Goal: Information Seeking & Learning: Find specific fact

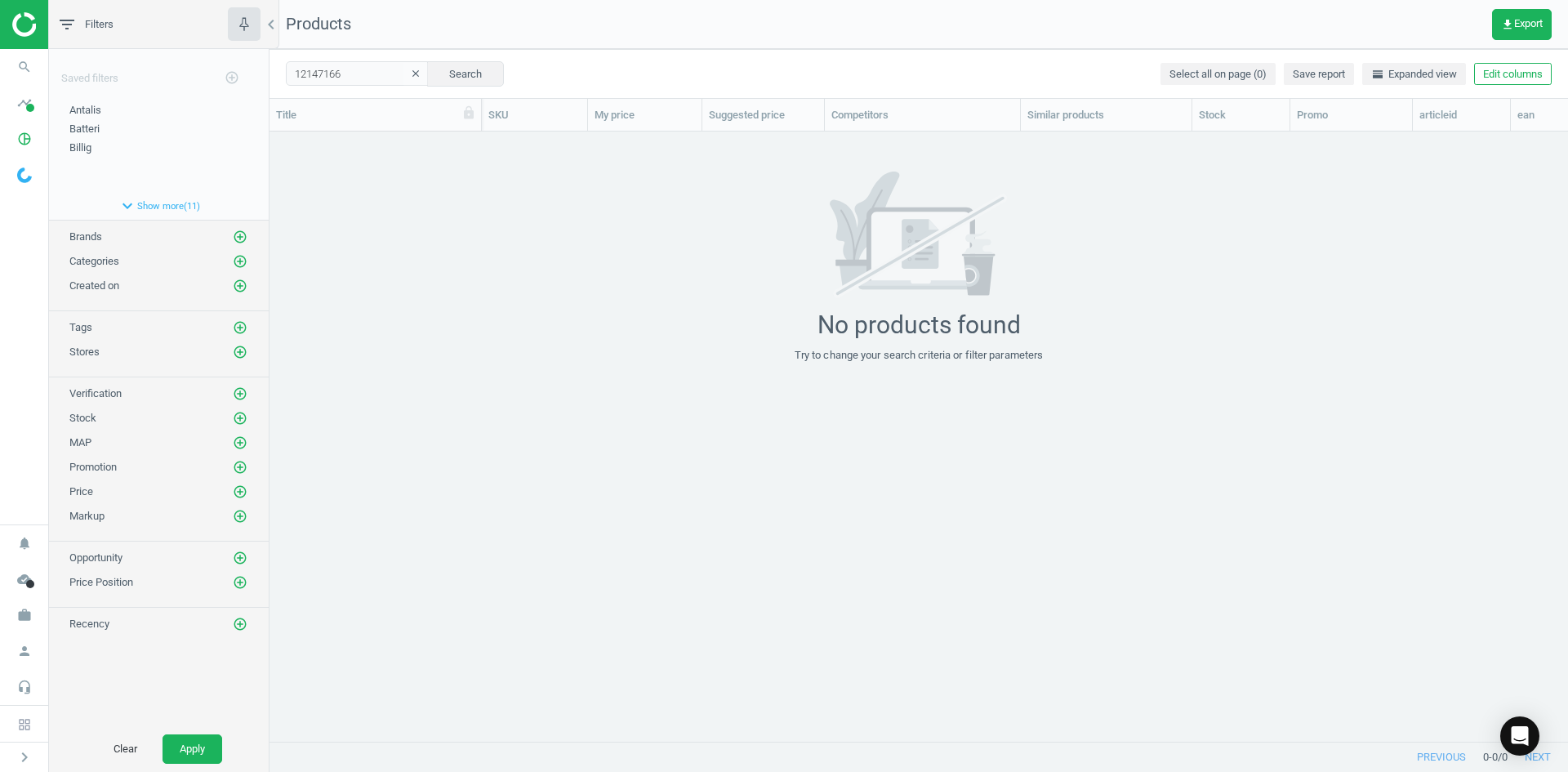
scroll to position [585, 1286]
drag, startPoint x: 365, startPoint y: 78, endPoint x: 260, endPoint y: 72, distance: 105.2
click at [260, 72] on div "filter_list Filters chevron_left Saved filters add_circle_outline Antalis edit …" at bounding box center [809, 386] width 1519 height 772
paste input "9890915"
type input "9890915"
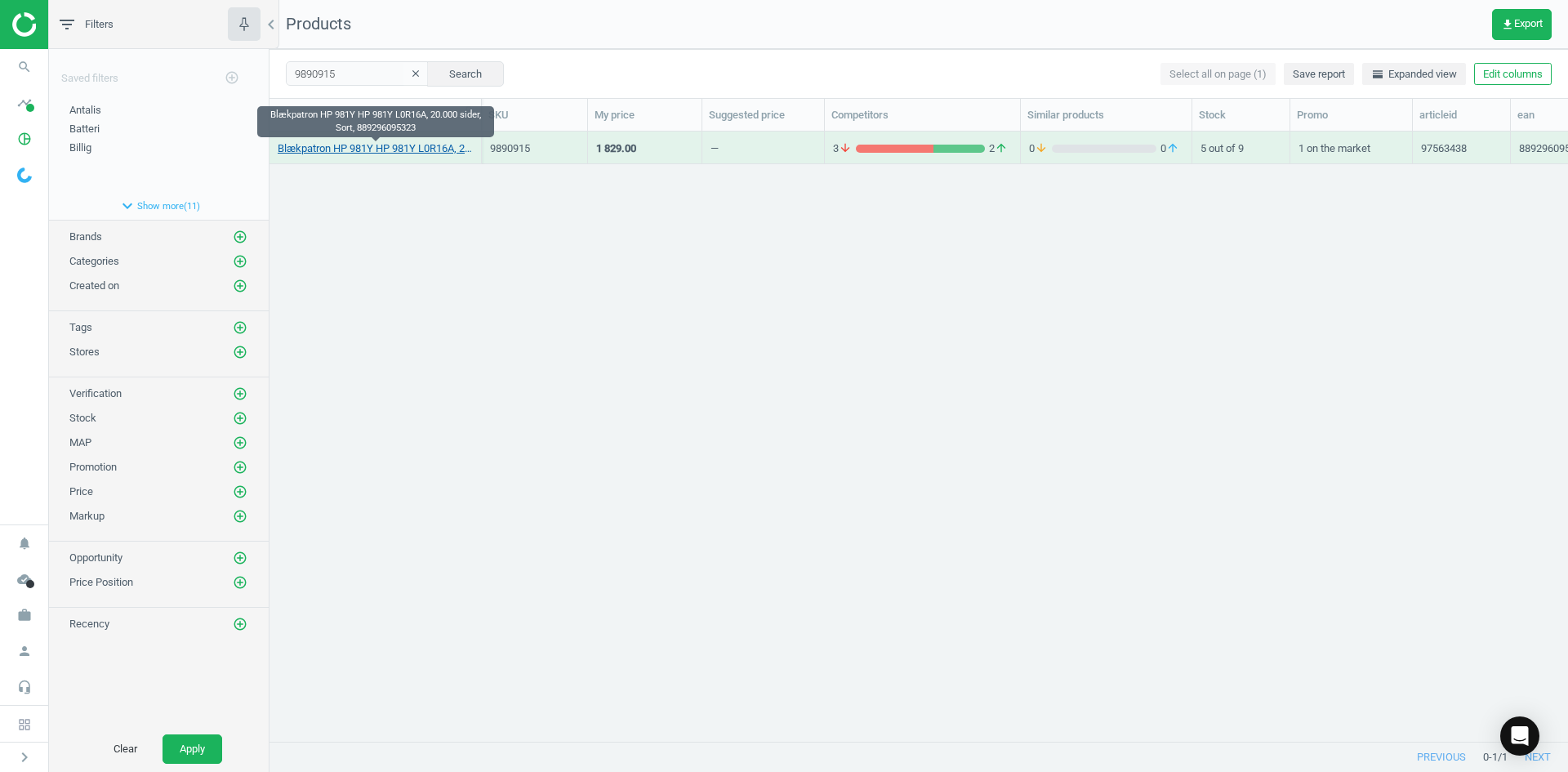
click at [395, 148] on link "Blækpatron HP 981Y HP 981Y L0R16A, 20.000 sider, Sort, 889296095323" at bounding box center [375, 148] width 195 height 15
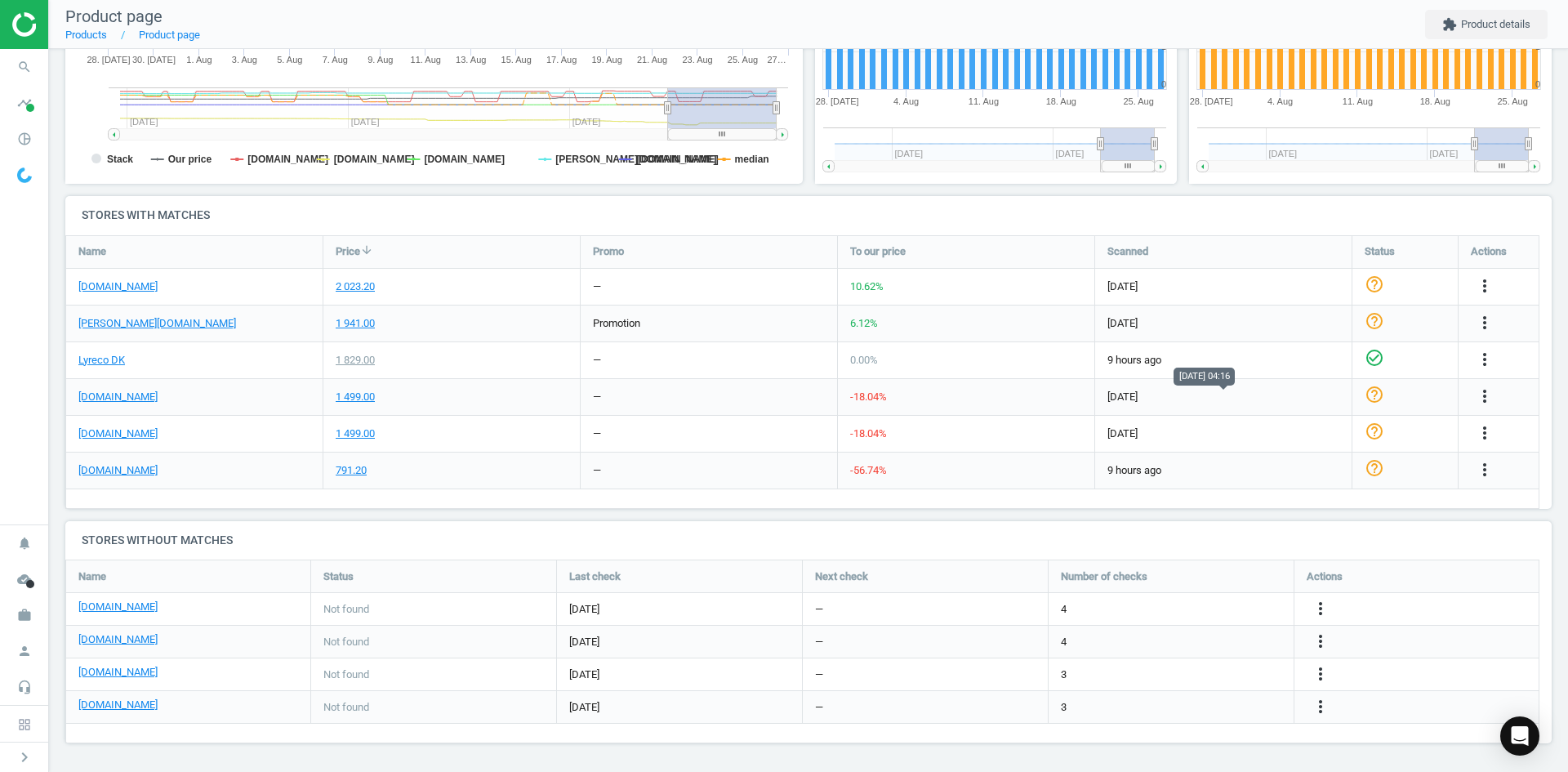
click at [1514, 236] on div "[DOMAIN_NAME] 2 023.20 — 10.62 % [DATE] help_outline more_vert [PERSON_NAME][DO…" at bounding box center [803, 236] width 1472 height 0
click at [46, 67] on span "search" at bounding box center [24, 67] width 49 height 36
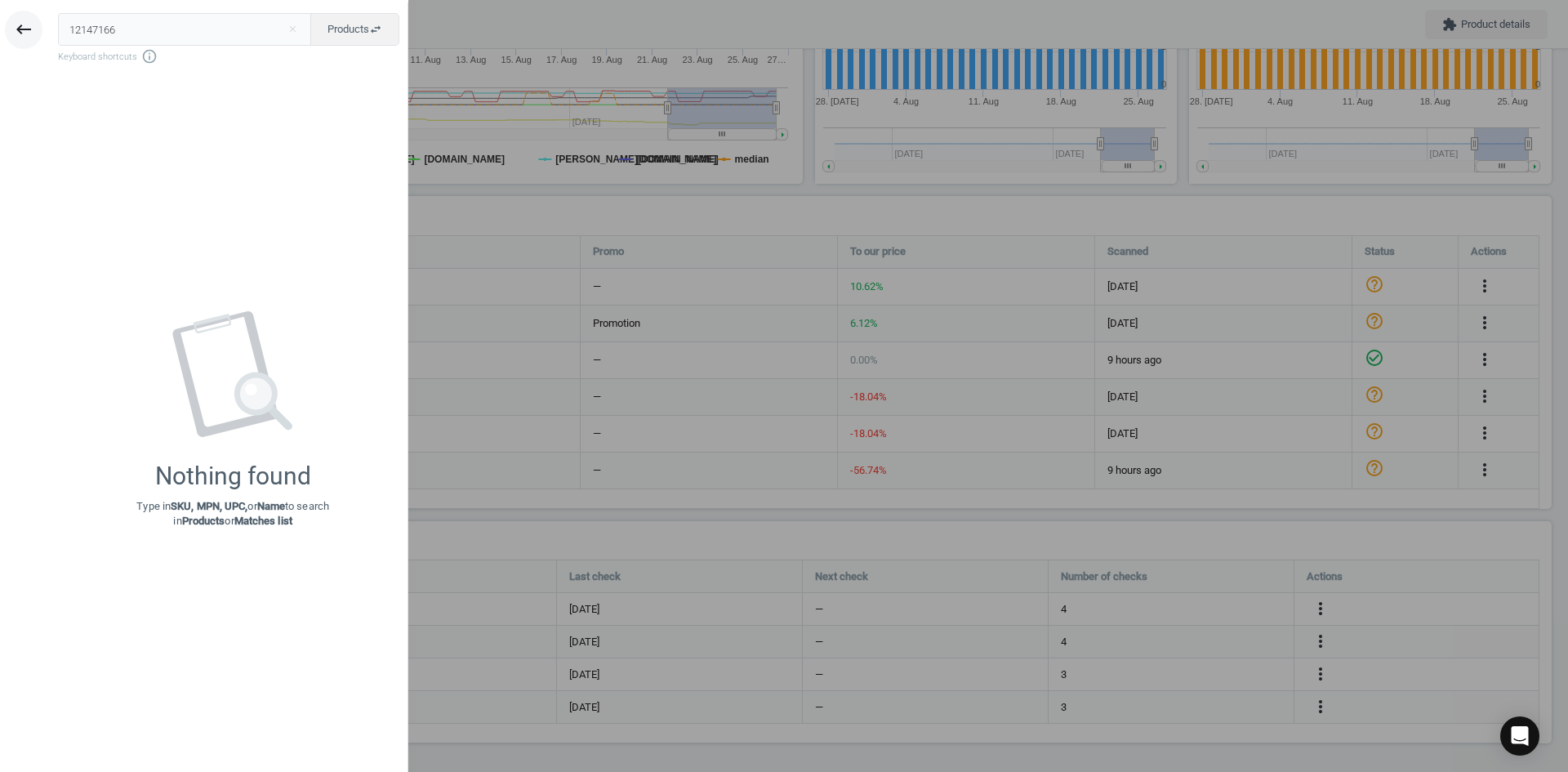
drag, startPoint x: 126, startPoint y: 33, endPoint x: 23, endPoint y: 28, distance: 103.1
click at [36, 27] on div "keyboard_backspace 12147166 close Products swap_horiz Keyboard shortcuts info_o…" at bounding box center [204, 389] width 408 height 772
type input "9614045"
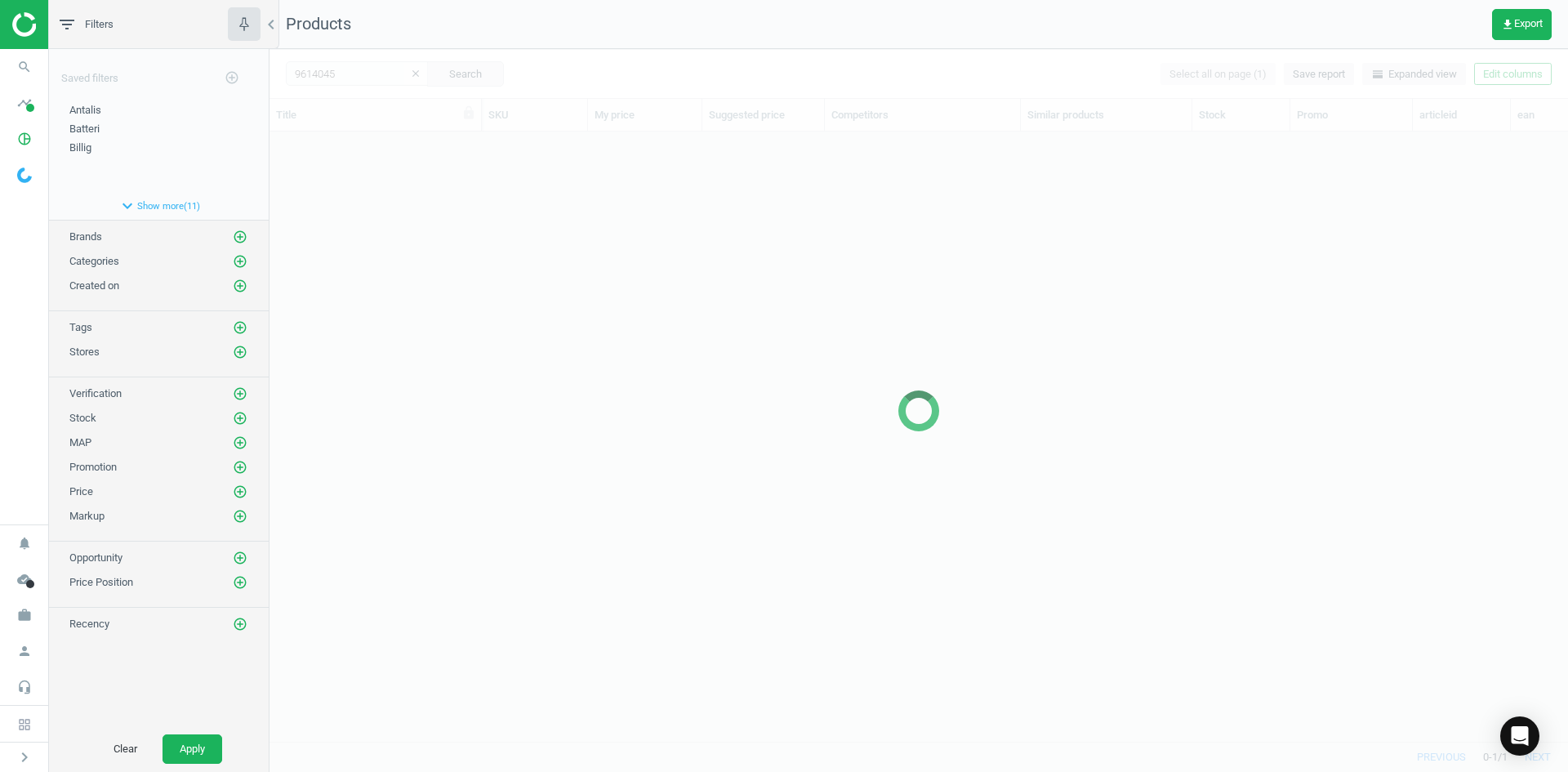
scroll to position [585, 1286]
drag, startPoint x: 544, startPoint y: 296, endPoint x: 511, endPoint y: 309, distance: 35.5
click at [541, 296] on div at bounding box center [919, 411] width 1298 height 724
click at [470, 278] on div at bounding box center [919, 411] width 1298 height 724
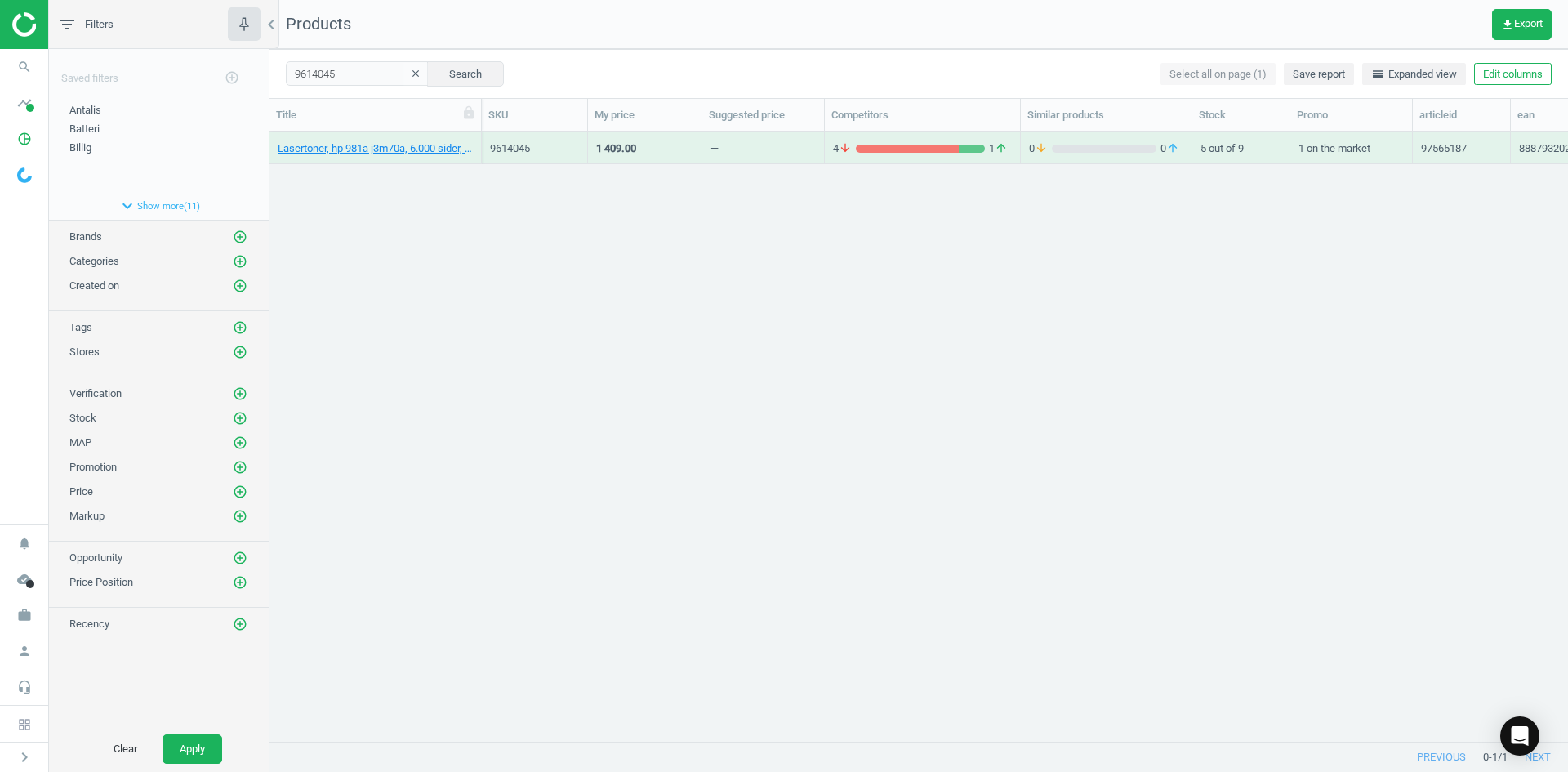
click at [470, 278] on div "Lasertoner, hp 981a j3m70a, 6.000 sider, gul, 888793202081 9614045 1 409.00 — 4…" at bounding box center [919, 430] width 1298 height 597
click at [381, 149] on link "Lasertoner, hp 981a j3m70a, 6.000 sider, gul, 888793202081" at bounding box center [375, 148] width 195 height 15
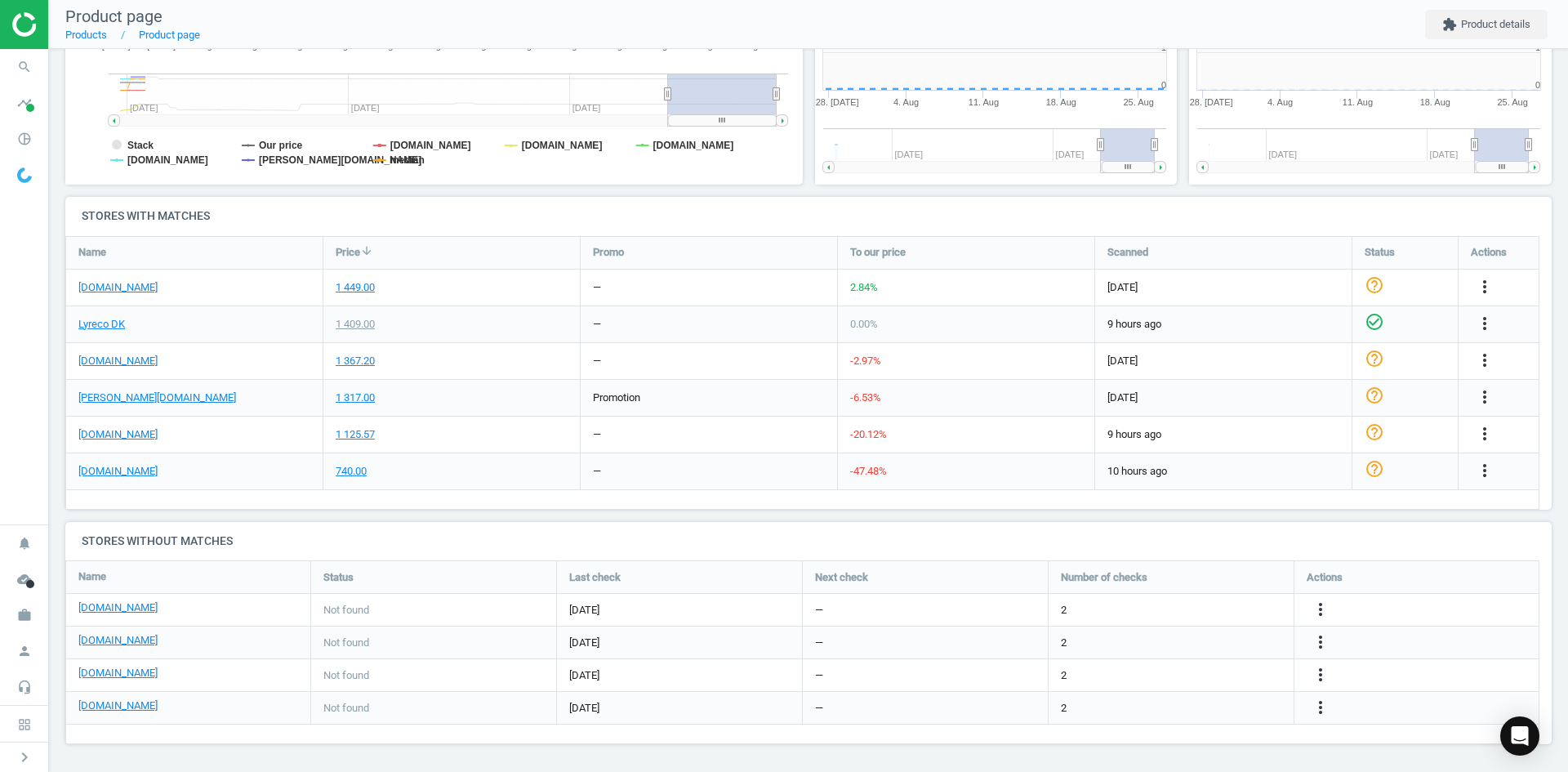
scroll to position [8, 8]
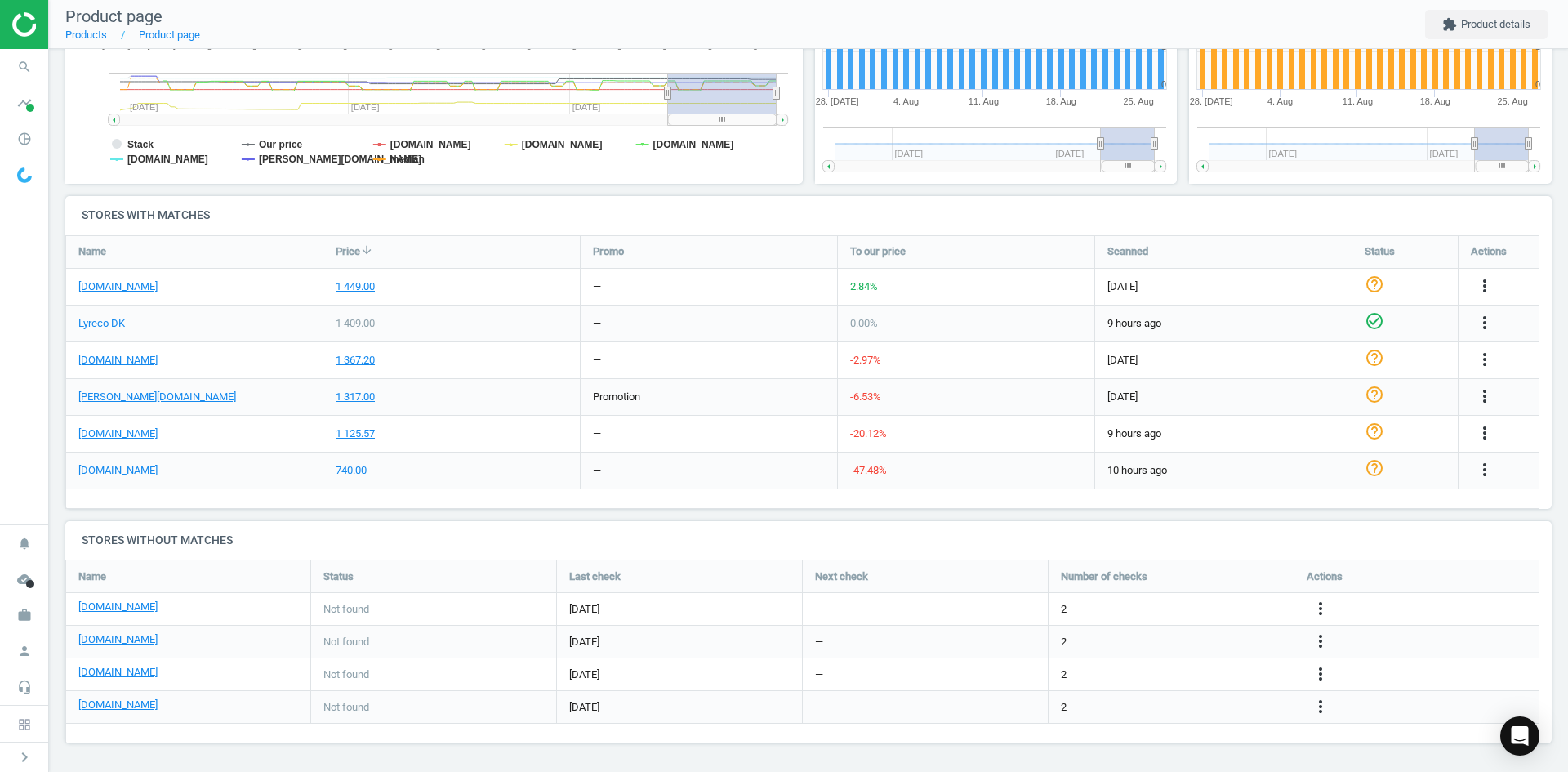
click at [221, 247] on div "Name" at bounding box center [195, 252] width 257 height 32
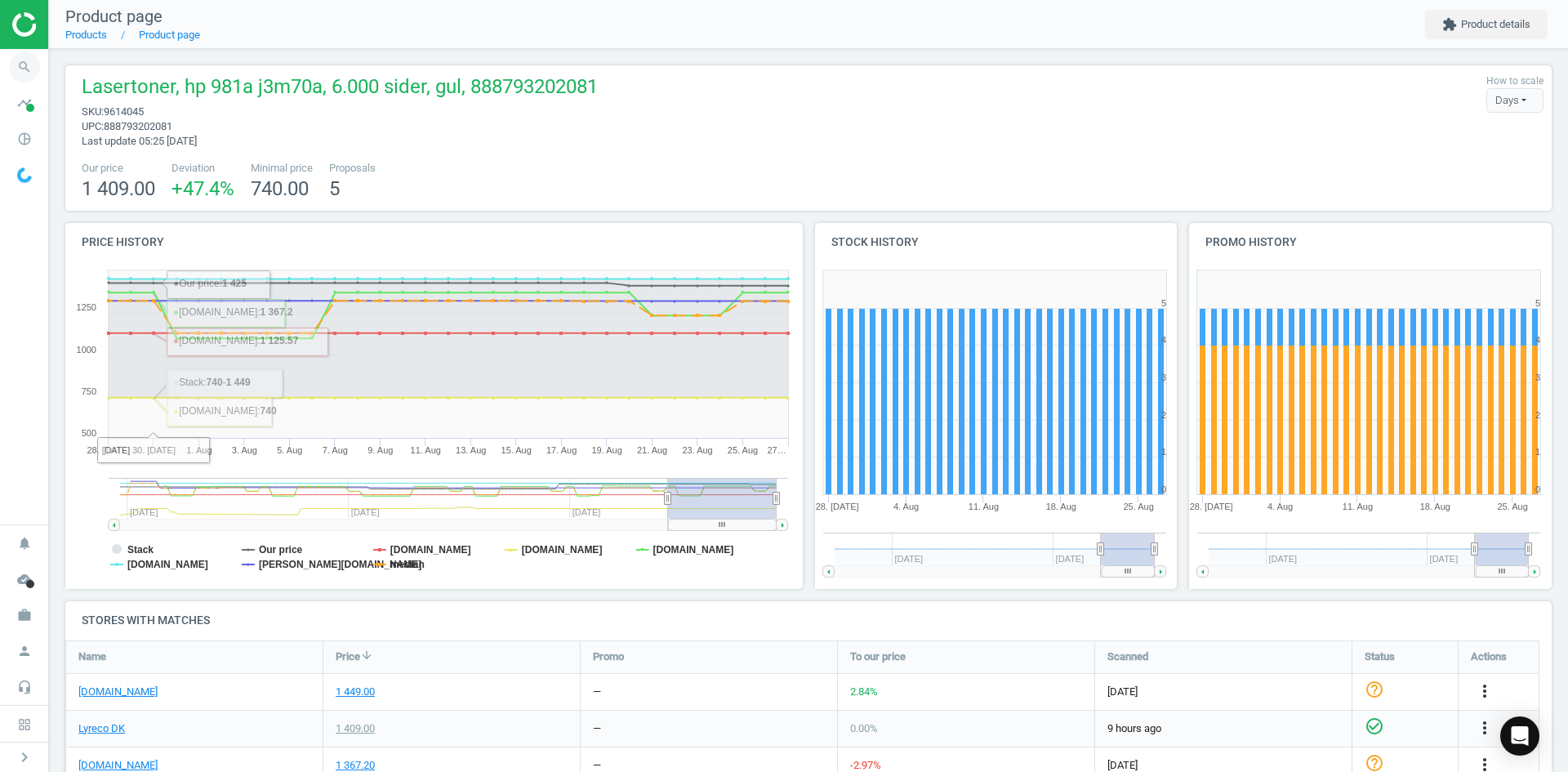
click at [32, 78] on icon "search" at bounding box center [24, 67] width 31 height 31
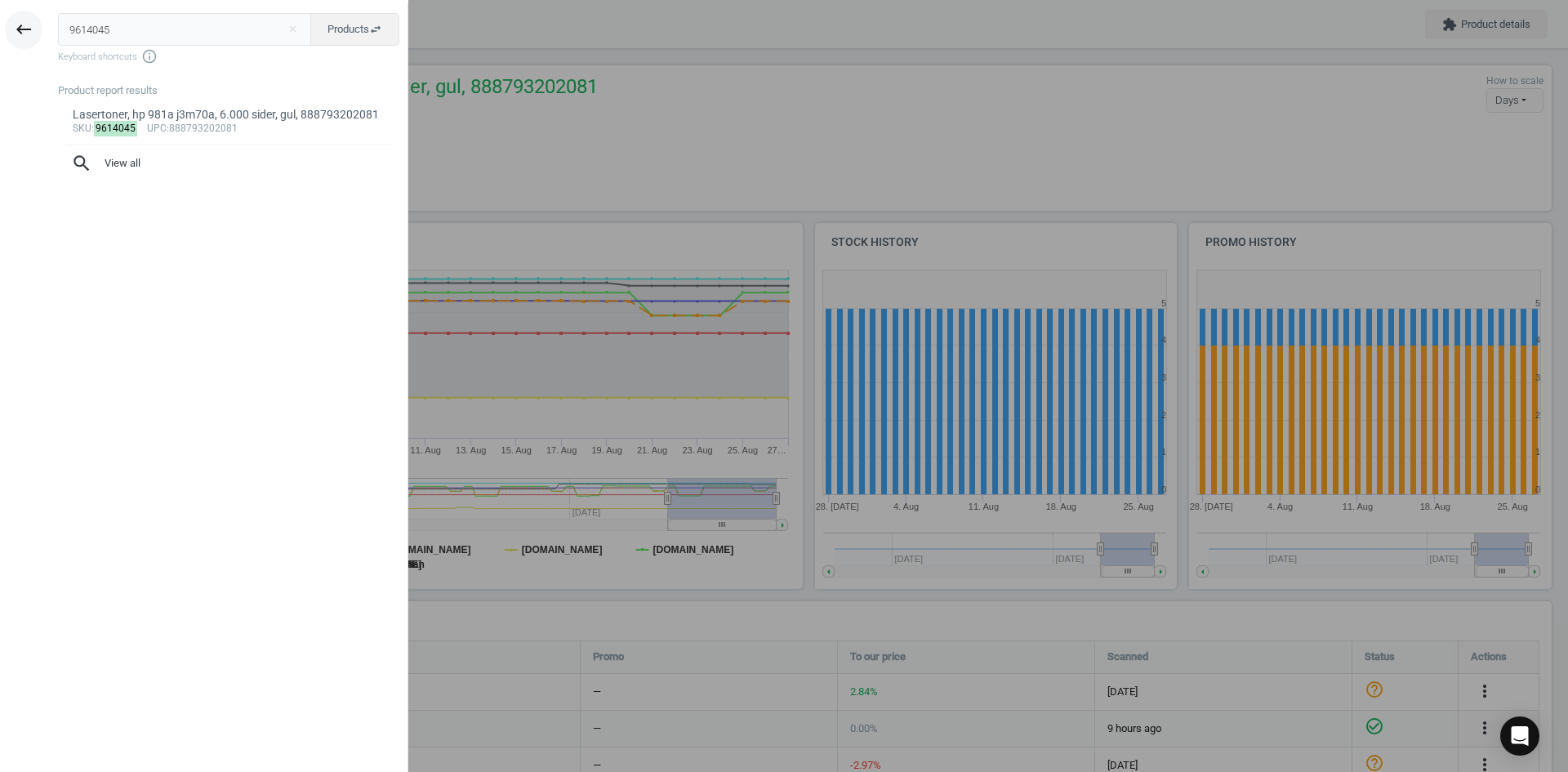
drag, startPoint x: 128, startPoint y: 30, endPoint x: 35, endPoint y: 25, distance: 93.1
click at [37, 25] on div "keyboard_backspace 9614045 close Products swap_horiz Keyboard shortcuts info_ou…" at bounding box center [204, 389] width 408 height 772
type input "9614012"
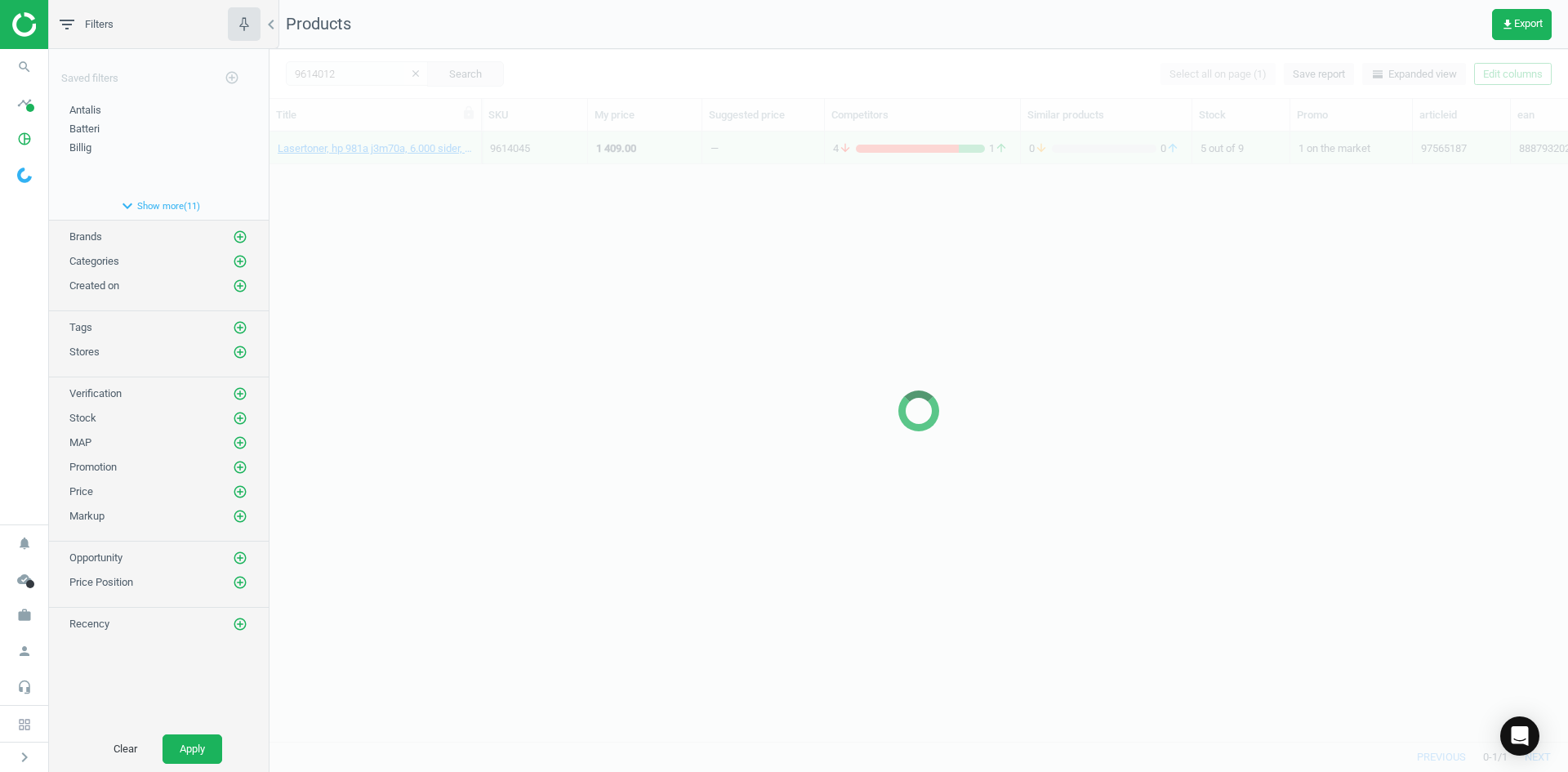
click at [476, 276] on div at bounding box center [919, 411] width 1298 height 724
click at [425, 194] on div at bounding box center [919, 411] width 1298 height 724
click at [396, 171] on div at bounding box center [919, 411] width 1298 height 724
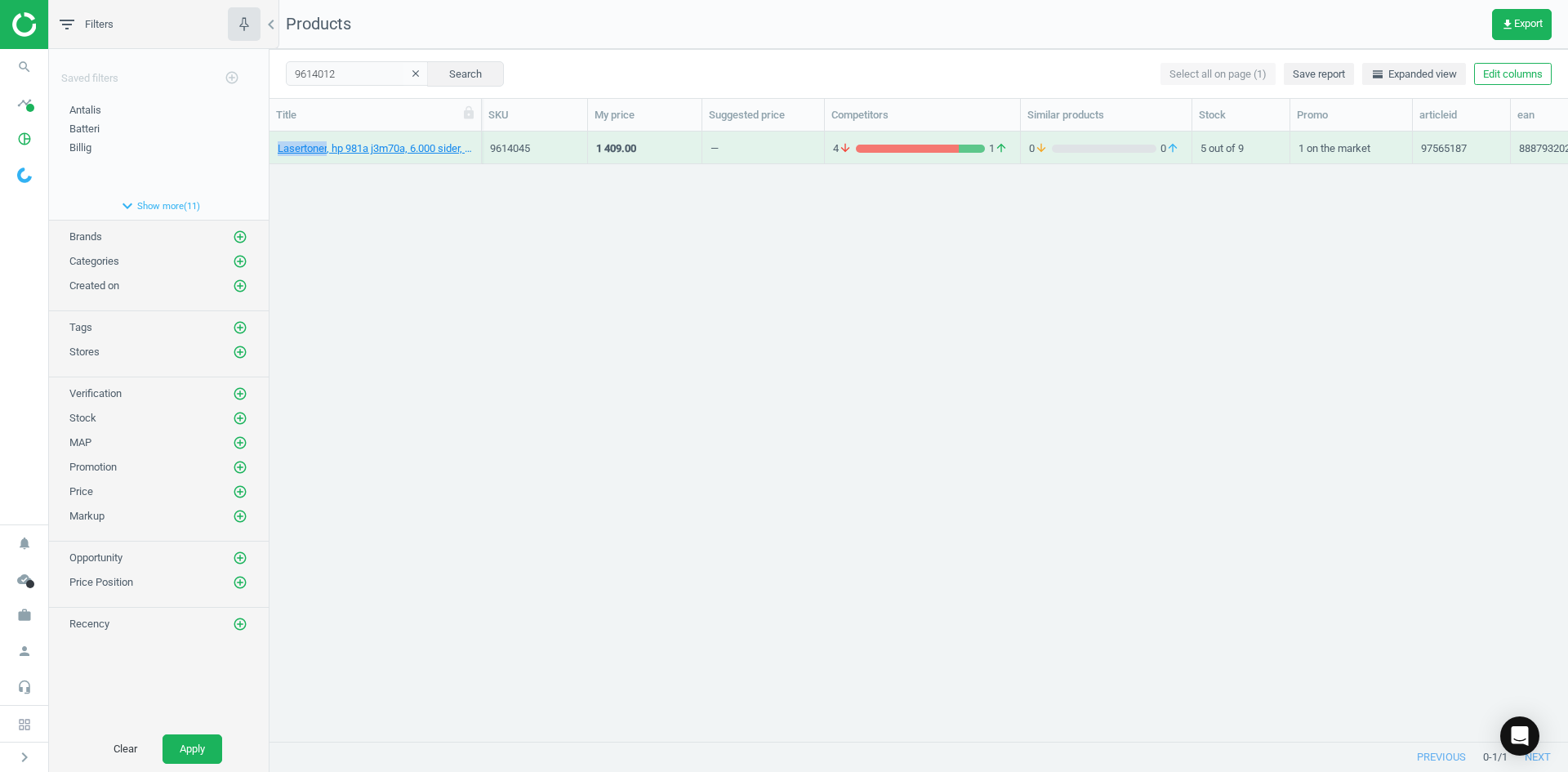
click at [396, 171] on div "Lasertoner, hp 981a j3m70a, 6.000 sider, gul, 888793202081 9614045 1 409.00 — 4…" at bounding box center [919, 430] width 1298 height 597
click at [379, 154] on link "Lasertoner, hp 981a j3m68a, 6.000 sider, cyan, 888793202067" at bounding box center [375, 148] width 195 height 15
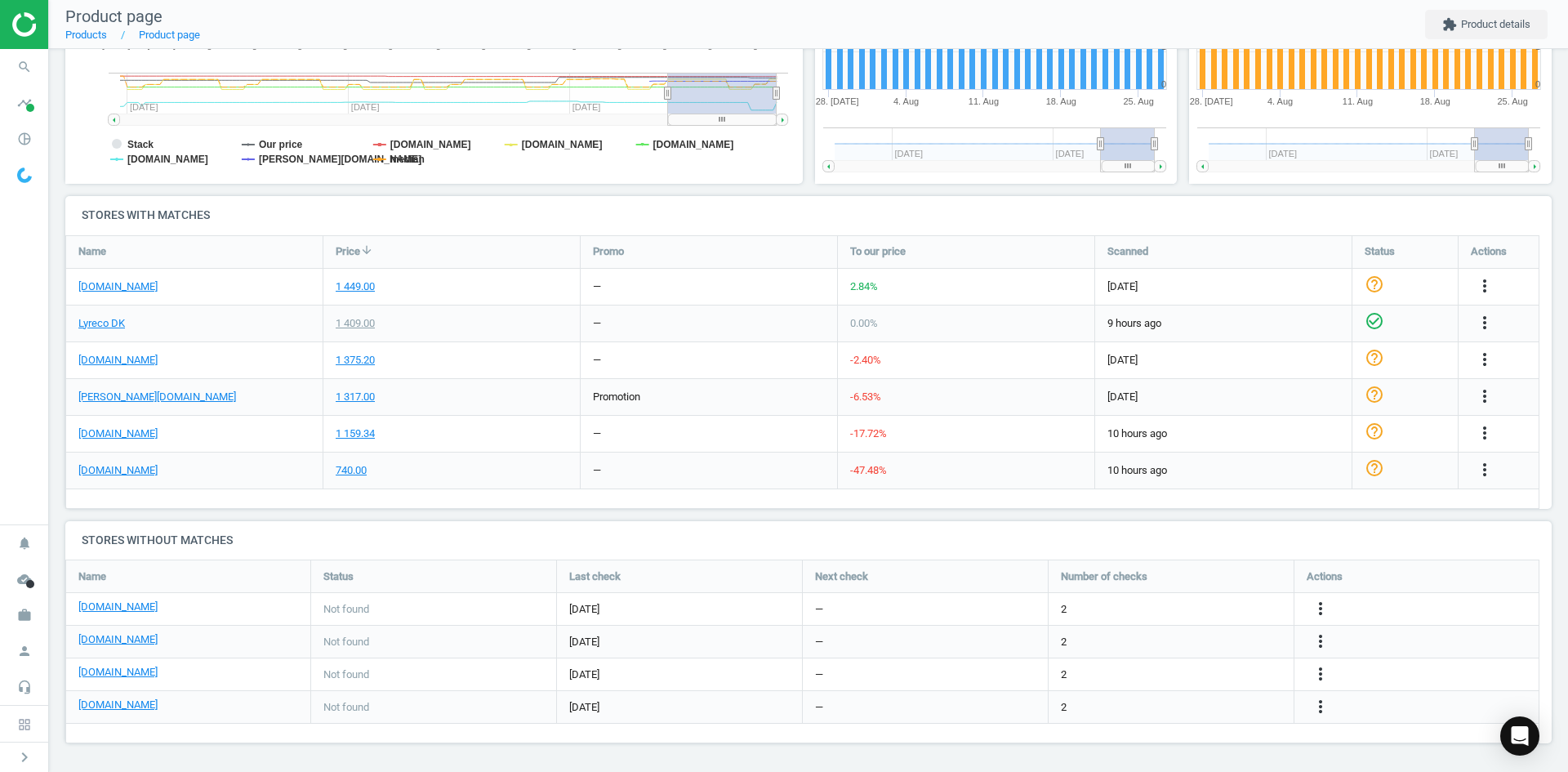
drag, startPoint x: 195, startPoint y: 337, endPoint x: 195, endPoint y: 326, distance: 11.0
click at [195, 330] on div "Lyreco DK" at bounding box center [195, 324] width 257 height 36
click at [37, 65] on icon "search" at bounding box center [24, 67] width 31 height 31
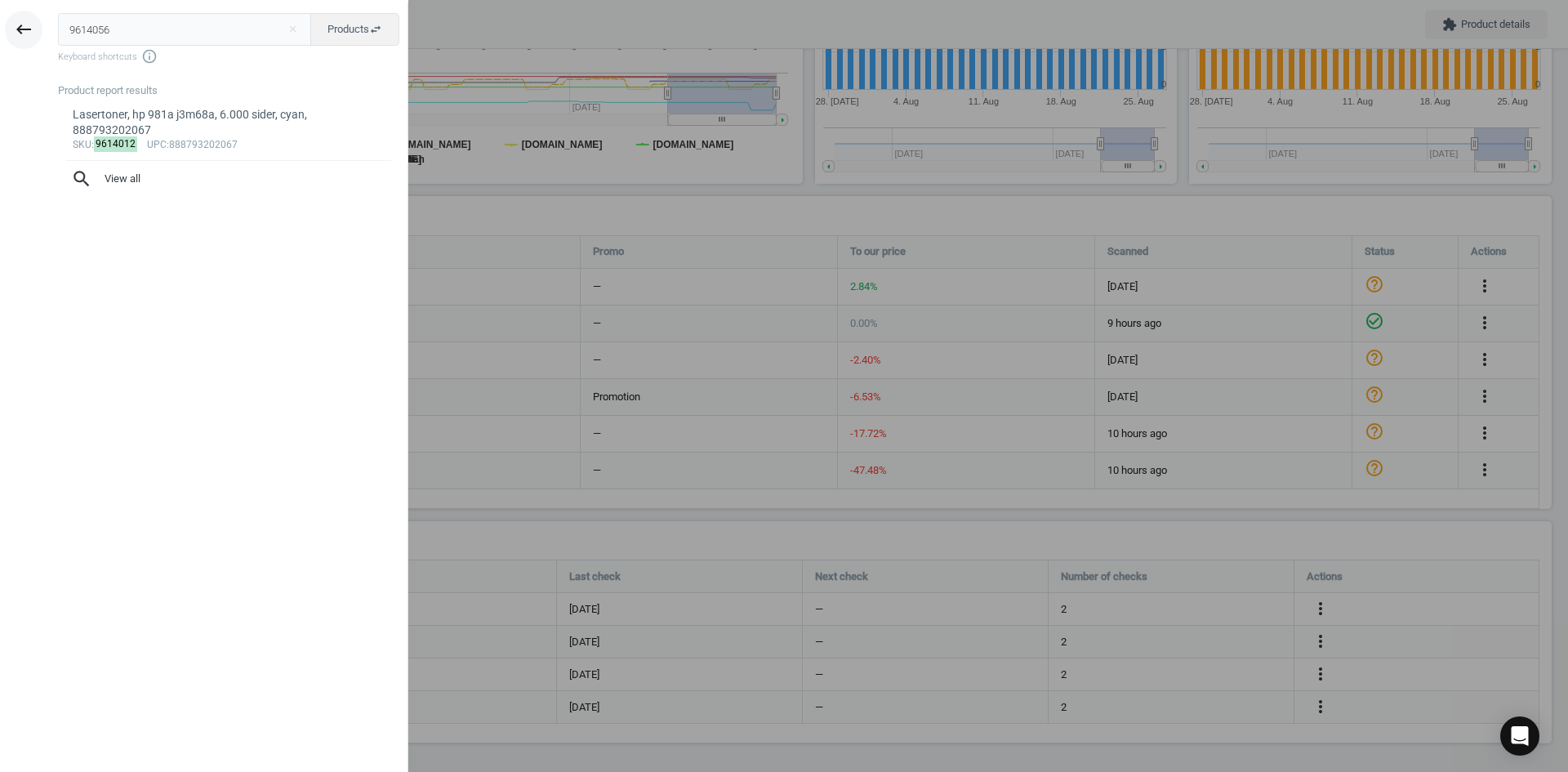
drag, startPoint x: 139, startPoint y: 34, endPoint x: 5, endPoint y: 31, distance: 134.0
click at [6, 31] on div "keyboard_backspace 9614056 close Products swap_horiz Keyboard shortcuts info_ou…" at bounding box center [204, 389] width 408 height 772
type input "9614056"
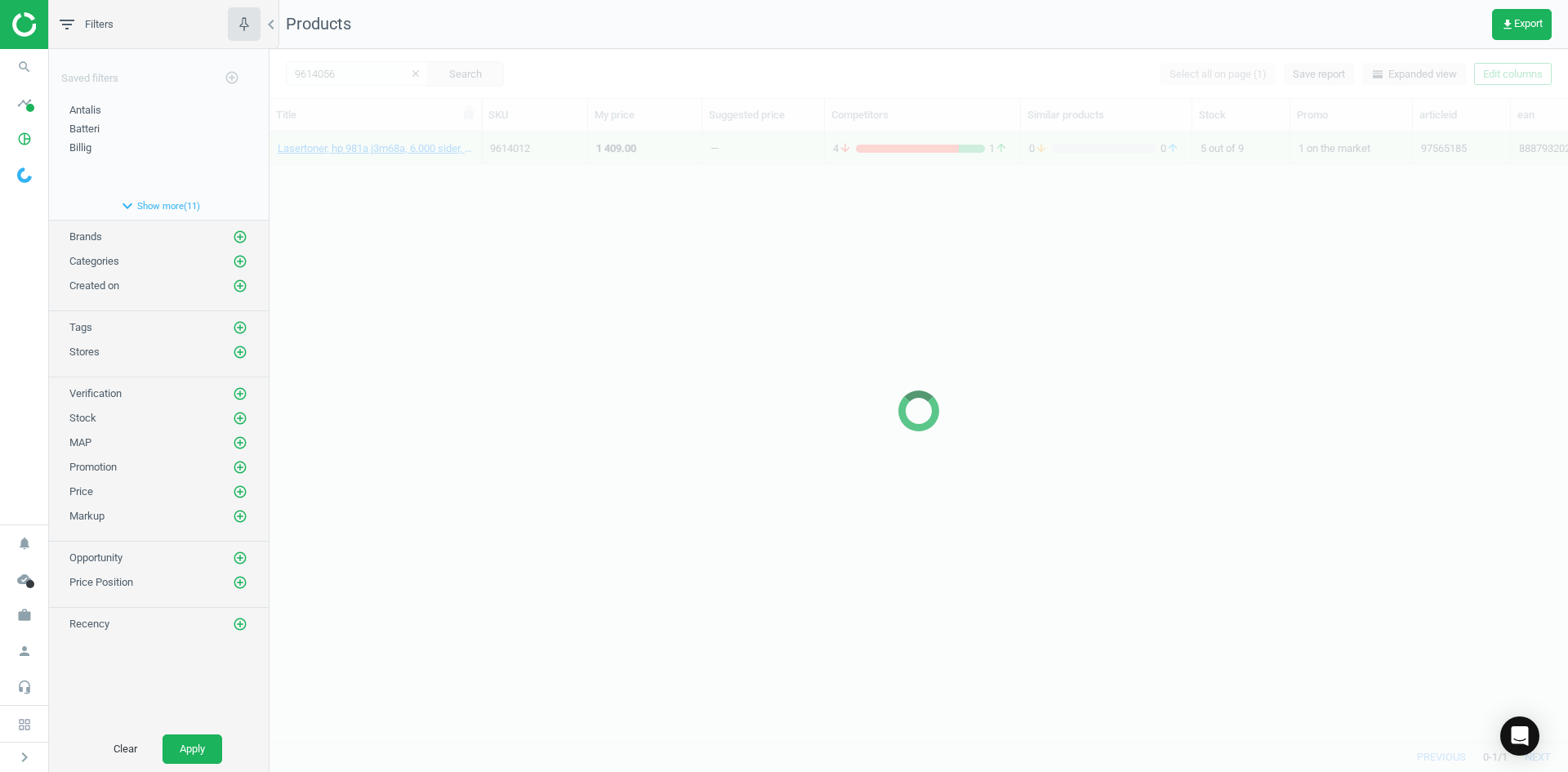
click at [332, 238] on div at bounding box center [919, 411] width 1298 height 724
drag, startPoint x: 334, startPoint y: 215, endPoint x: 340, endPoint y: 199, distance: 17.1
click at [334, 215] on div at bounding box center [919, 411] width 1298 height 724
click at [342, 184] on div at bounding box center [919, 411] width 1298 height 724
click at [343, 167] on div at bounding box center [919, 411] width 1298 height 724
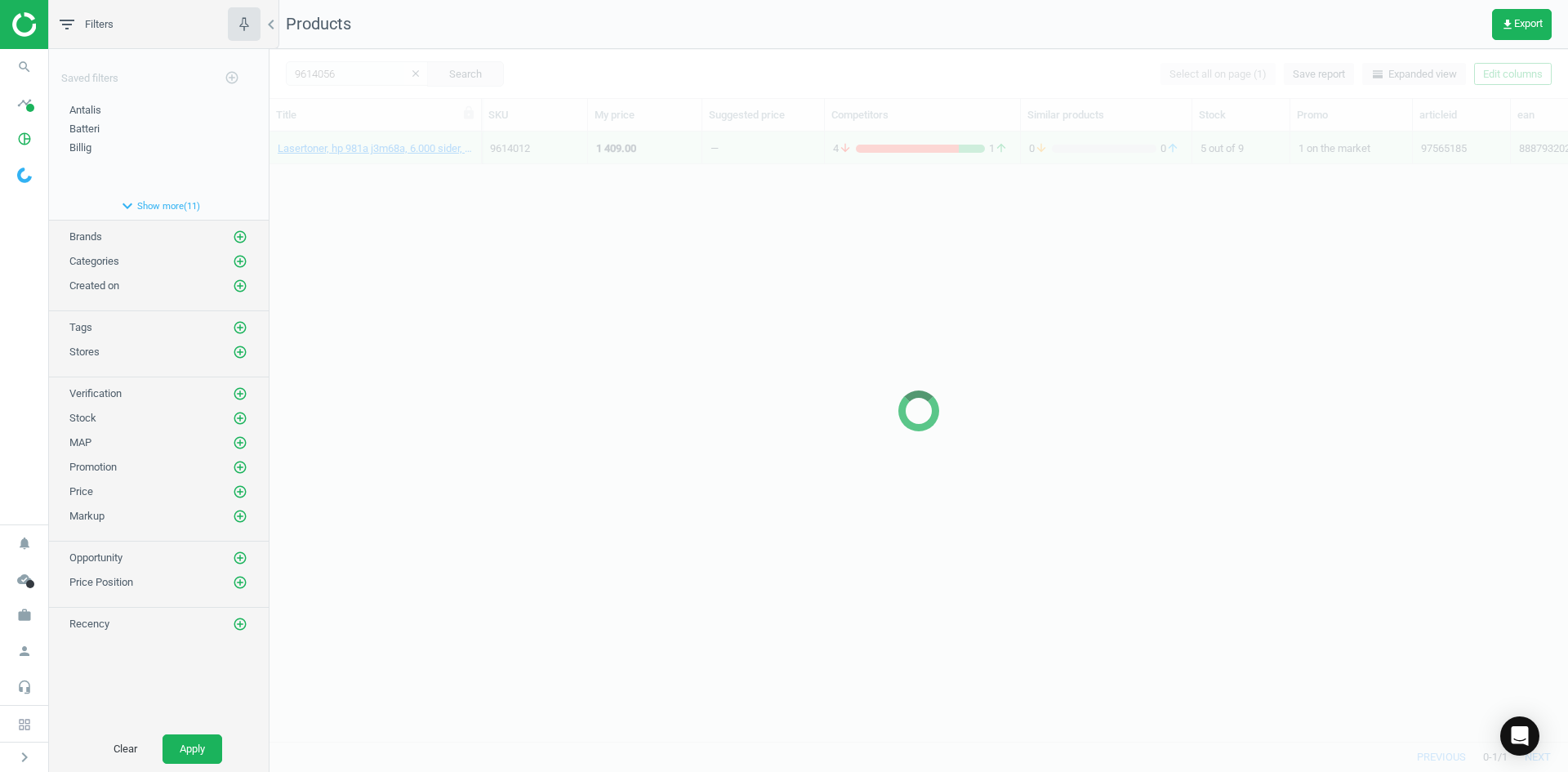
click at [344, 165] on div at bounding box center [919, 411] width 1298 height 724
click at [344, 159] on div at bounding box center [919, 411] width 1298 height 724
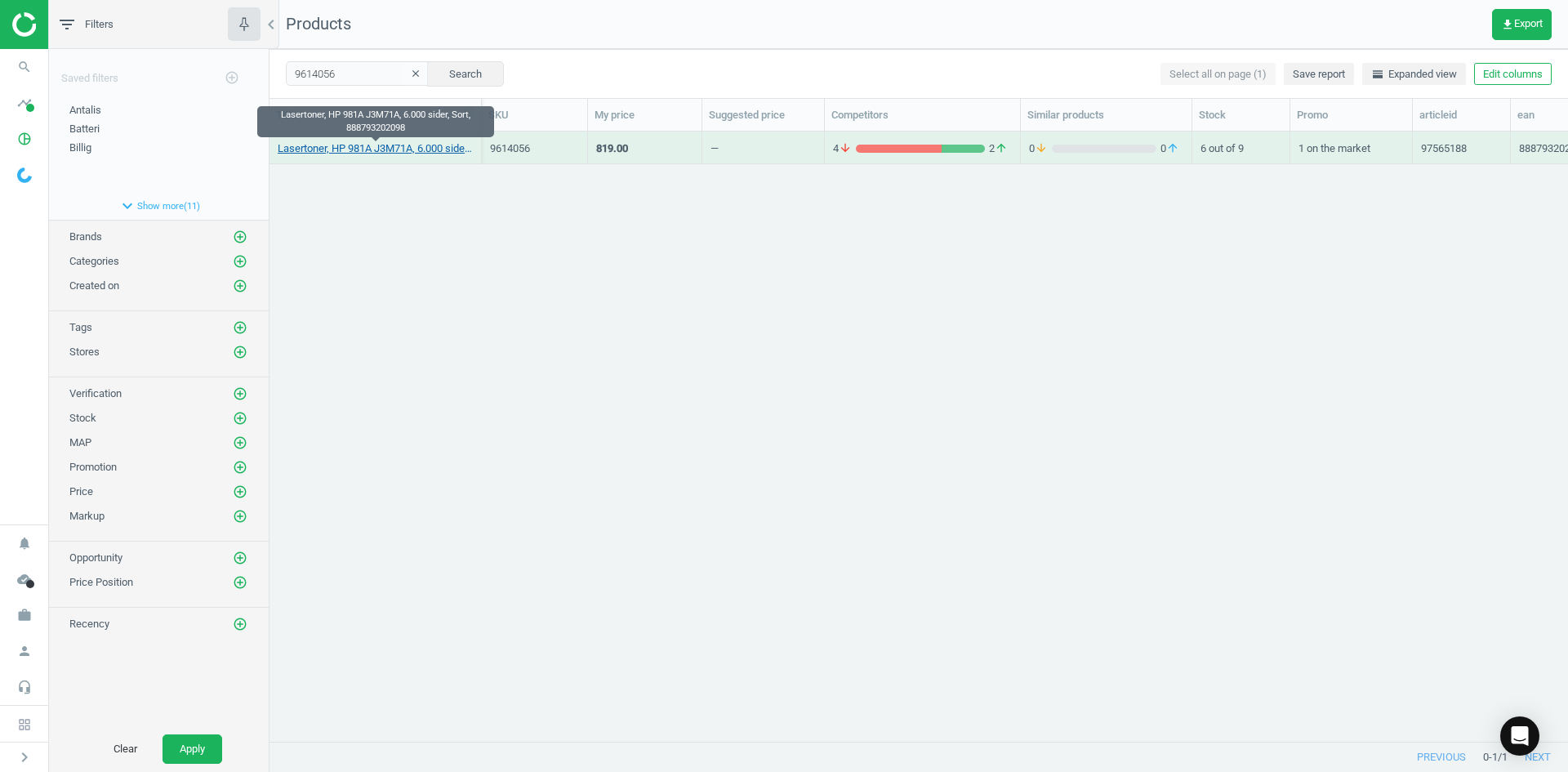
click at [338, 151] on link "Lasertoner, HP 981A J3M71A, 6.000 sider, Sort, 888793202098" at bounding box center [375, 148] width 195 height 15
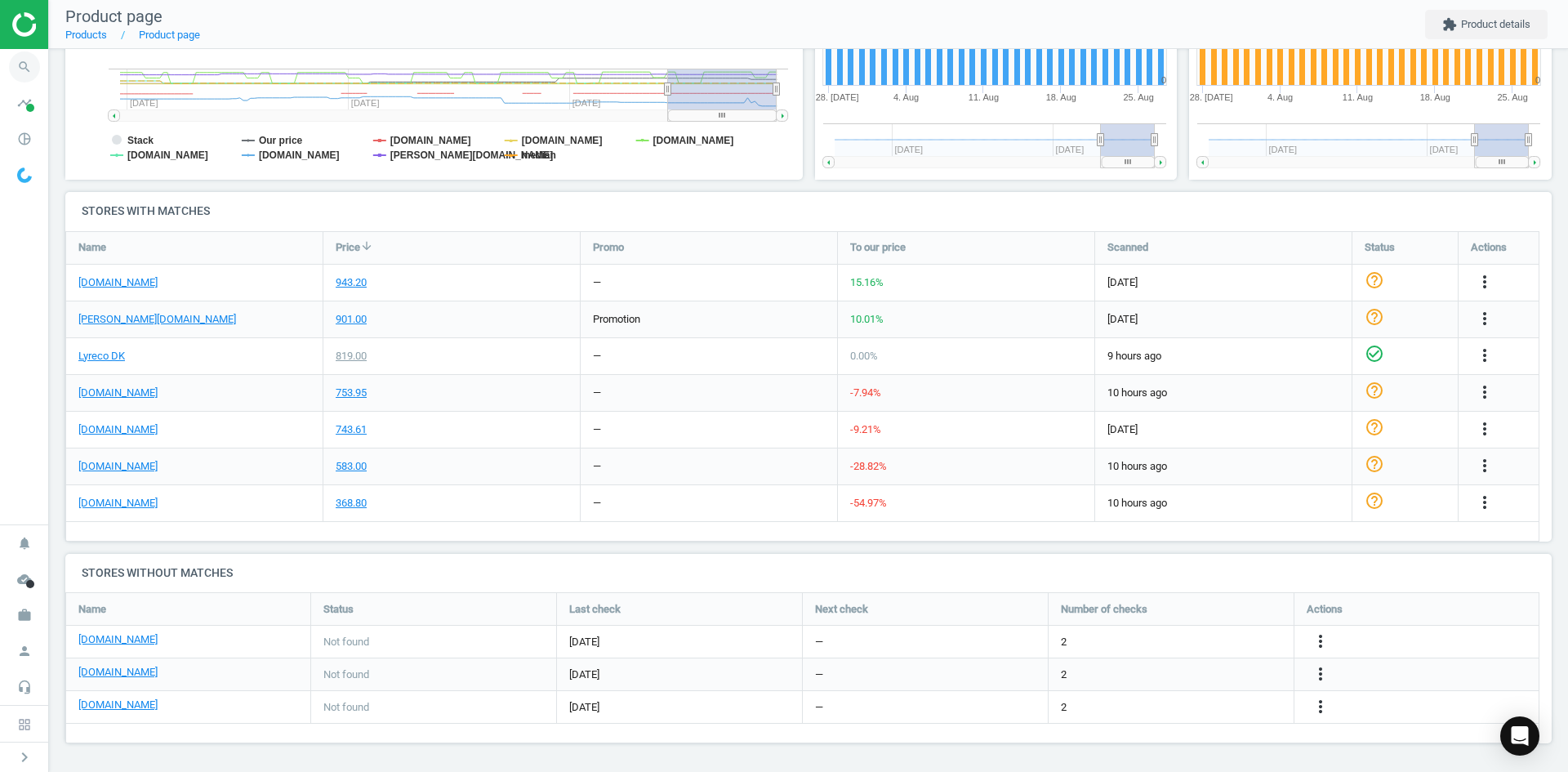
click at [29, 65] on icon "search" at bounding box center [24, 67] width 31 height 31
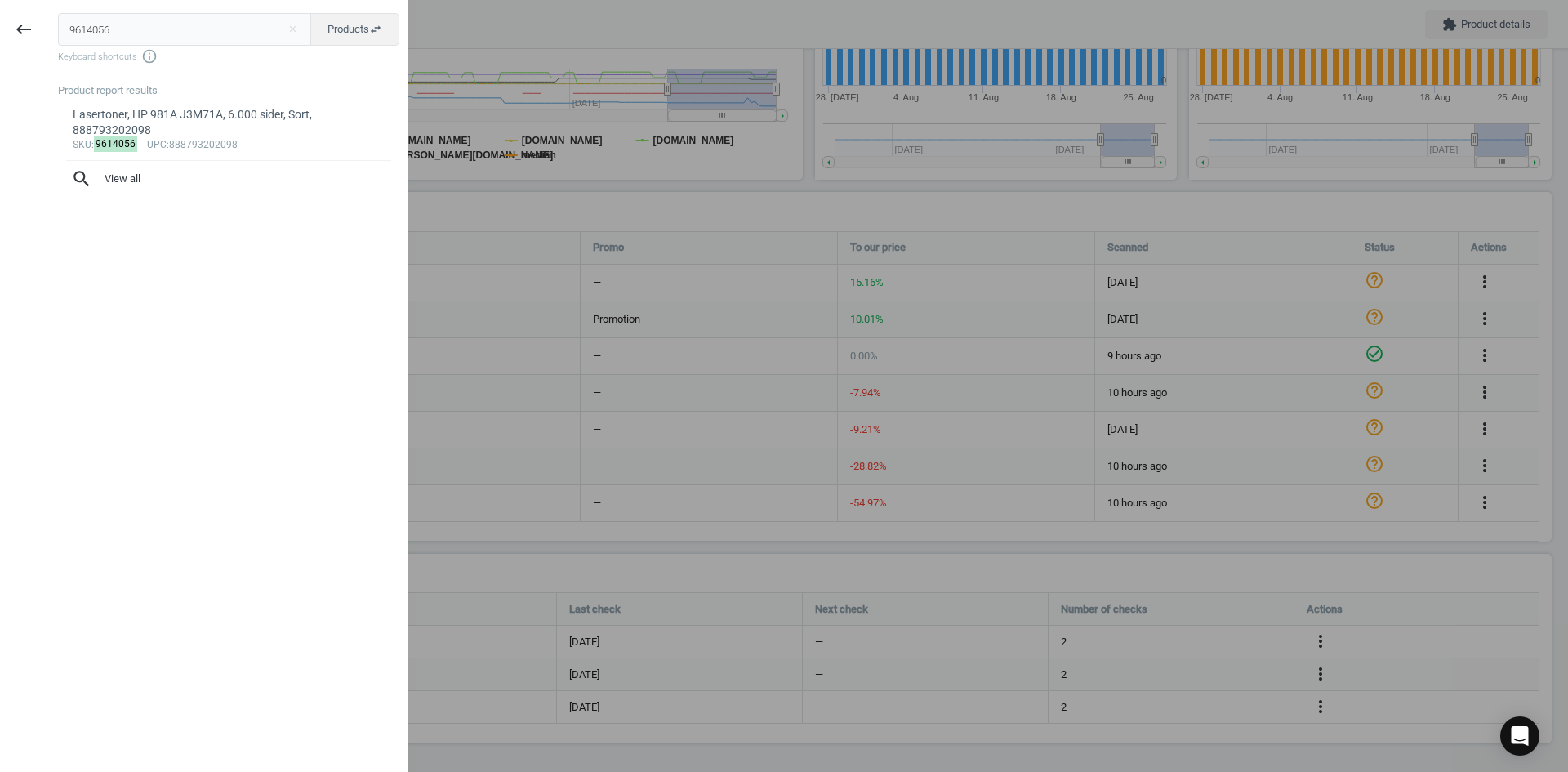
drag, startPoint x: 146, startPoint y: 35, endPoint x: 0, endPoint y: 78, distance: 152.2
click at [0, 38] on div "keyboard_backspace 9614056 close Products swap_horiz Keyboard shortcuts info_ou…" at bounding box center [204, 389] width 408 height 772
type input "9890904"
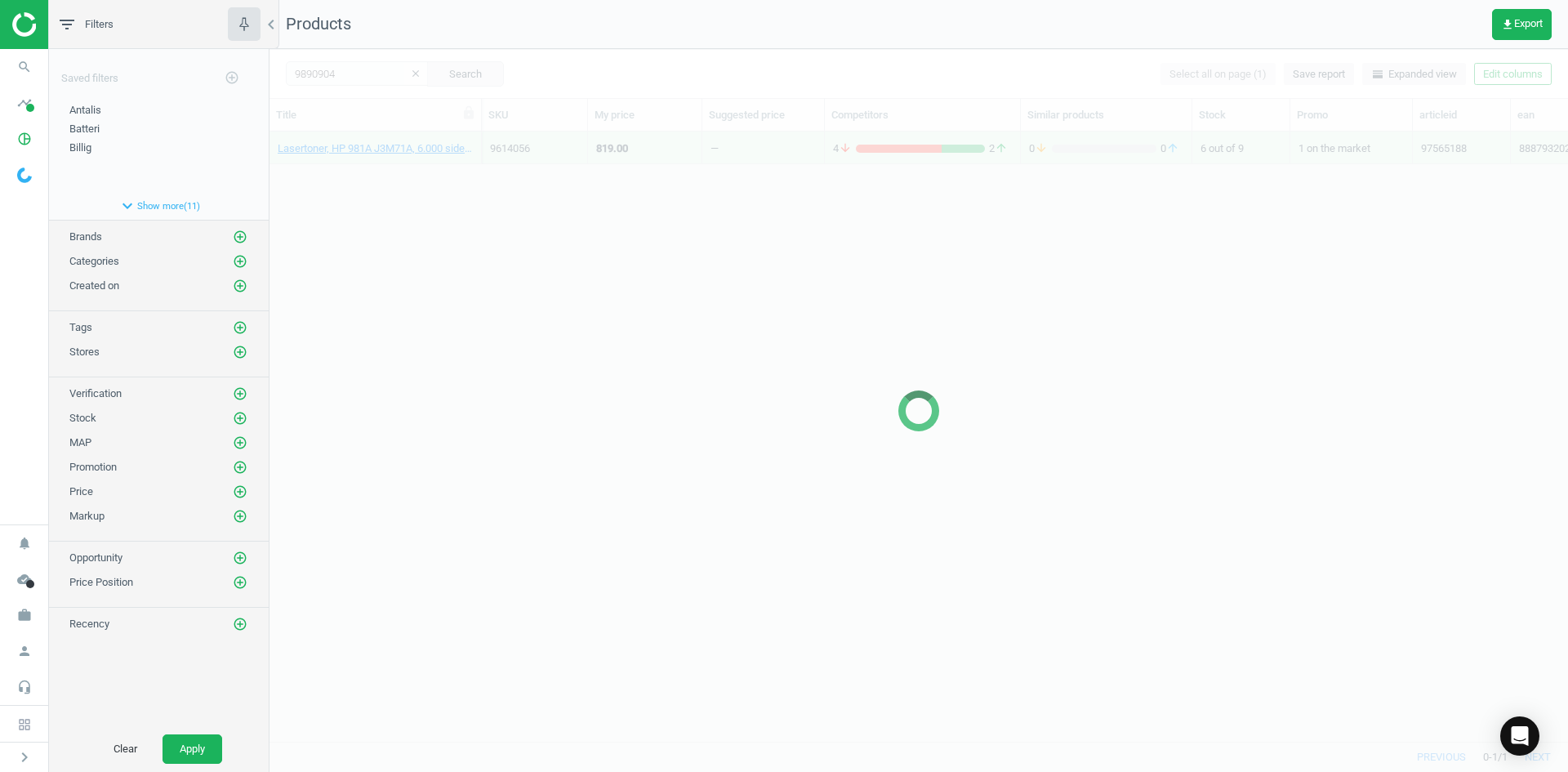
click at [815, 332] on div at bounding box center [919, 411] width 1298 height 724
drag, startPoint x: 587, startPoint y: 258, endPoint x: 563, endPoint y: 246, distance: 26.8
click at [582, 258] on div at bounding box center [919, 411] width 1298 height 724
click at [466, 187] on div at bounding box center [919, 411] width 1298 height 724
click at [465, 187] on div at bounding box center [919, 411] width 1298 height 724
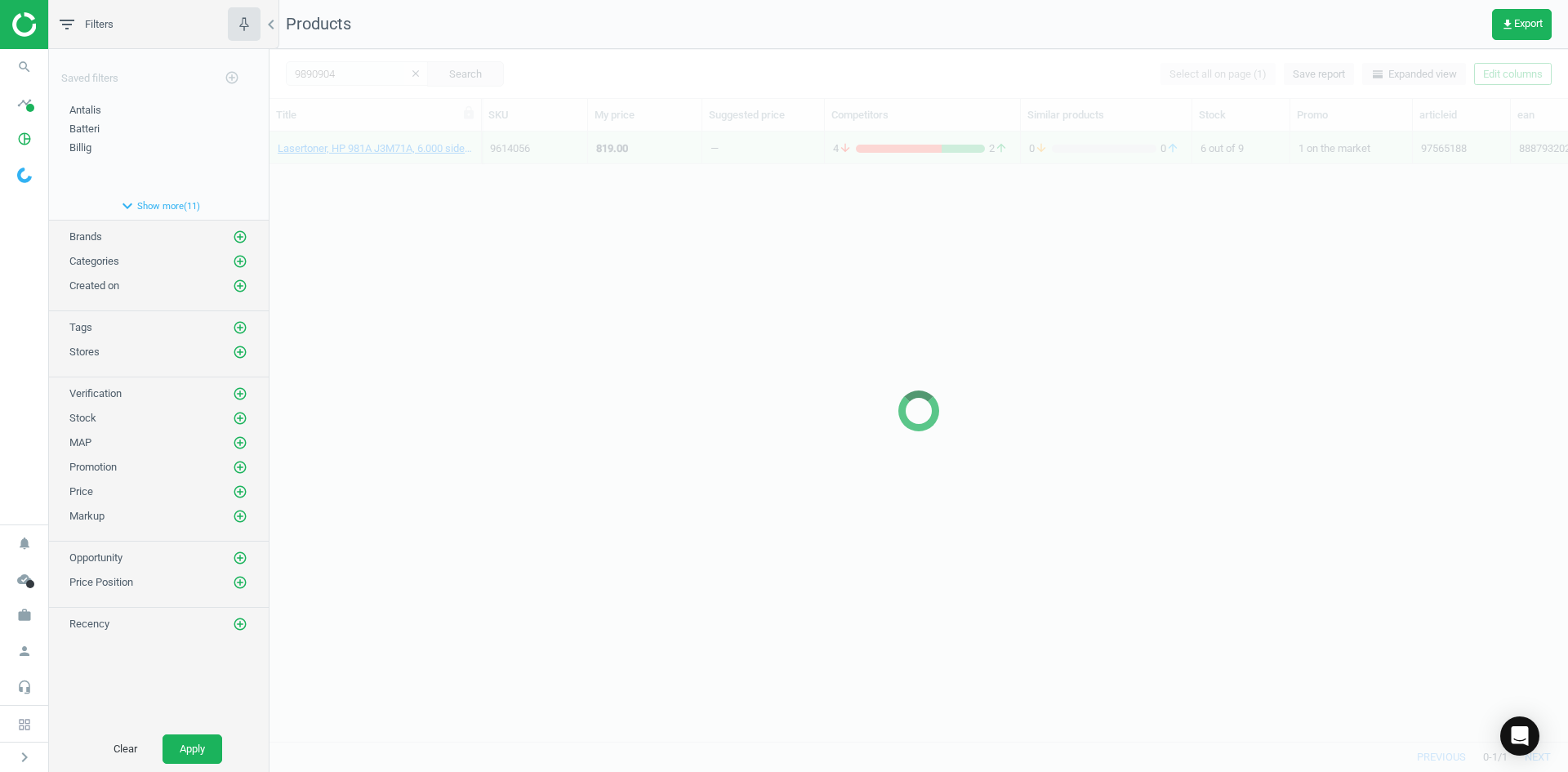
click at [465, 187] on div at bounding box center [919, 411] width 1298 height 724
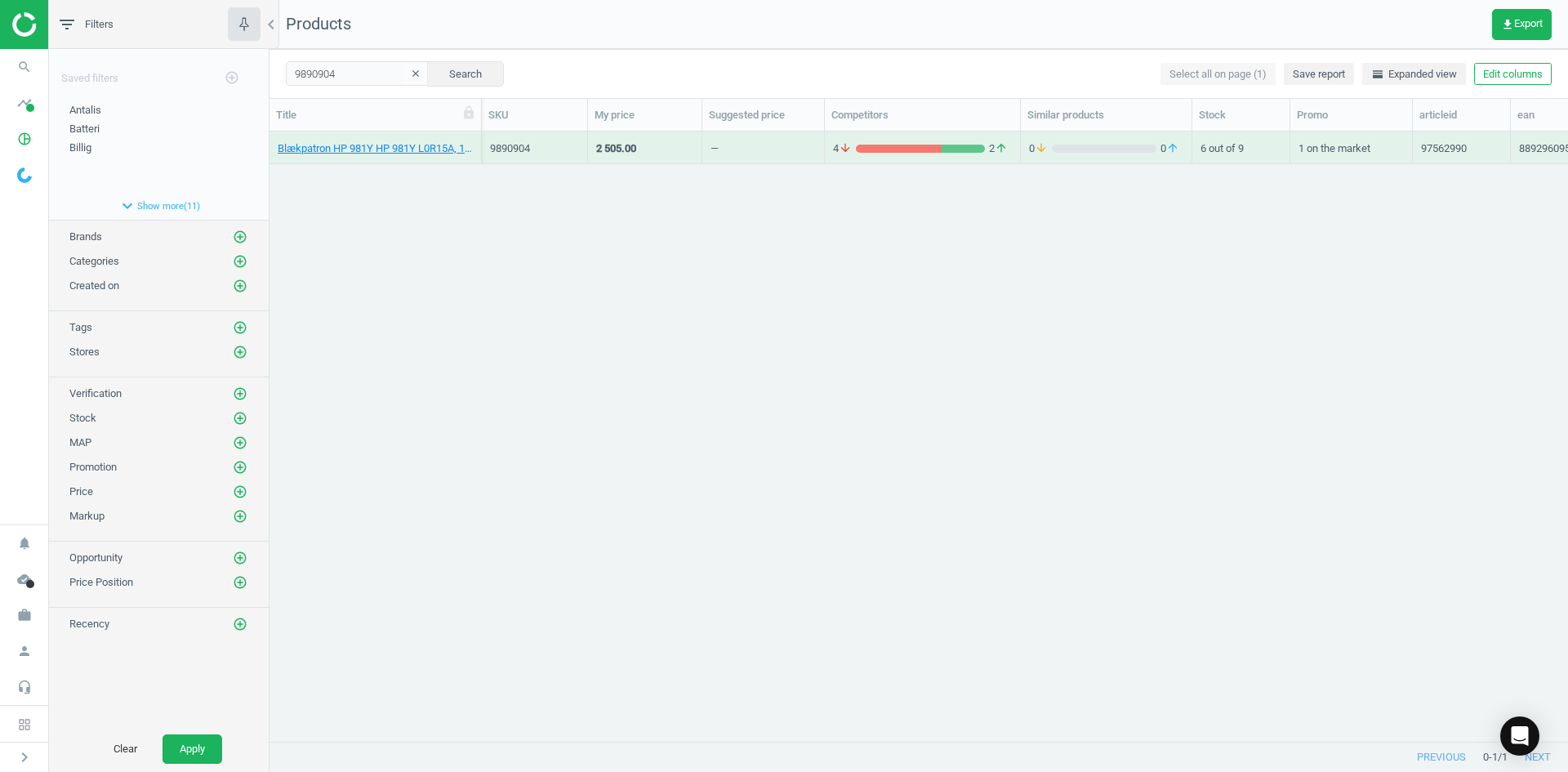
click at [425, 176] on div "Blækpatron HP 981Y HP 981Y L0R15A, 16.000 sider, Gul, 889296095316 9890904 2 50…" at bounding box center [919, 430] width 1298 height 597
click at [396, 149] on link "Blækpatron HP 981Y HP 981Y L0R15A, 16.000 sider, Gul, 889296095316" at bounding box center [375, 148] width 195 height 15
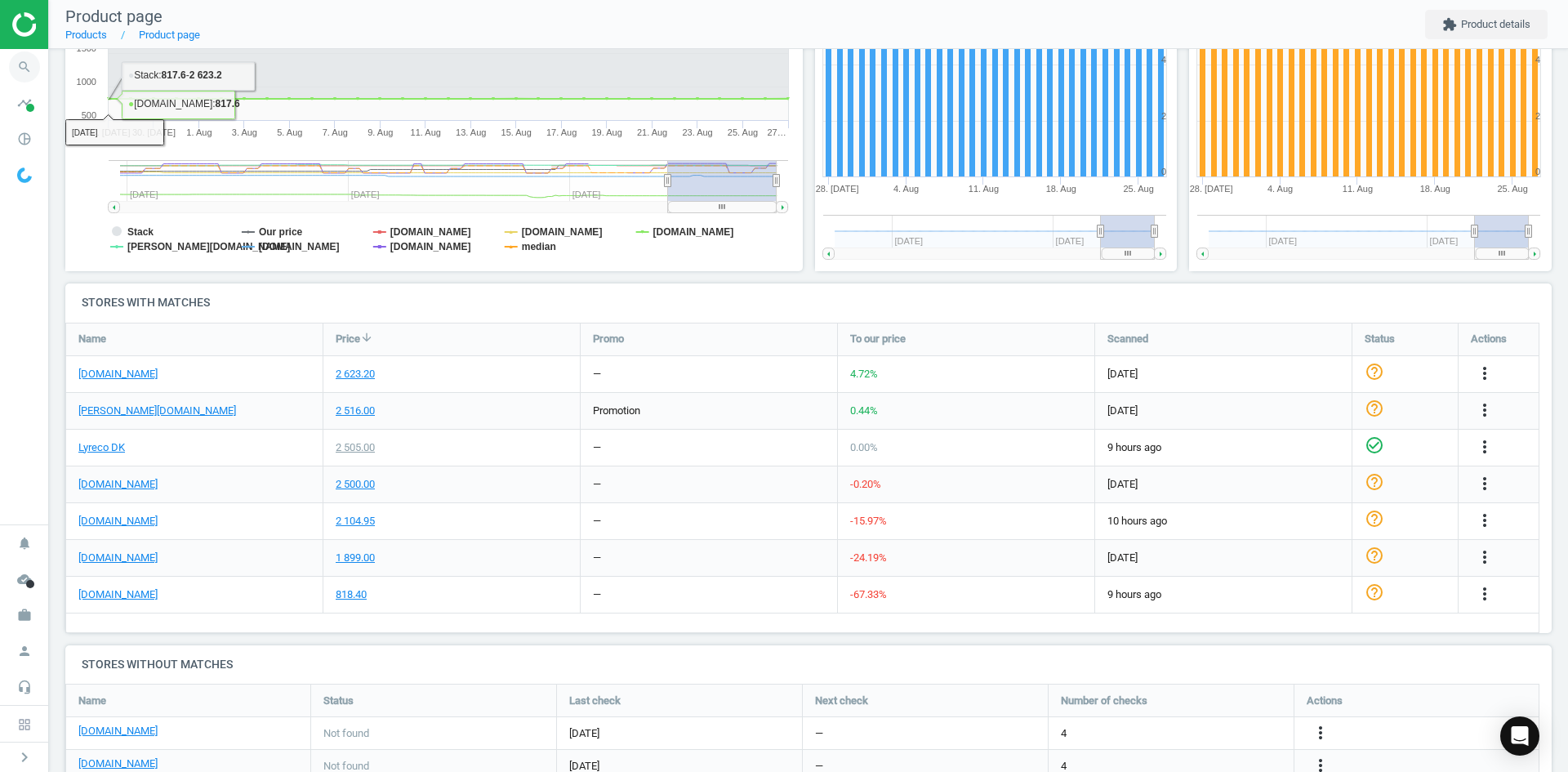
click at [38, 64] on icon "search" at bounding box center [24, 67] width 31 height 31
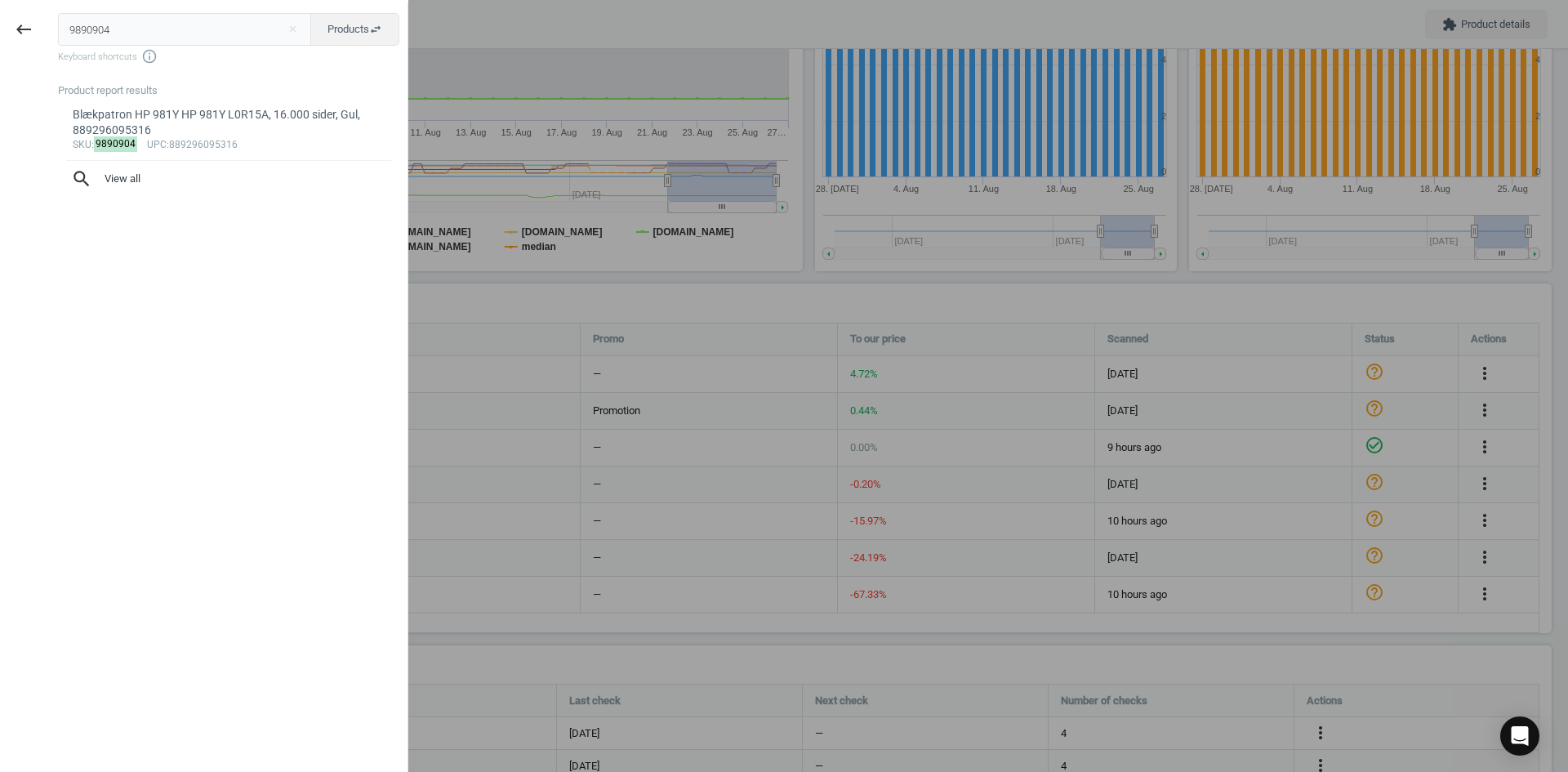
drag, startPoint x: 146, startPoint y: 34, endPoint x: 45, endPoint y: 34, distance: 101.0
click at [45, 34] on div "keyboard_backspace 9890904 close Products swap_horiz Keyboard shortcuts info_ou…" at bounding box center [204, 389] width 408 height 772
type input "4165949"
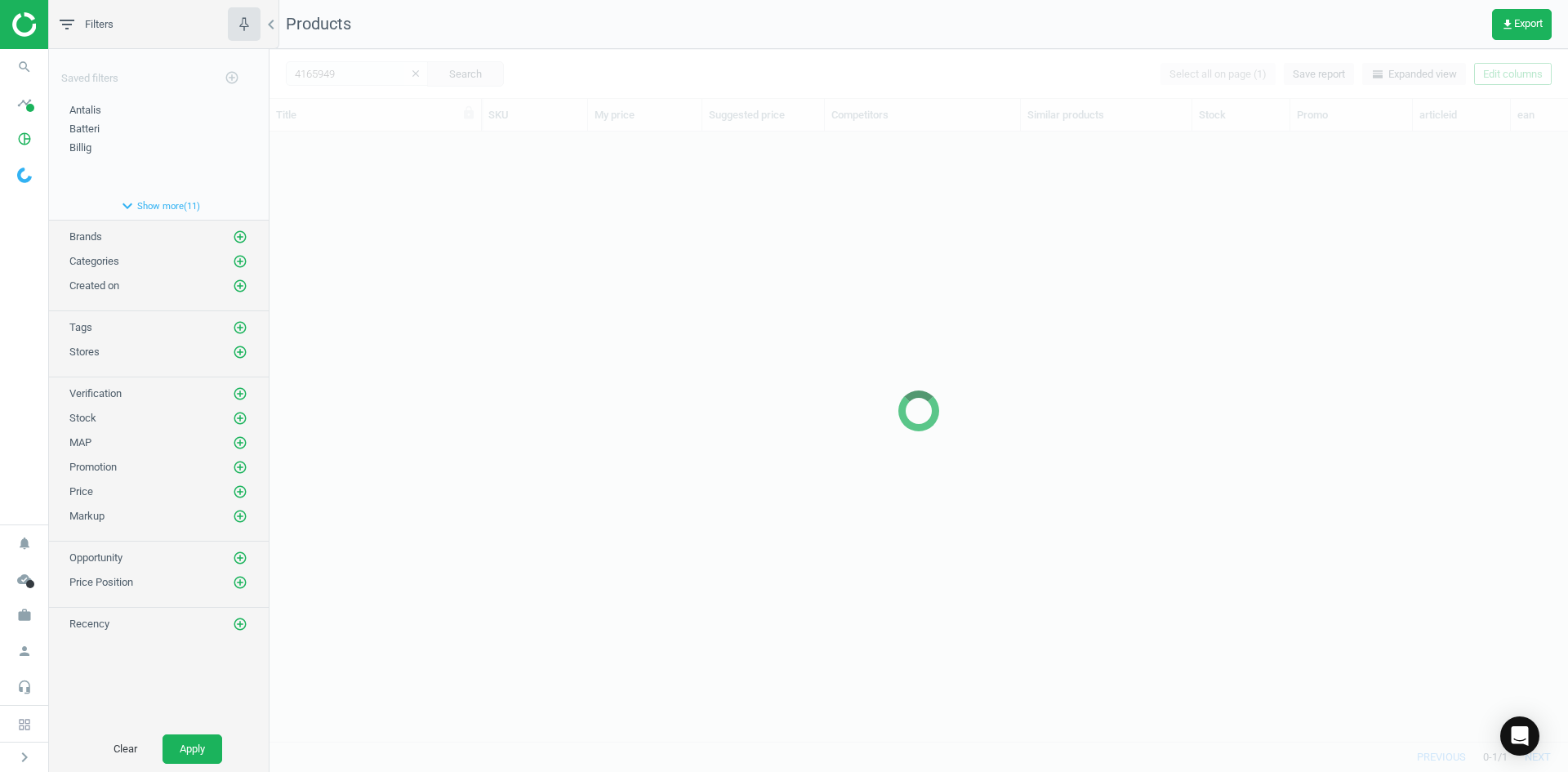
scroll to position [585, 1286]
click at [288, 259] on div at bounding box center [919, 411] width 1298 height 724
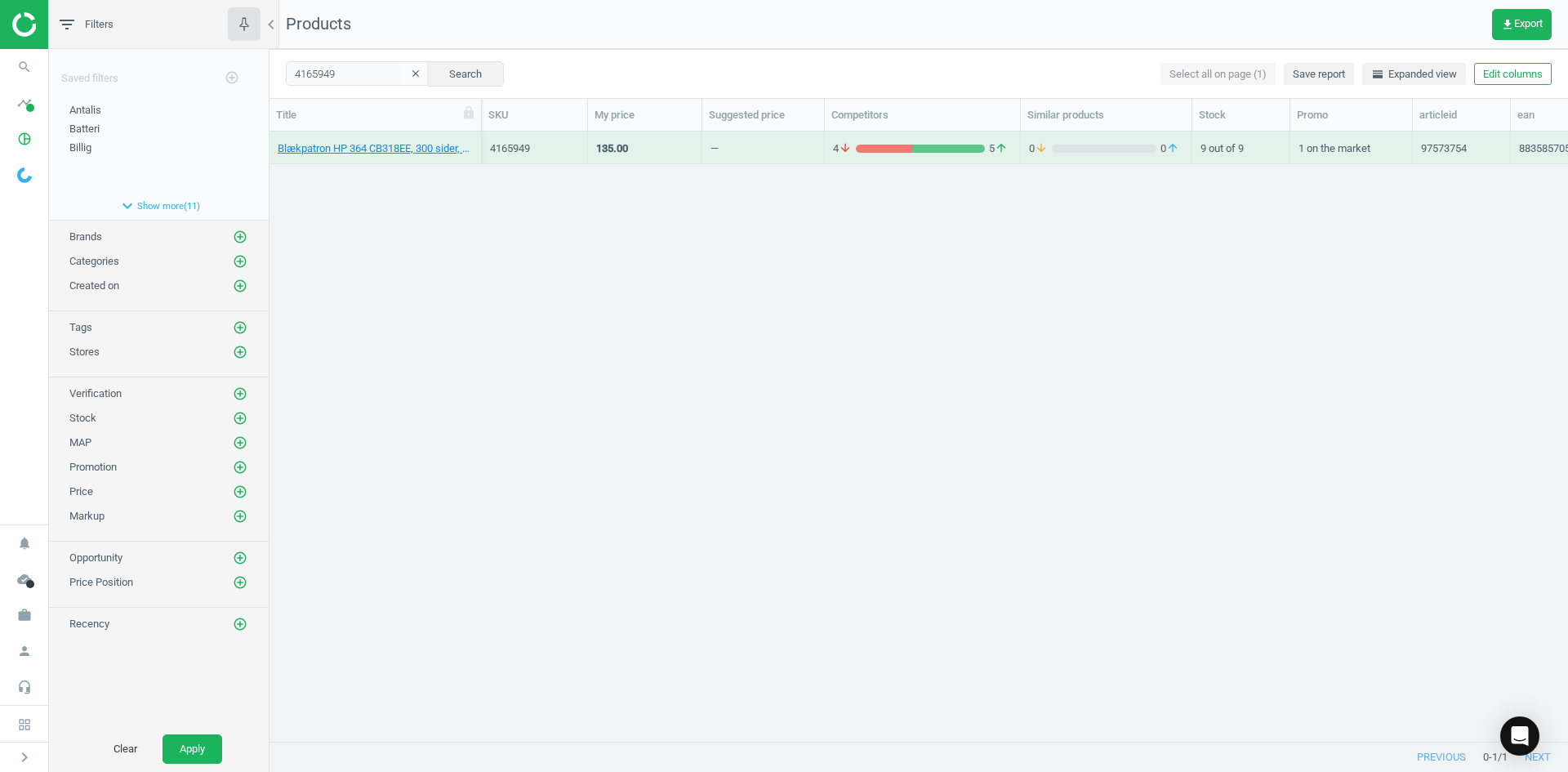
click at [367, 221] on div "Blækpatron HP 364 CB318EE, 300 sider, Cyan, 883585705269 4165949 135.00 — 4 arr…" at bounding box center [919, 430] width 1298 height 597
click at [370, 151] on link "Blækpatron HP 364 CB318EE, 300 sider, Cyan, 883585705269" at bounding box center [375, 148] width 195 height 15
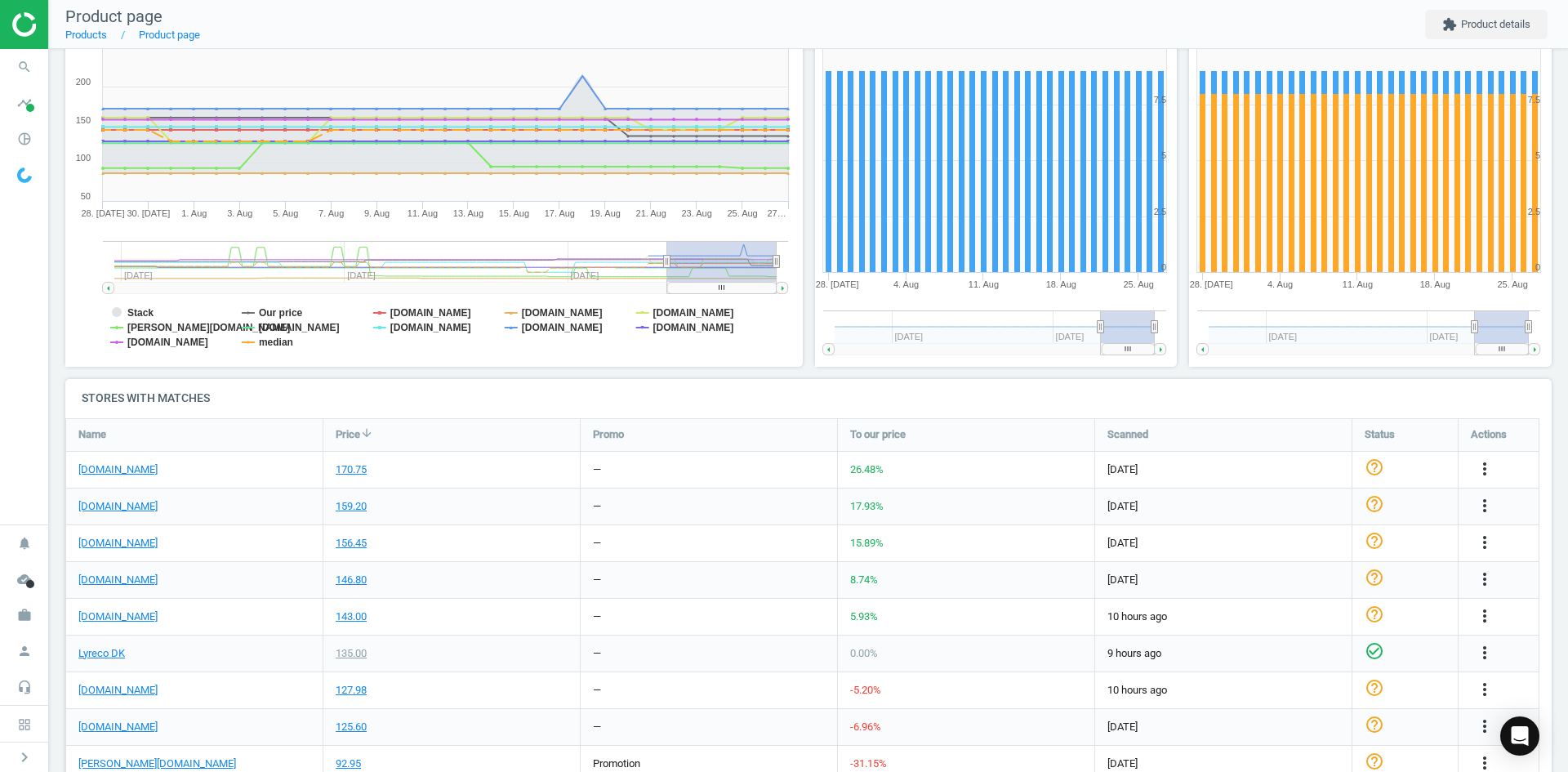
scroll to position [318, 0]
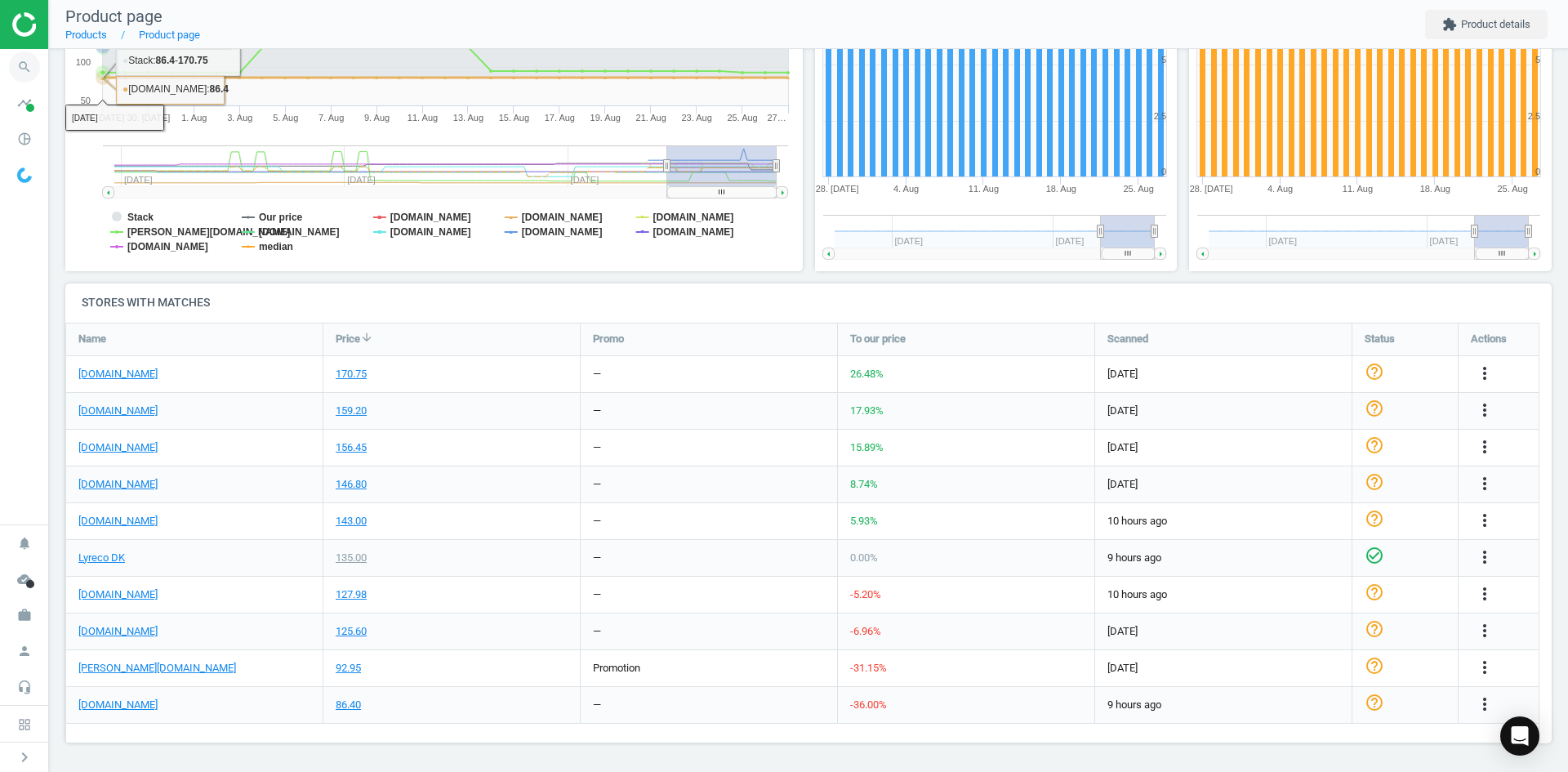
click at [39, 63] on icon "search" at bounding box center [24, 67] width 31 height 31
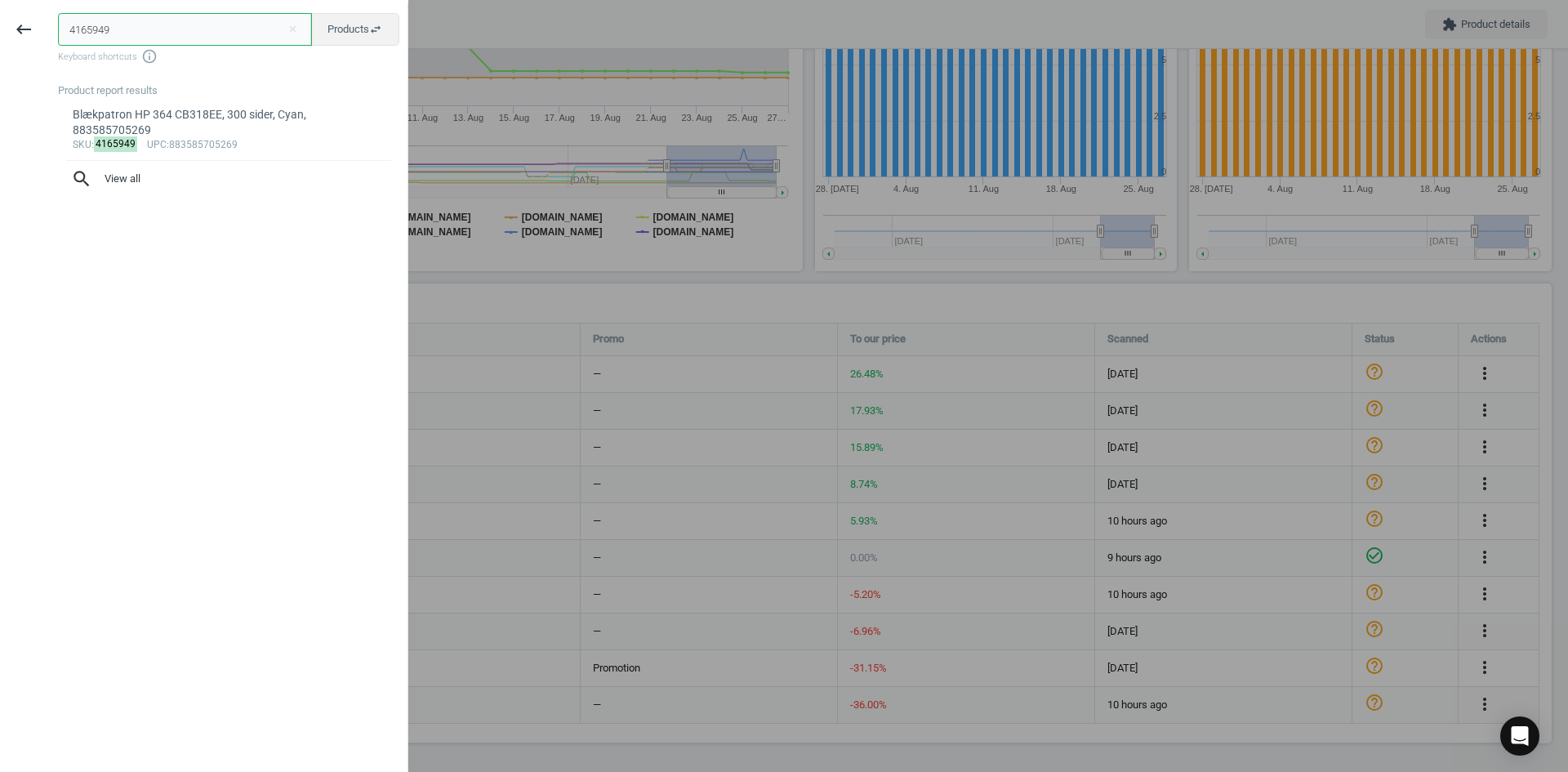
drag, startPoint x: 151, startPoint y: 24, endPoint x: 59, endPoint y: 39, distance: 93.2
click at [59, 24] on input "4165949" at bounding box center [184, 29] width 254 height 33
paste input "7145234"
type input "7145234"
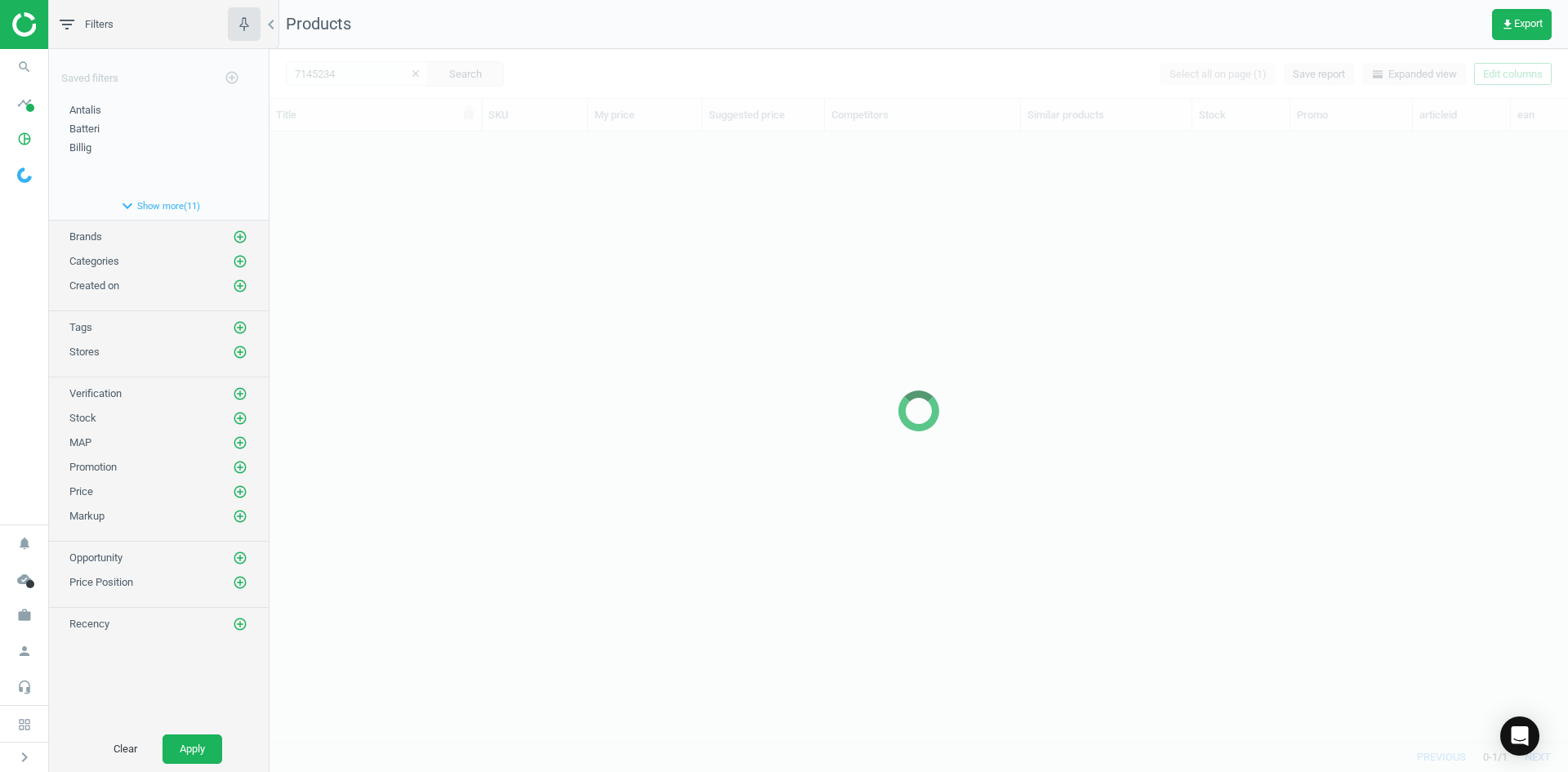
scroll to position [585, 1286]
click at [491, 283] on div at bounding box center [919, 411] width 1298 height 724
click at [542, 299] on div at bounding box center [919, 411] width 1298 height 724
click at [543, 297] on div at bounding box center [919, 411] width 1298 height 724
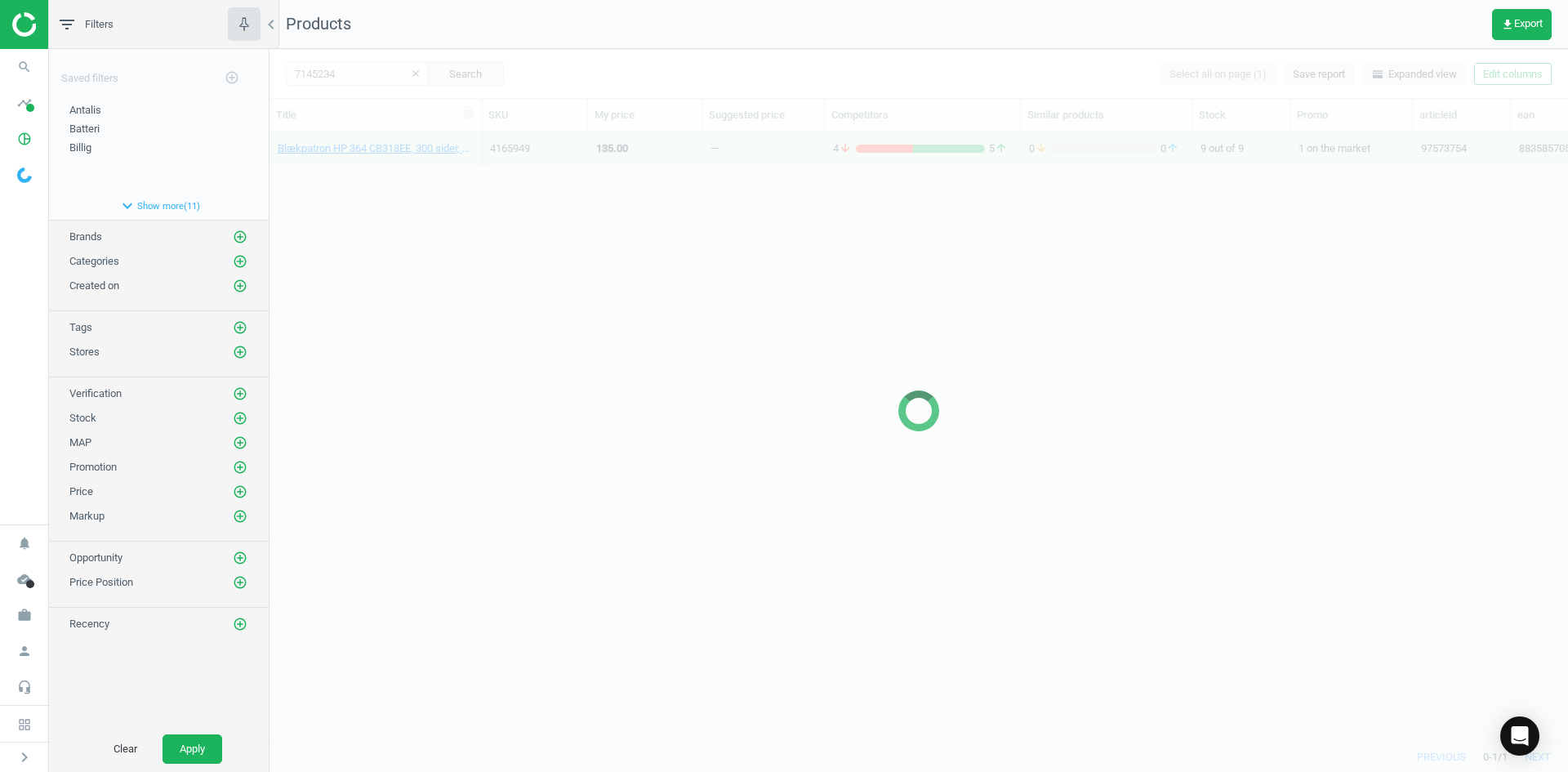
click at [543, 297] on div at bounding box center [919, 411] width 1298 height 724
drag, startPoint x: 431, startPoint y: 221, endPoint x: 408, endPoint y: 185, distance: 42.7
click at [431, 217] on div at bounding box center [919, 411] width 1298 height 724
click at [406, 184] on div at bounding box center [919, 411] width 1298 height 724
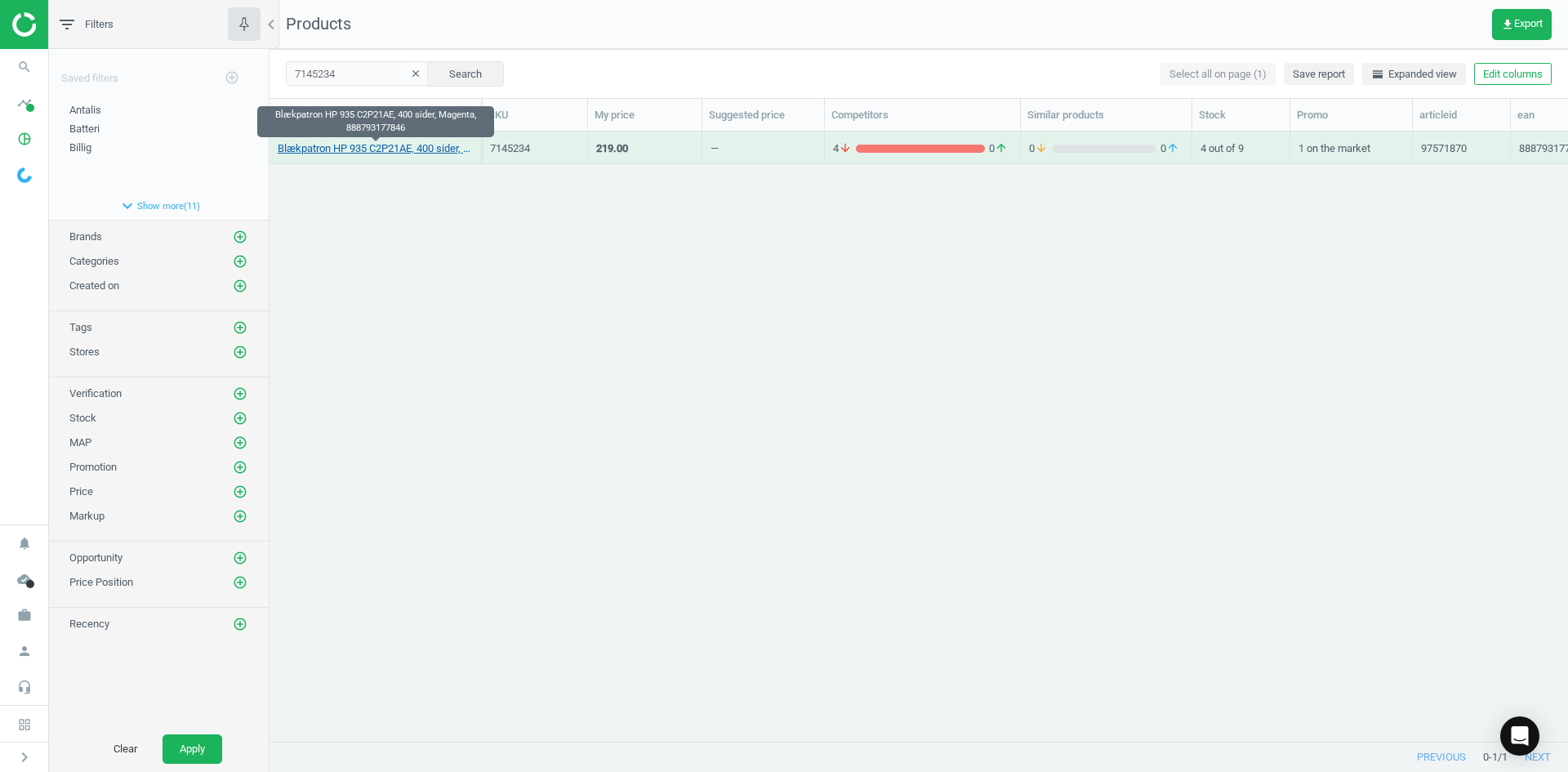
click at [389, 151] on link "Blækpatron HP 935 C2P21AE, 400 sider, Magenta, 888793177846" at bounding box center [375, 148] width 195 height 15
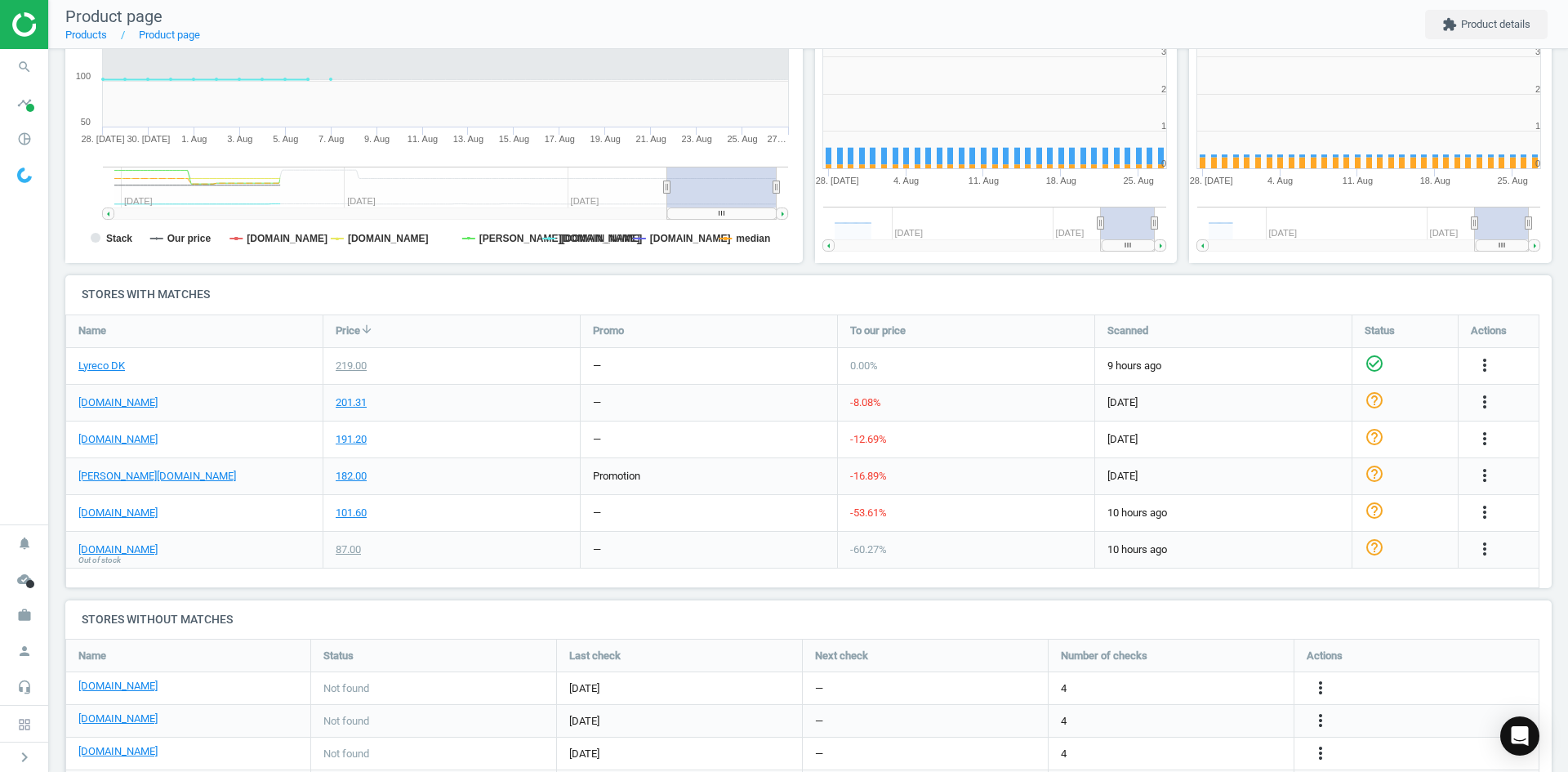
scroll to position [8, 8]
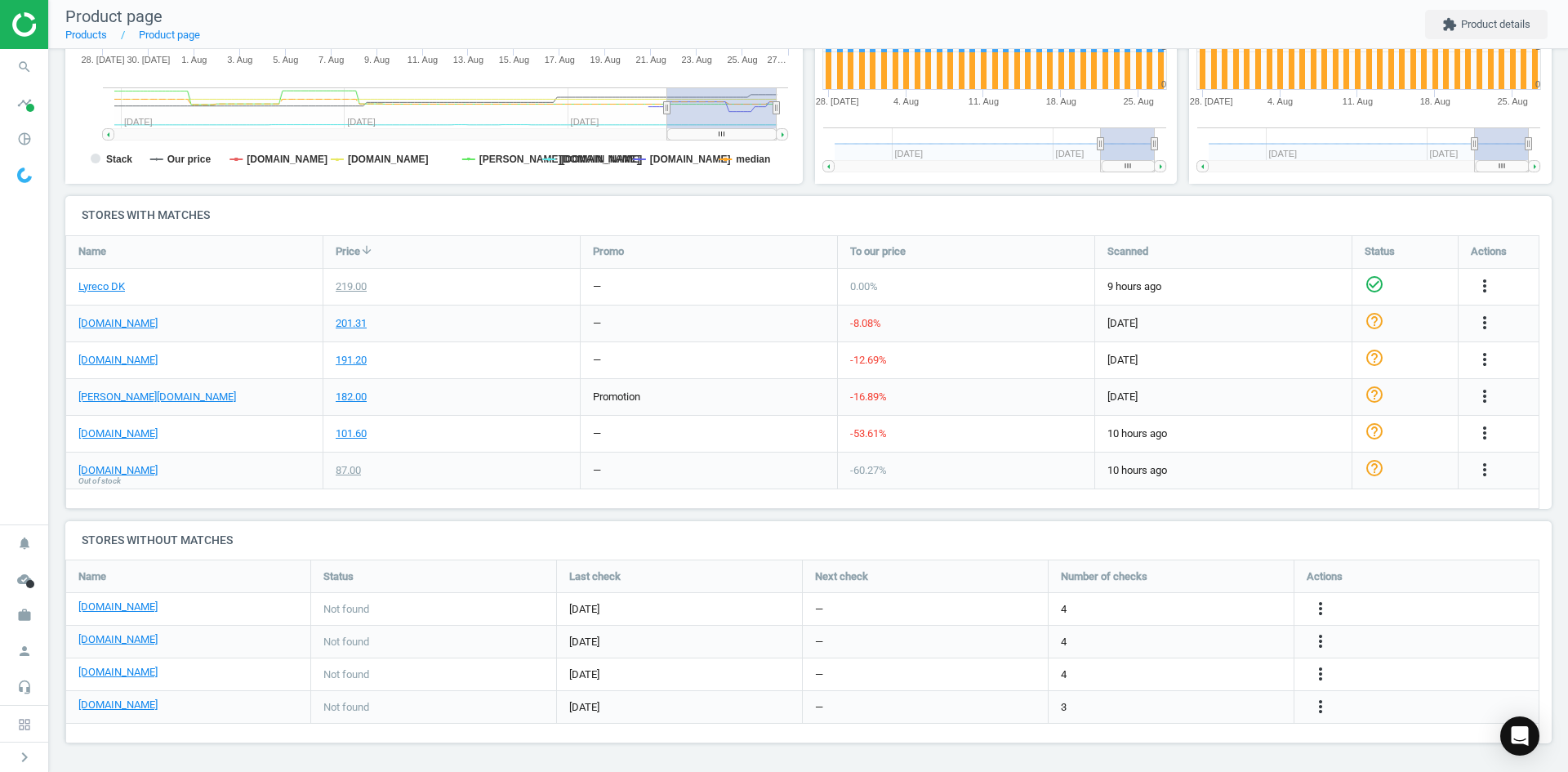
click at [125, 648] on div "[DOMAIN_NAME]" at bounding box center [188, 642] width 220 height 19
click at [115, 642] on link "[DOMAIN_NAME]" at bounding box center [118, 639] width 79 height 15
click at [58, 64] on div "Blækpatron HP 935 C2P21AE, 400 sider, Magenta, 888793177846 sku : 7145234 upc :…" at bounding box center [809, 208] width 1519 height 1129
click at [26, 64] on icon "search" at bounding box center [24, 67] width 31 height 31
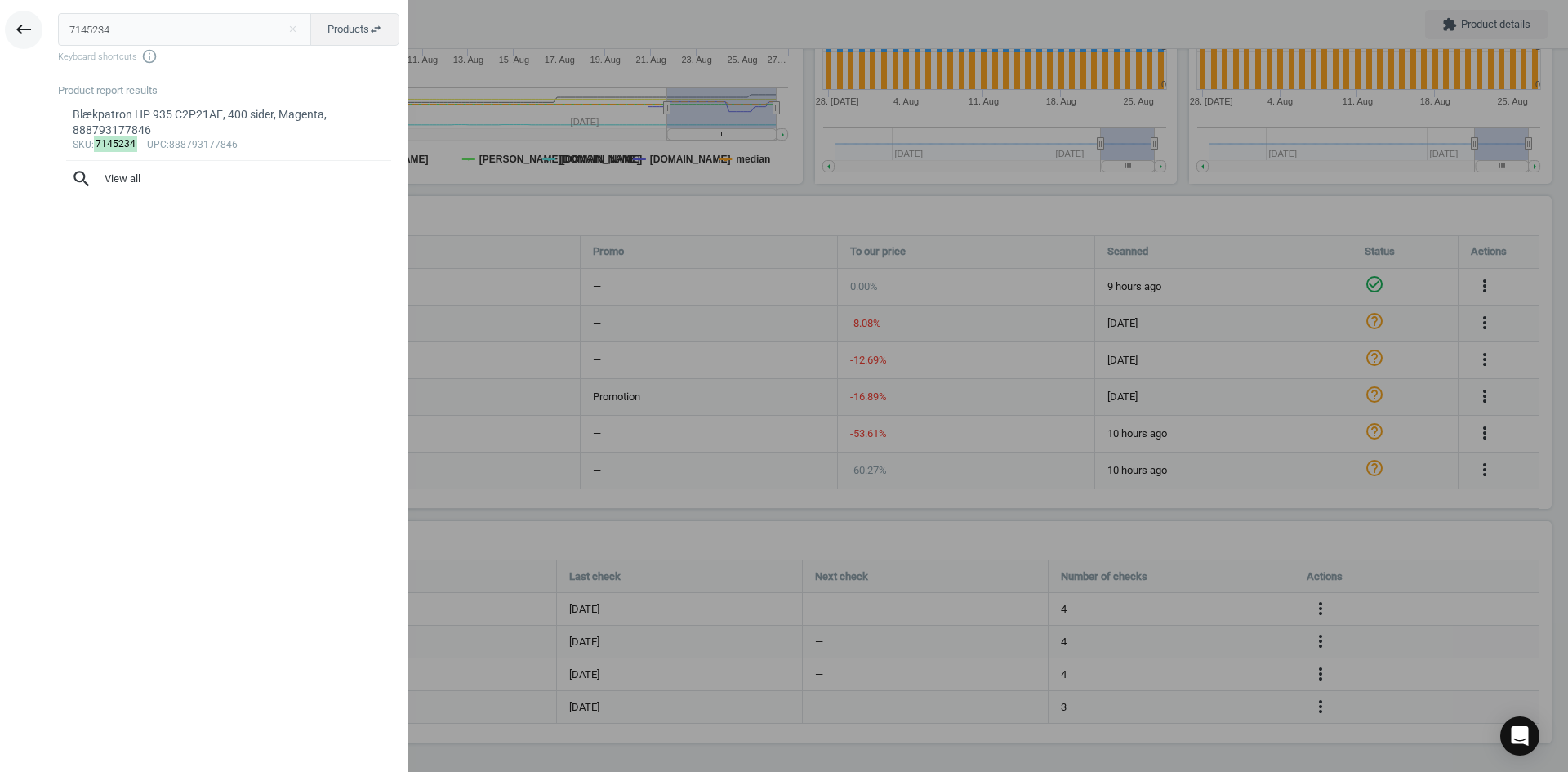
drag, startPoint x: 123, startPoint y: 40, endPoint x: 9, endPoint y: 28, distance: 114.6
click at [10, 28] on div "keyboard_backspace 7145234 close Products swap_horiz Keyboard shortcuts info_ou…" at bounding box center [204, 389] width 408 height 772
type input "5367283"
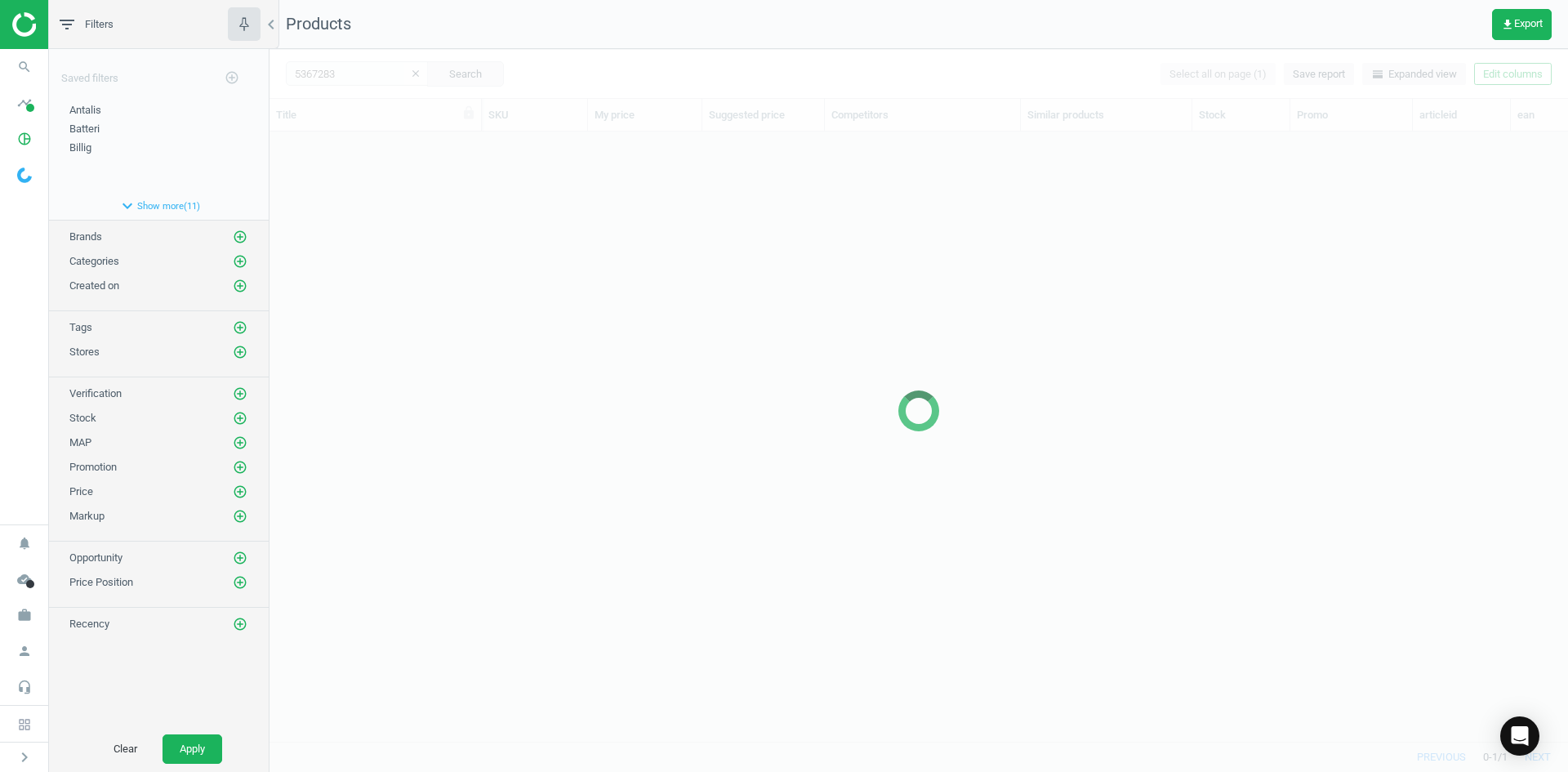
scroll to position [585, 1286]
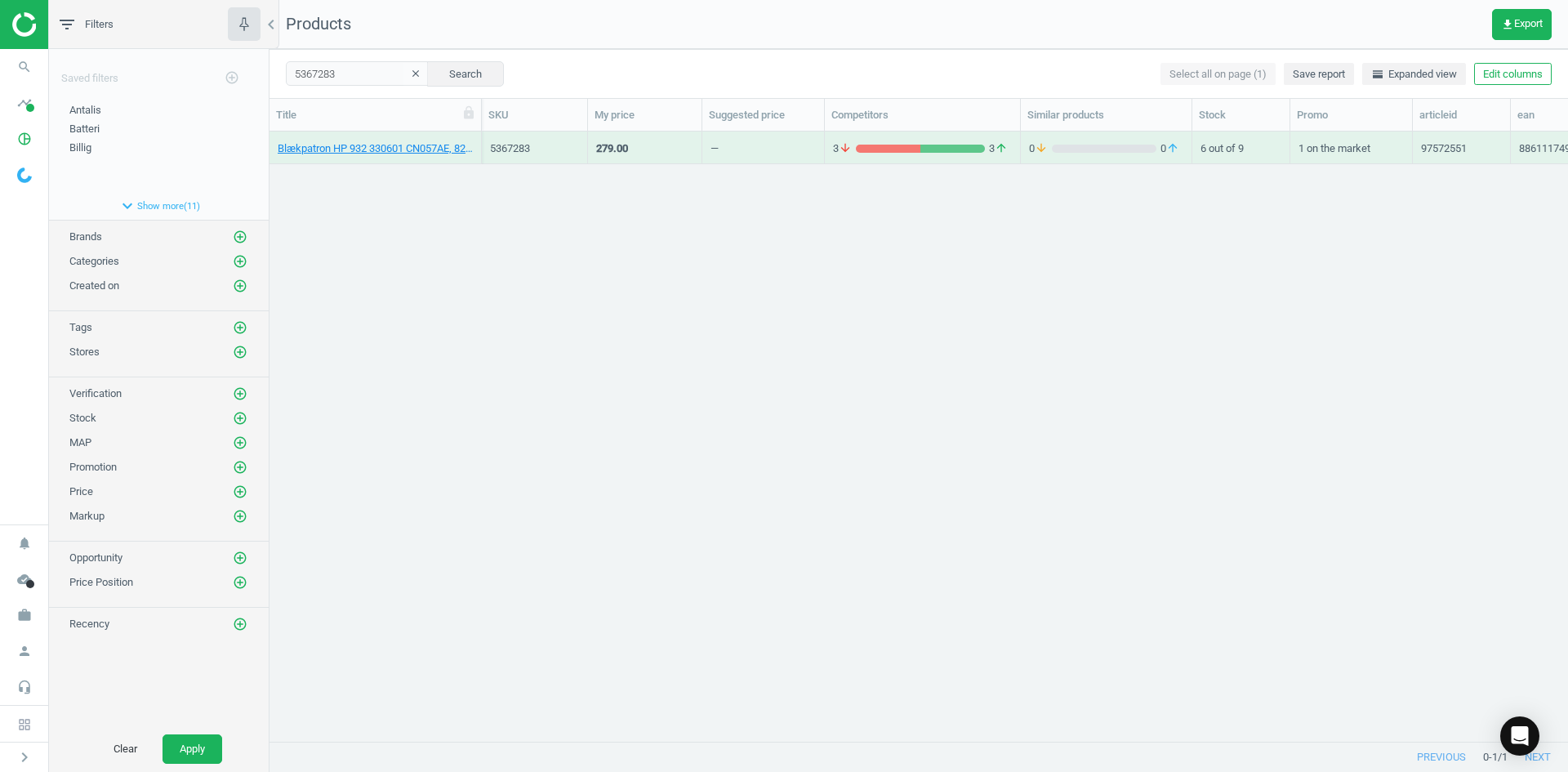
click at [605, 220] on div "Blækpatron HP 932 330601 CN057AE, 825 sider, Sort, 886111749003 5367283 279.00 …" at bounding box center [919, 430] width 1298 height 597
click at [407, 151] on link "Blækpatron HP 932 330601 CN057AE, 825 sider, Sort, 886111749003" at bounding box center [375, 148] width 195 height 15
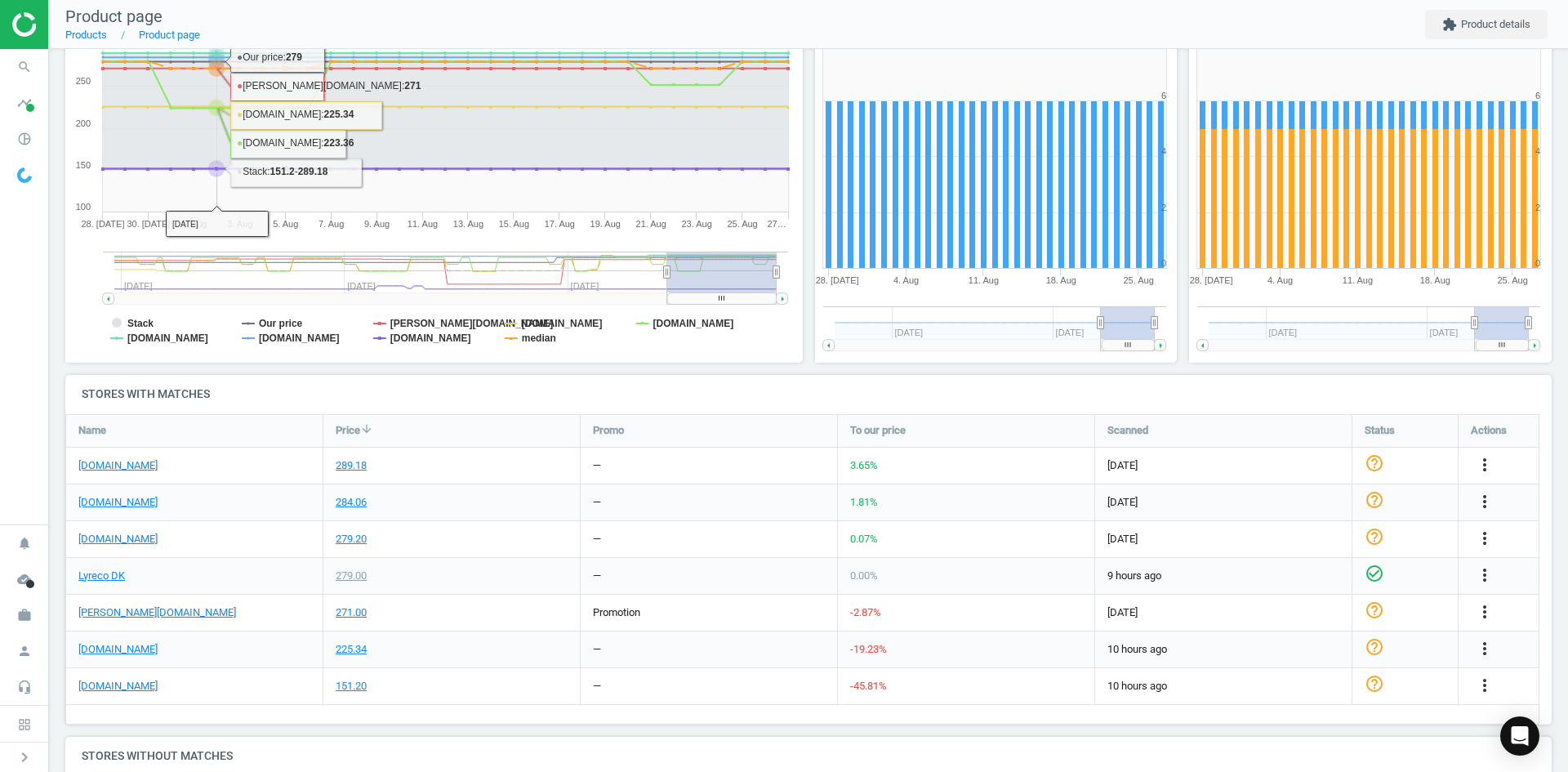
scroll to position [83, 0]
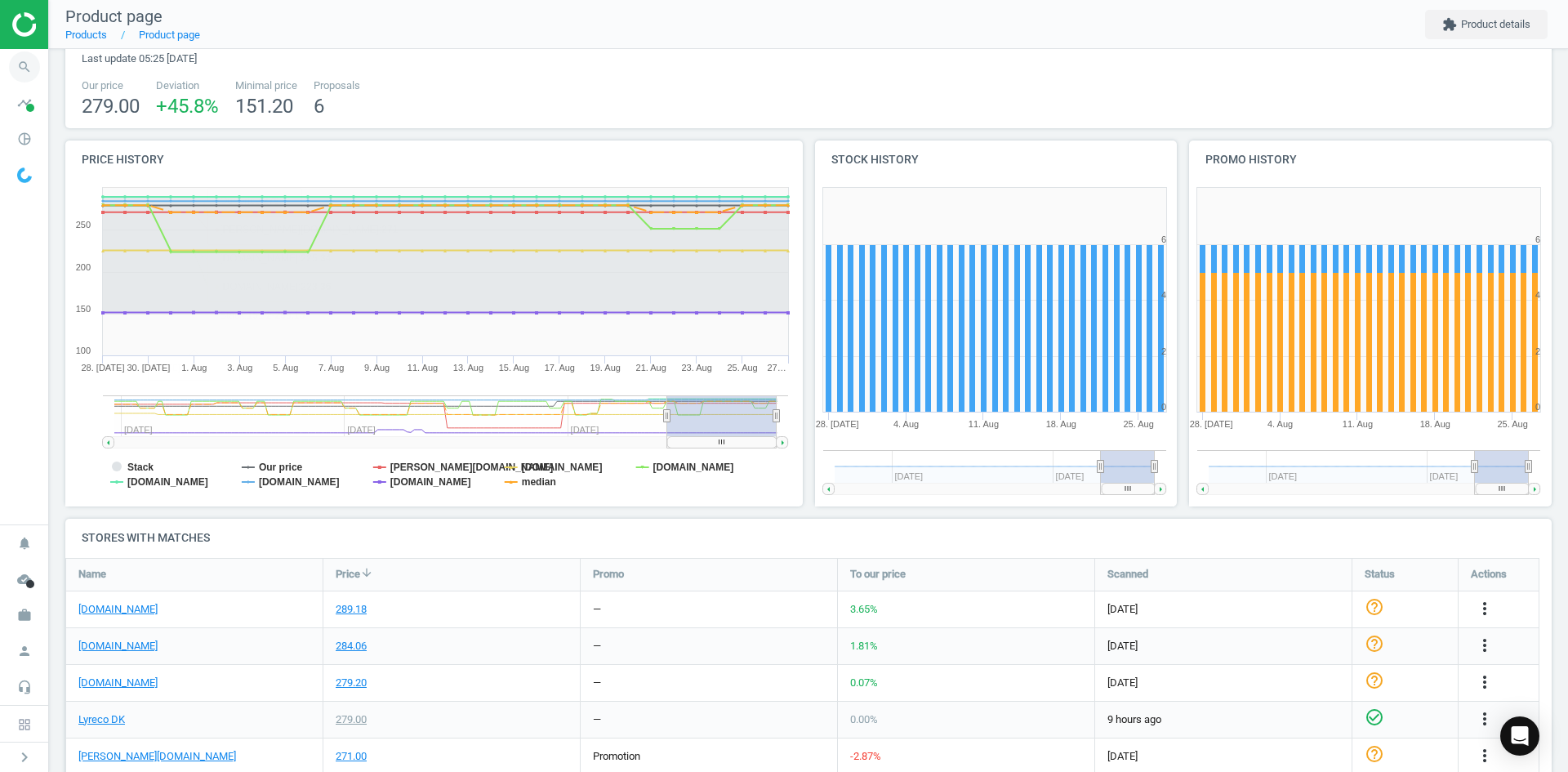
click at [27, 65] on icon "search" at bounding box center [24, 67] width 31 height 31
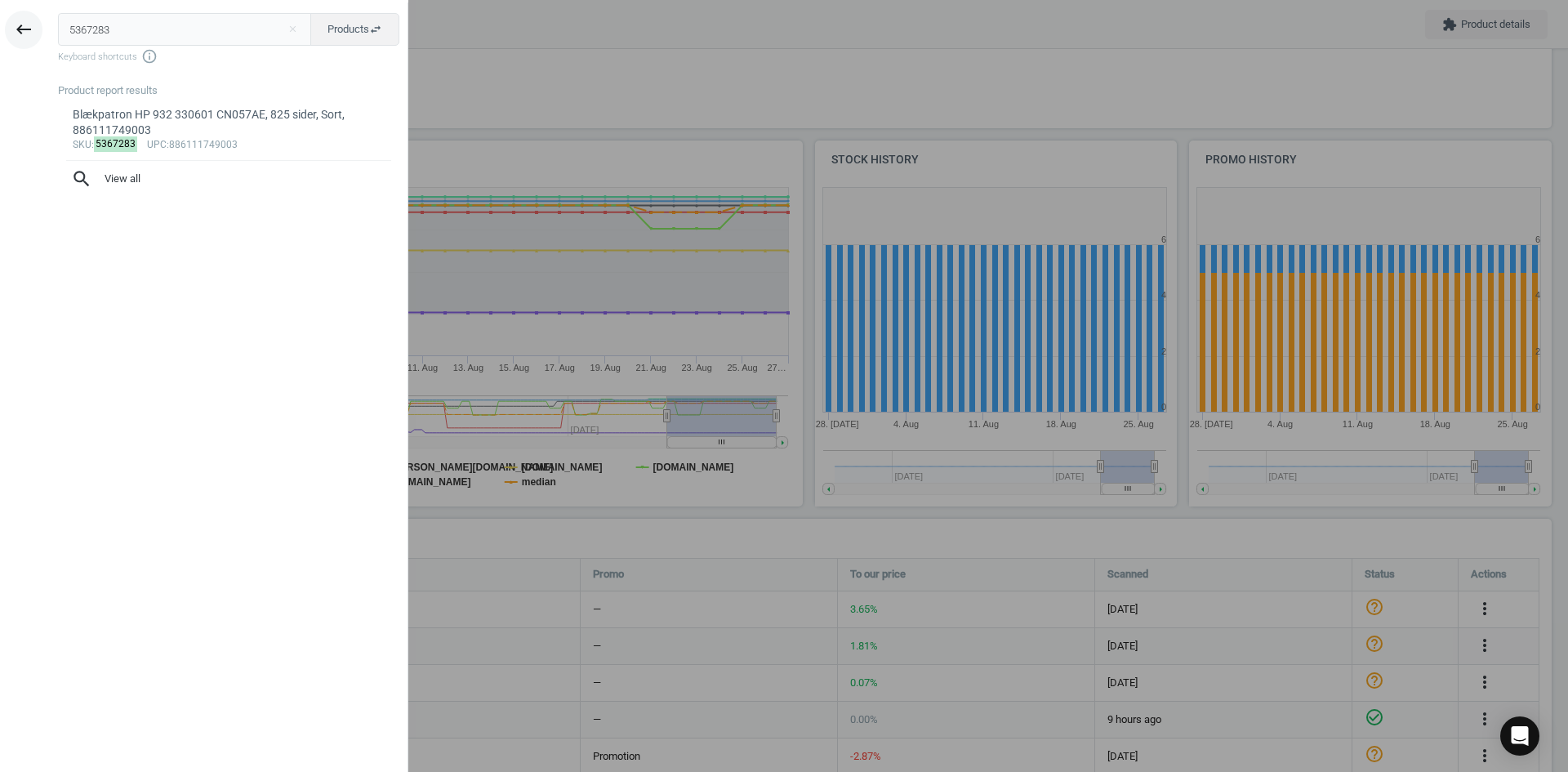
drag, startPoint x: 128, startPoint y: 24, endPoint x: 9, endPoint y: 22, distance: 119.0
click at [9, 22] on div "keyboard_backspace 5367283 close Products swap_horiz Keyboard shortcuts info_ou…" at bounding box center [204, 389] width 408 height 772
type input "5367306"
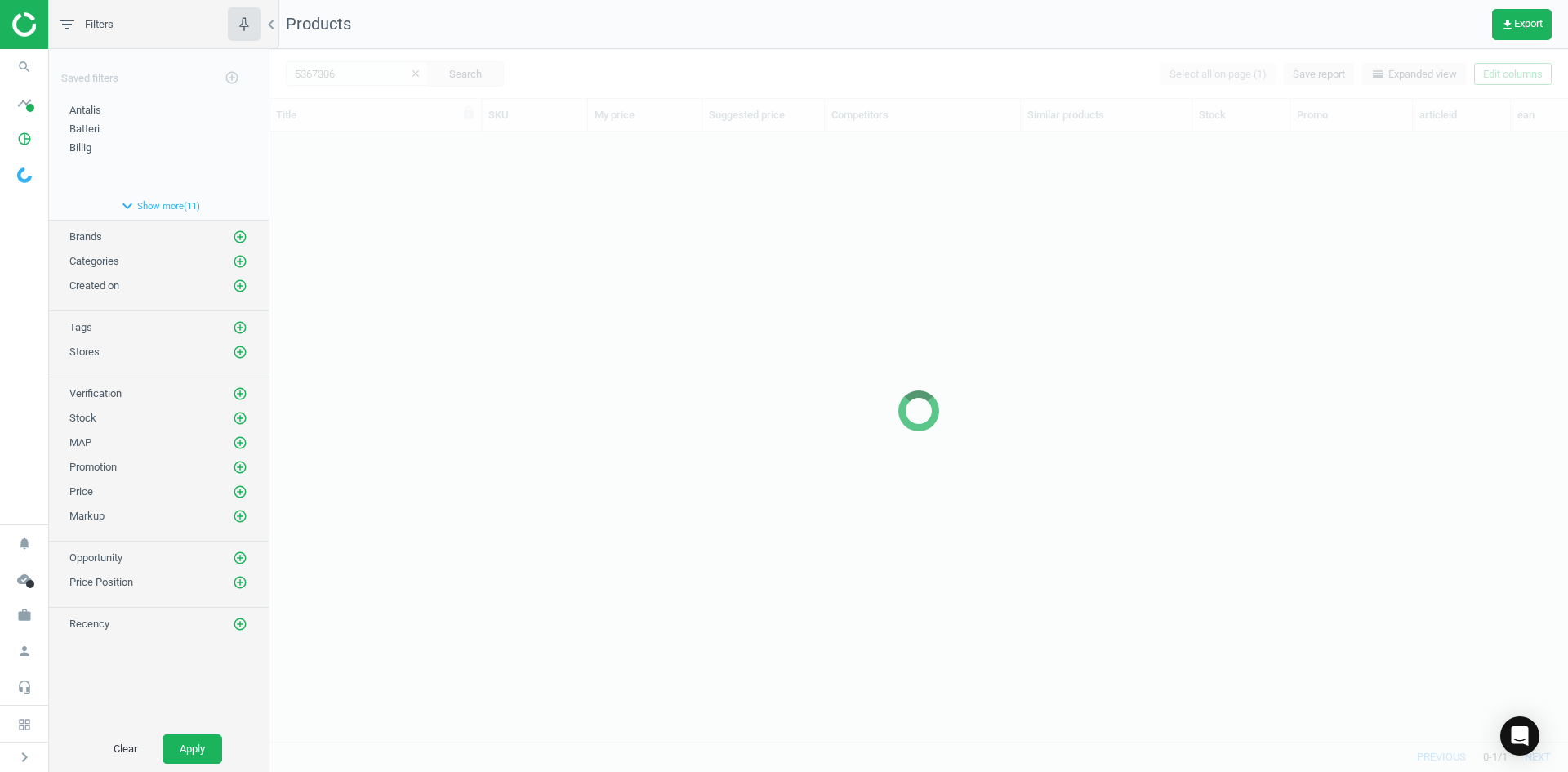
scroll to position [585, 1286]
click at [457, 310] on div at bounding box center [919, 411] width 1298 height 724
click at [389, 171] on div at bounding box center [919, 411] width 1298 height 724
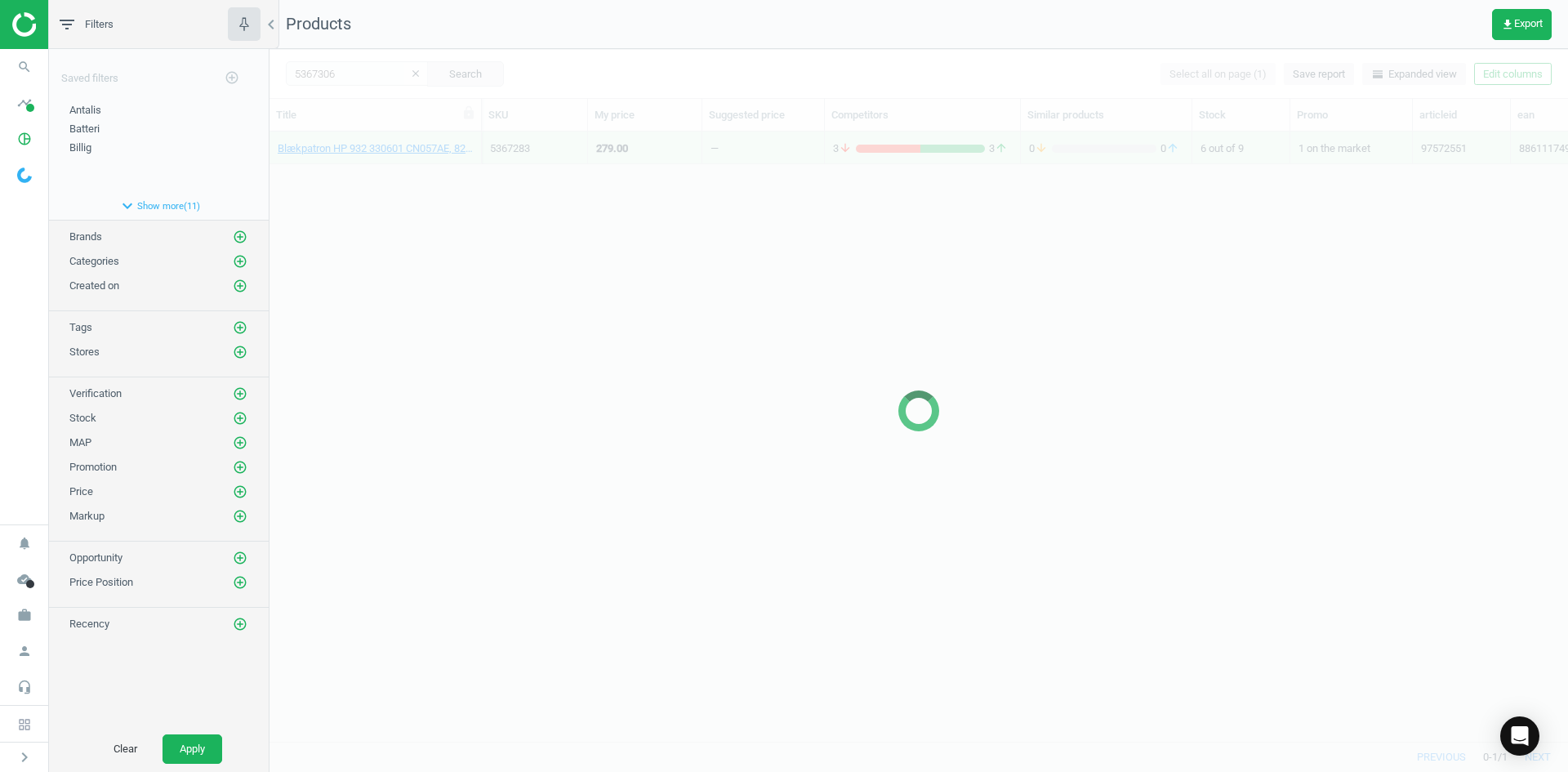
click at [389, 171] on div at bounding box center [919, 411] width 1298 height 724
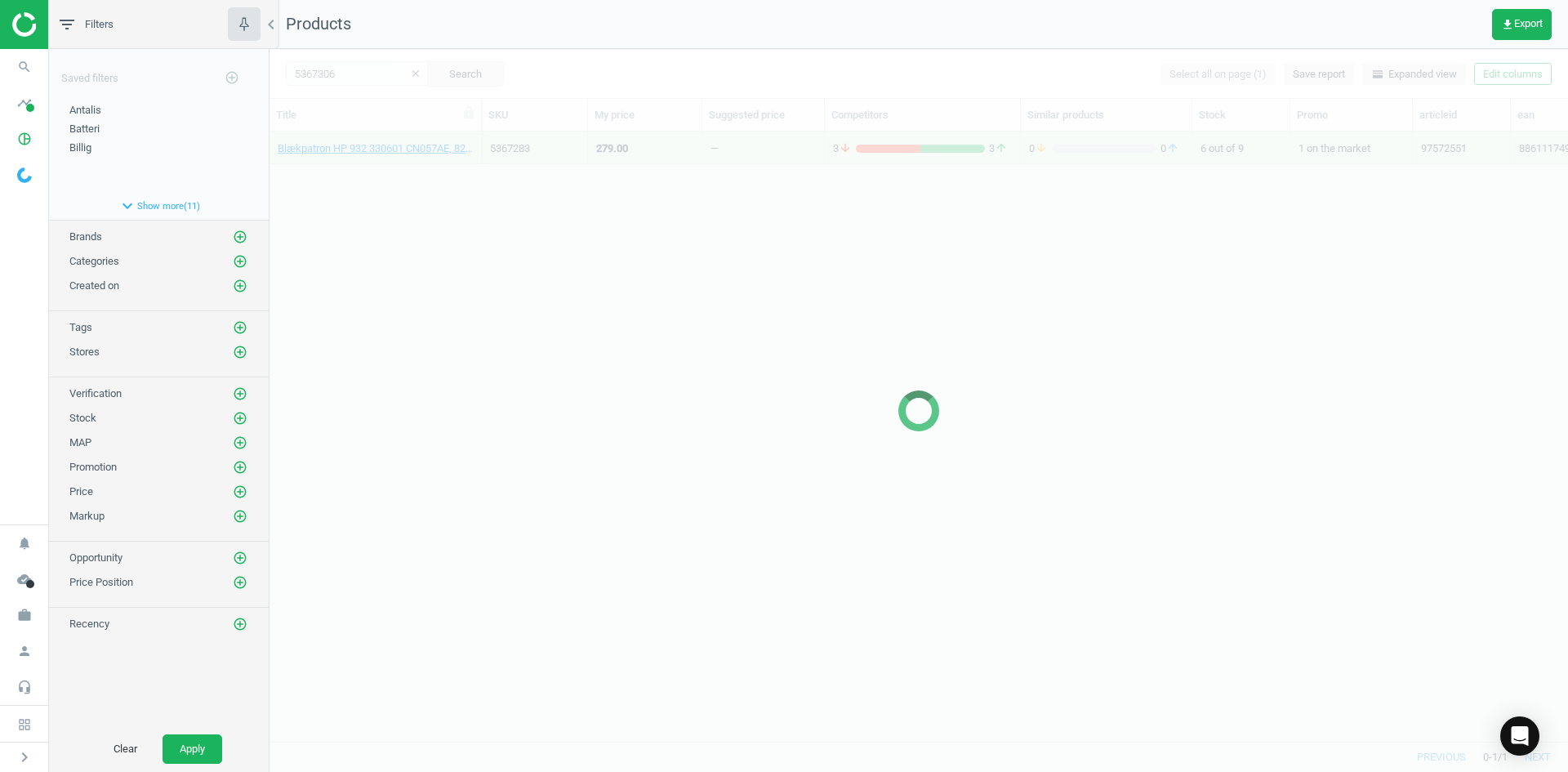
click at [389, 171] on div at bounding box center [919, 411] width 1298 height 724
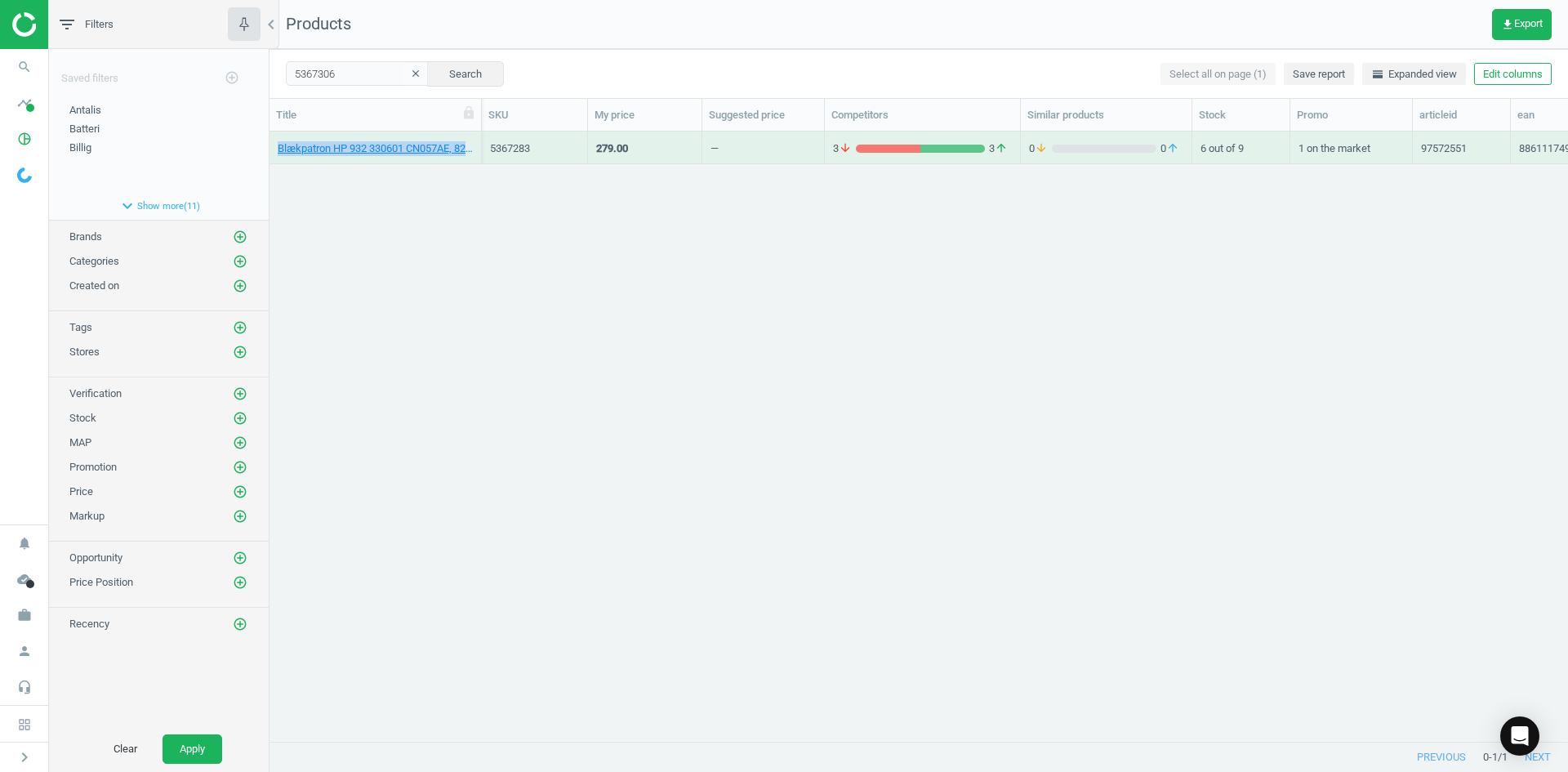
click at [389, 171] on div "Blækpatron HP 932 330601 CN057AE, 825 sider, Sort, 886111749003 5367283 279.00 …" at bounding box center [919, 430] width 1298 height 597
click at [388, 145] on link "Blækpatron HP 932XL HP93XL CN053AE, inkjet, 1.000 sider, sort, 886111749010" at bounding box center [375, 148] width 195 height 15
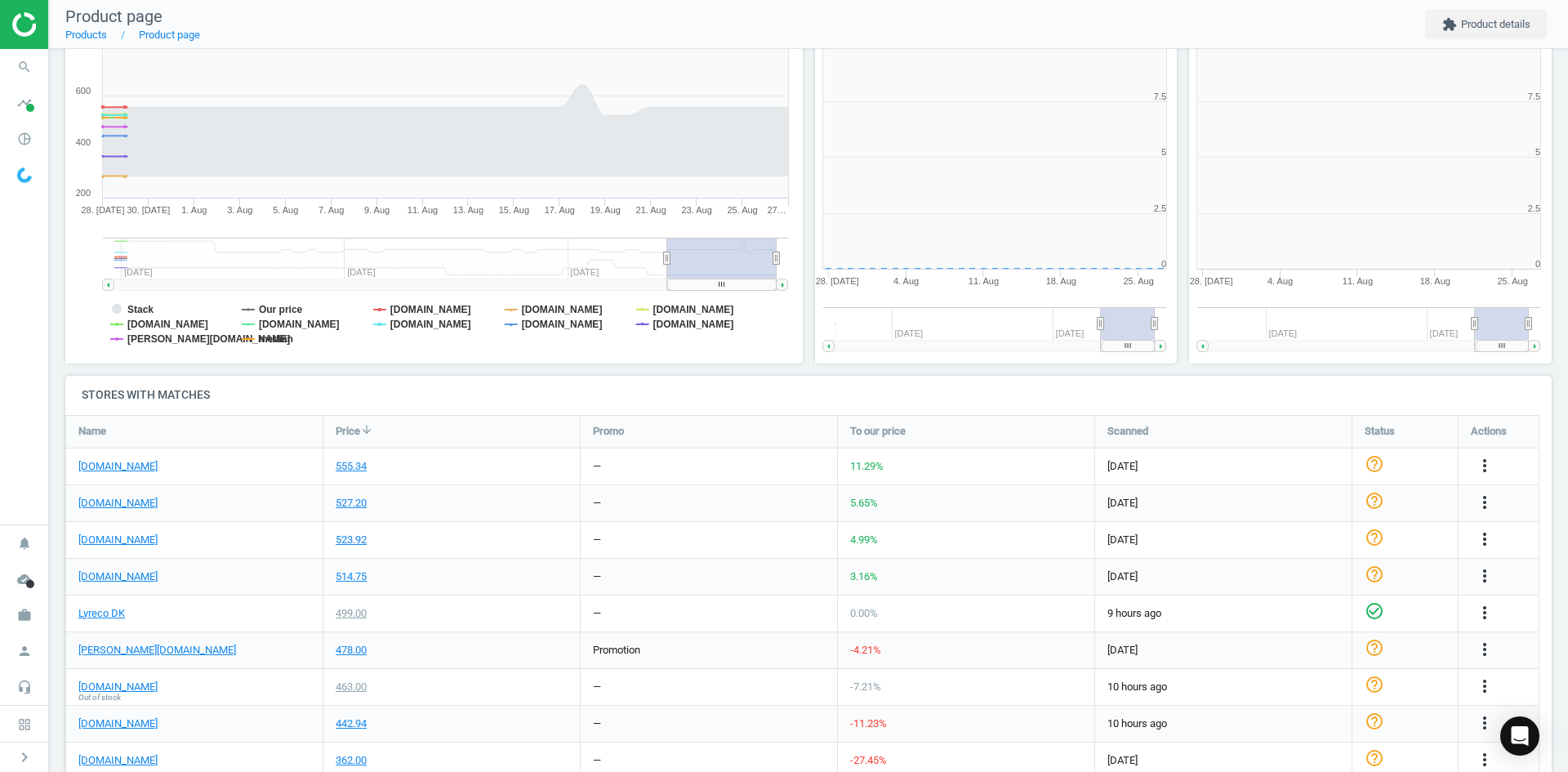
scroll to position [8, 8]
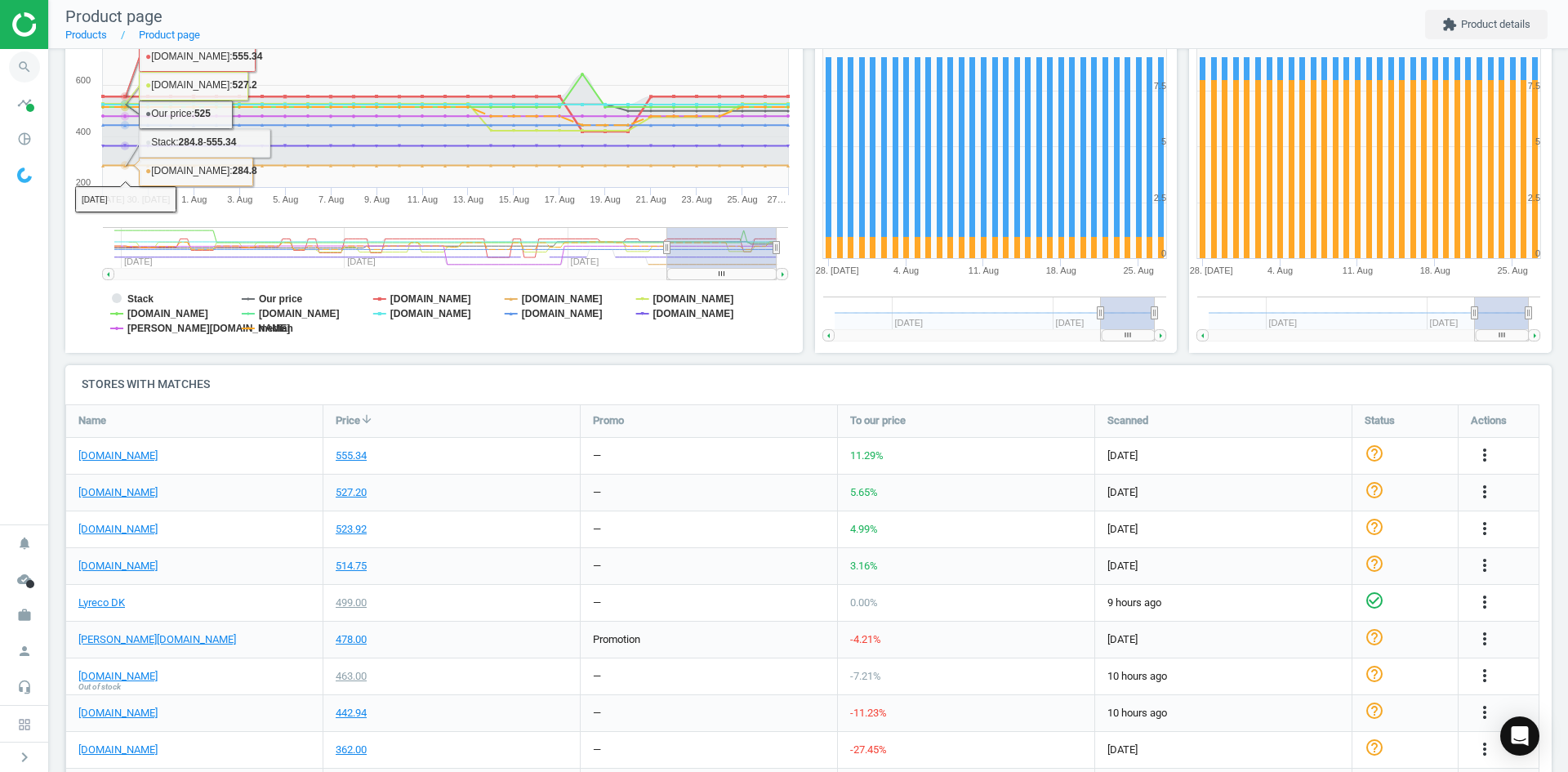
click at [24, 66] on icon "search" at bounding box center [24, 67] width 31 height 31
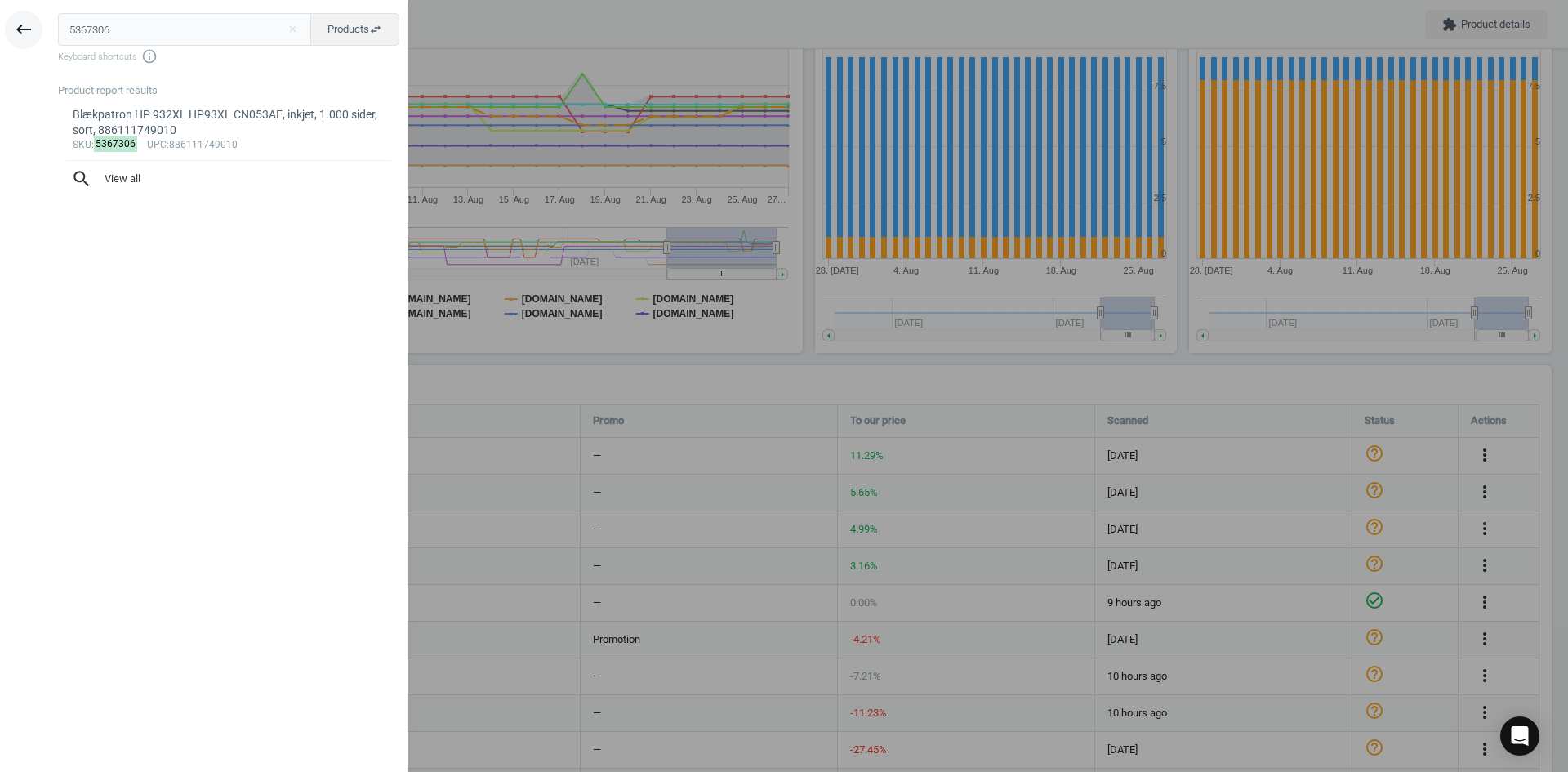
drag, startPoint x: 123, startPoint y: 37, endPoint x: 26, endPoint y: 33, distance: 97.1
click at [28, 34] on div "keyboard_backspace 5367306 close Products swap_horiz Keyboard shortcuts info_ou…" at bounding box center [204, 389] width 408 height 772
type input "5696427"
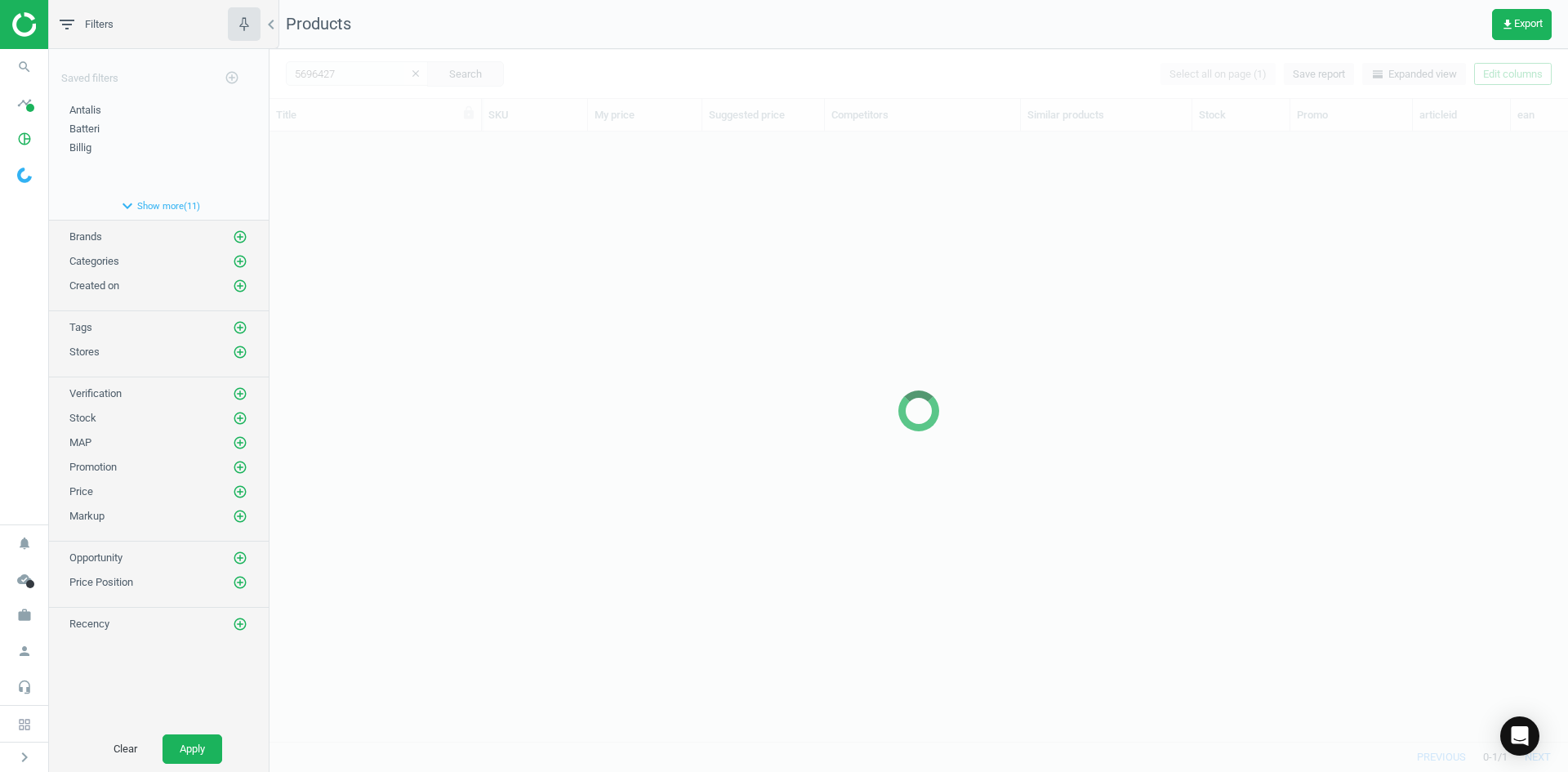
scroll to position [585, 1286]
click at [521, 252] on div at bounding box center [919, 411] width 1298 height 724
click at [519, 246] on div at bounding box center [919, 411] width 1298 height 724
click at [489, 228] on div at bounding box center [919, 411] width 1298 height 724
click at [394, 178] on div at bounding box center [919, 411] width 1298 height 724
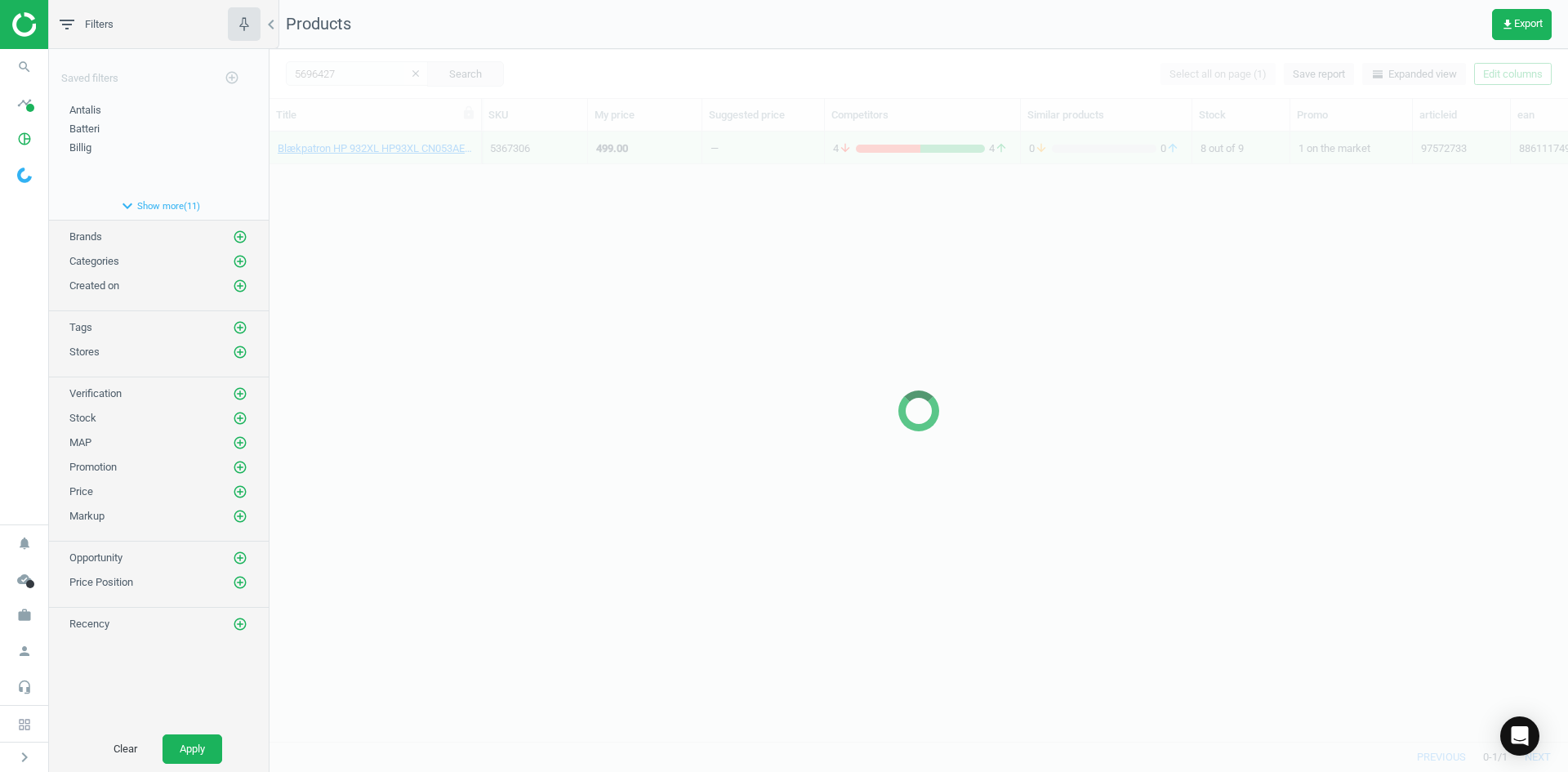
click at [378, 167] on div at bounding box center [919, 411] width 1298 height 724
click at [376, 163] on div at bounding box center [919, 411] width 1298 height 724
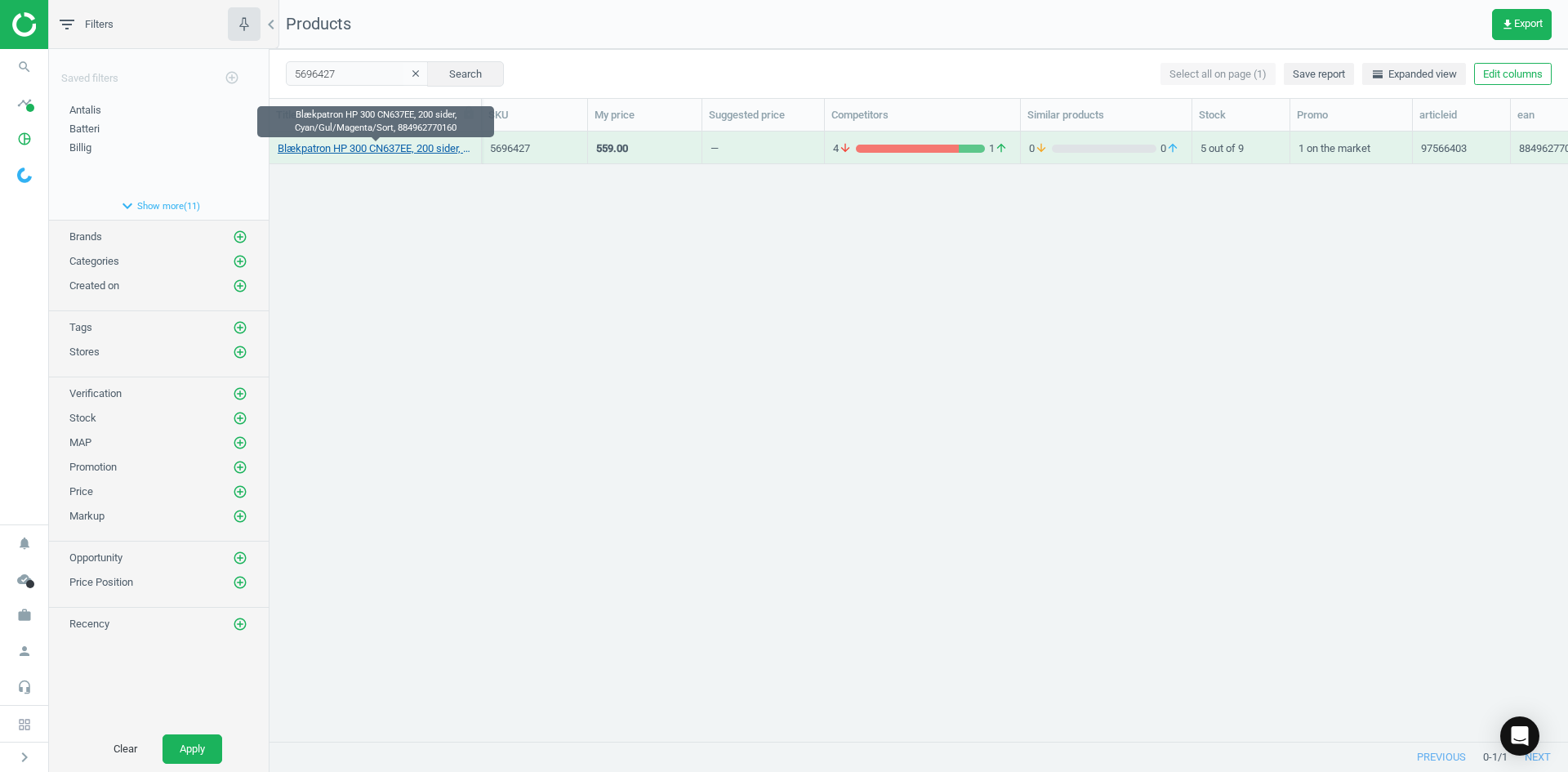
click at [374, 151] on link "Blækpatron HP 300 CN637EE, 200 sider, Cyan/Gul/Magenta/Sort, 884962770160" at bounding box center [375, 148] width 195 height 15
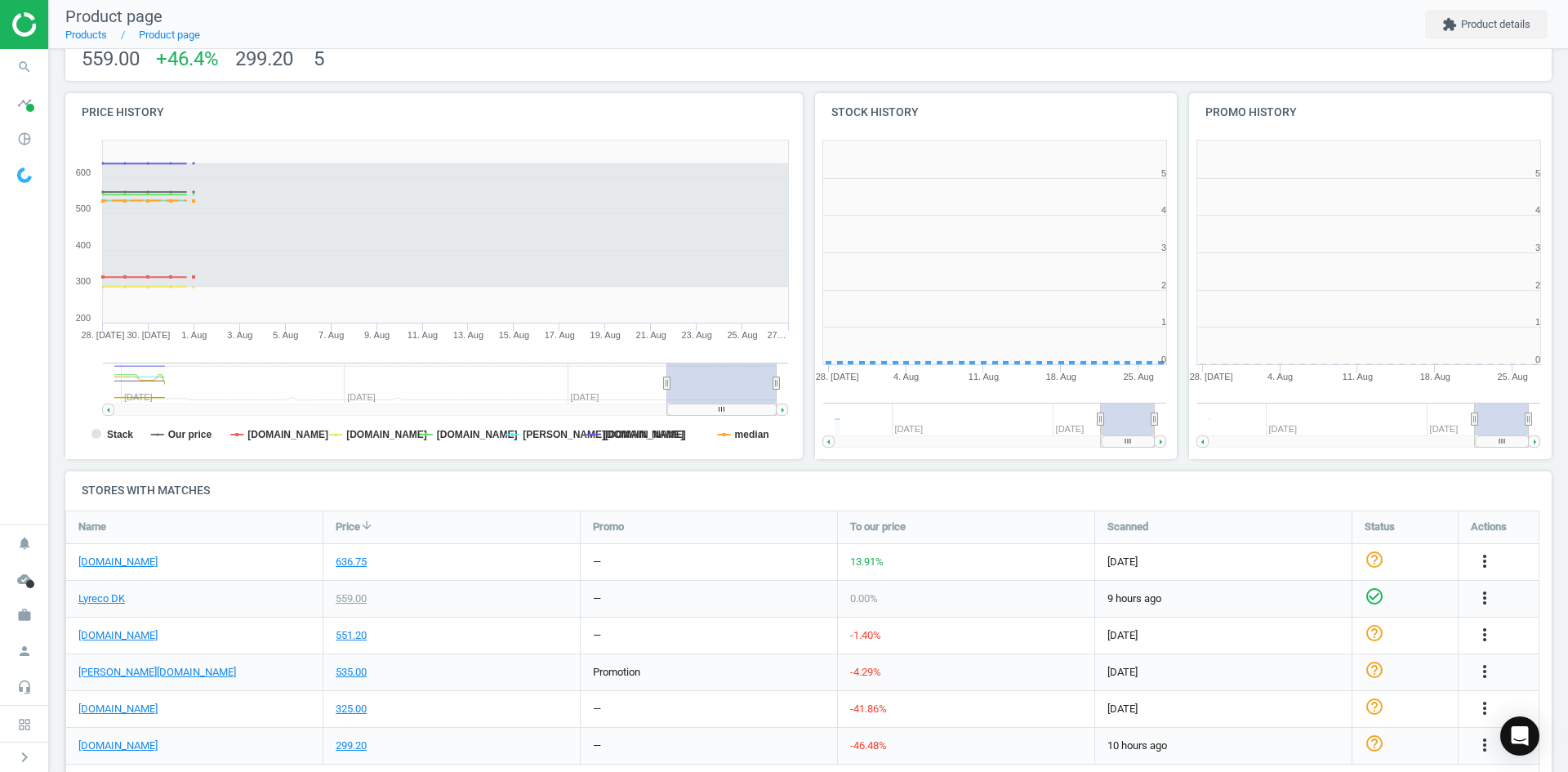
scroll to position [352, 385]
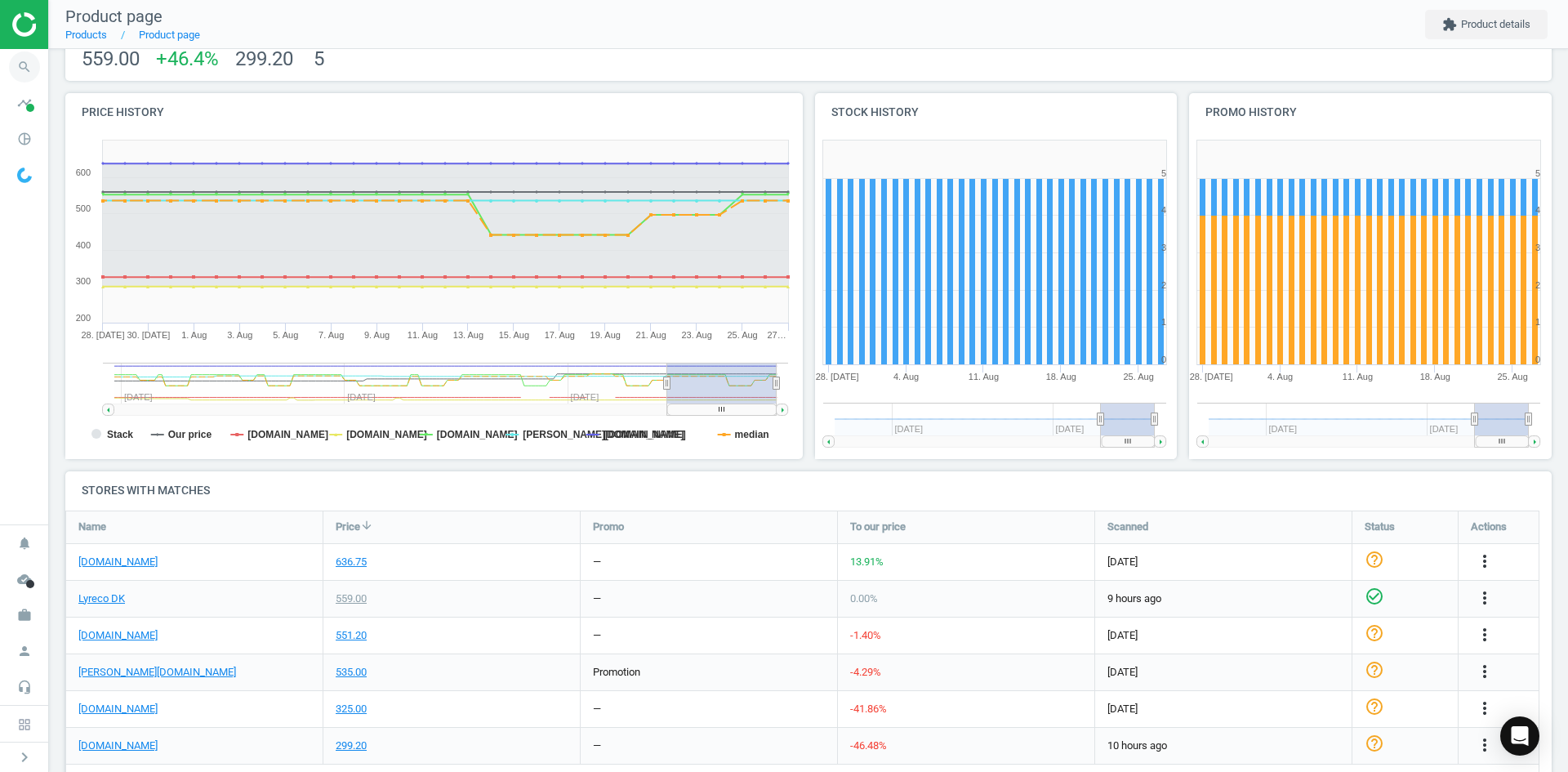
click at [24, 53] on icon "search" at bounding box center [24, 67] width 31 height 31
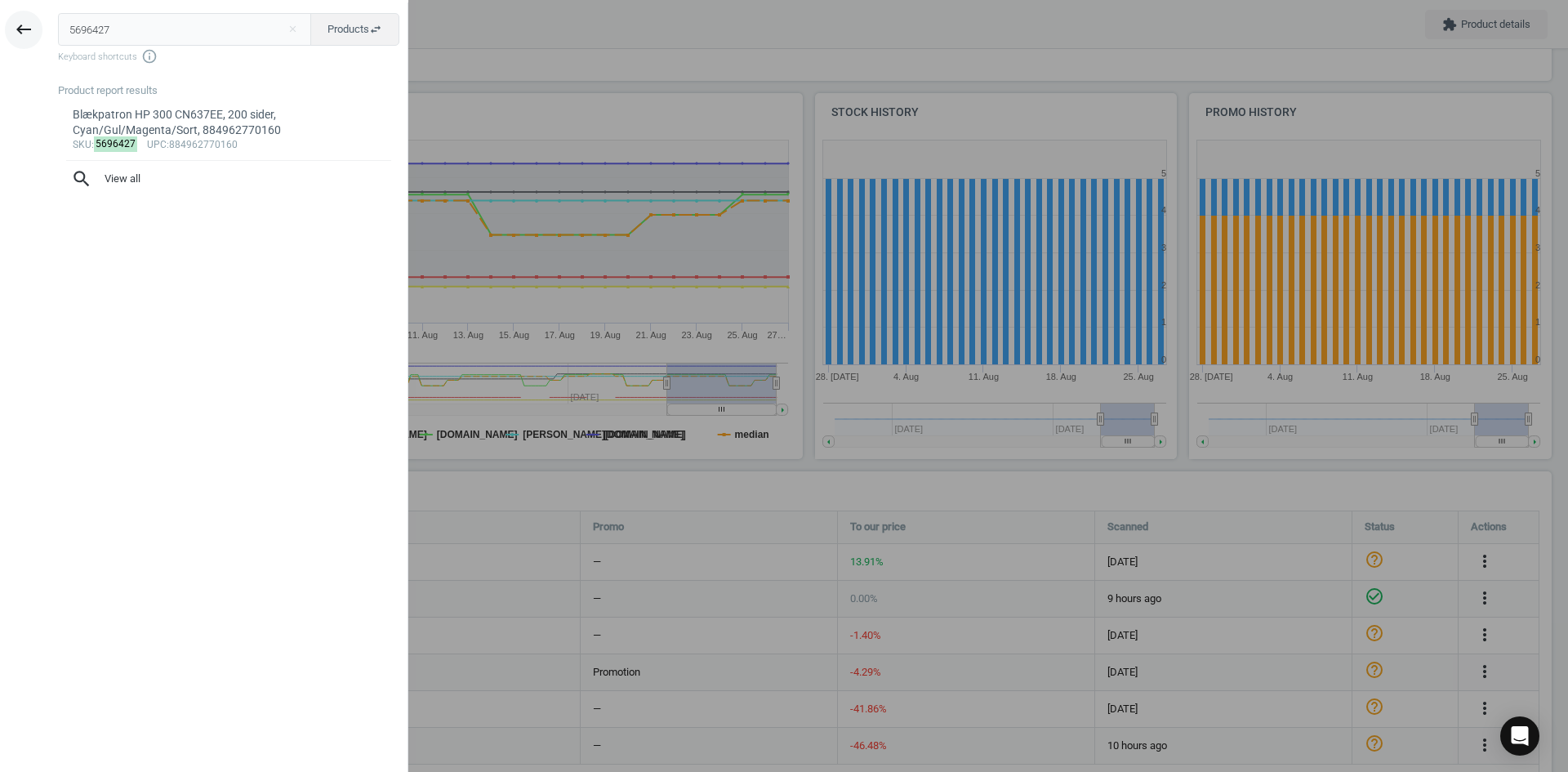
drag, startPoint x: 51, startPoint y: 22, endPoint x: 18, endPoint y: 27, distance: 33.4
click at [30, 22] on div "keyboard_backspace 5696427 close Products swap_horiz Keyboard shortcuts info_ou…" at bounding box center [204, 389] width 408 height 772
type input "4464395"
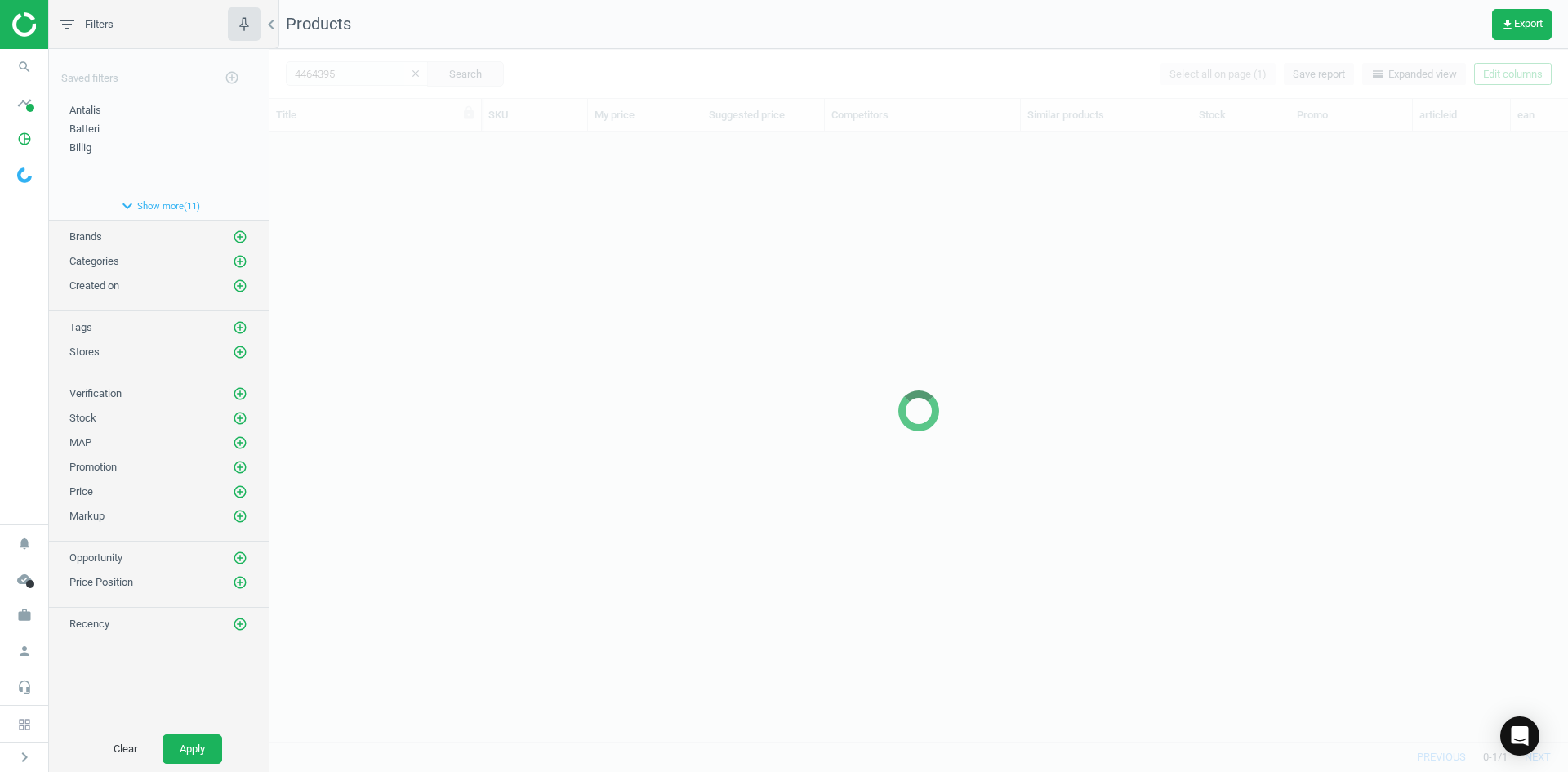
scroll to position [585, 1286]
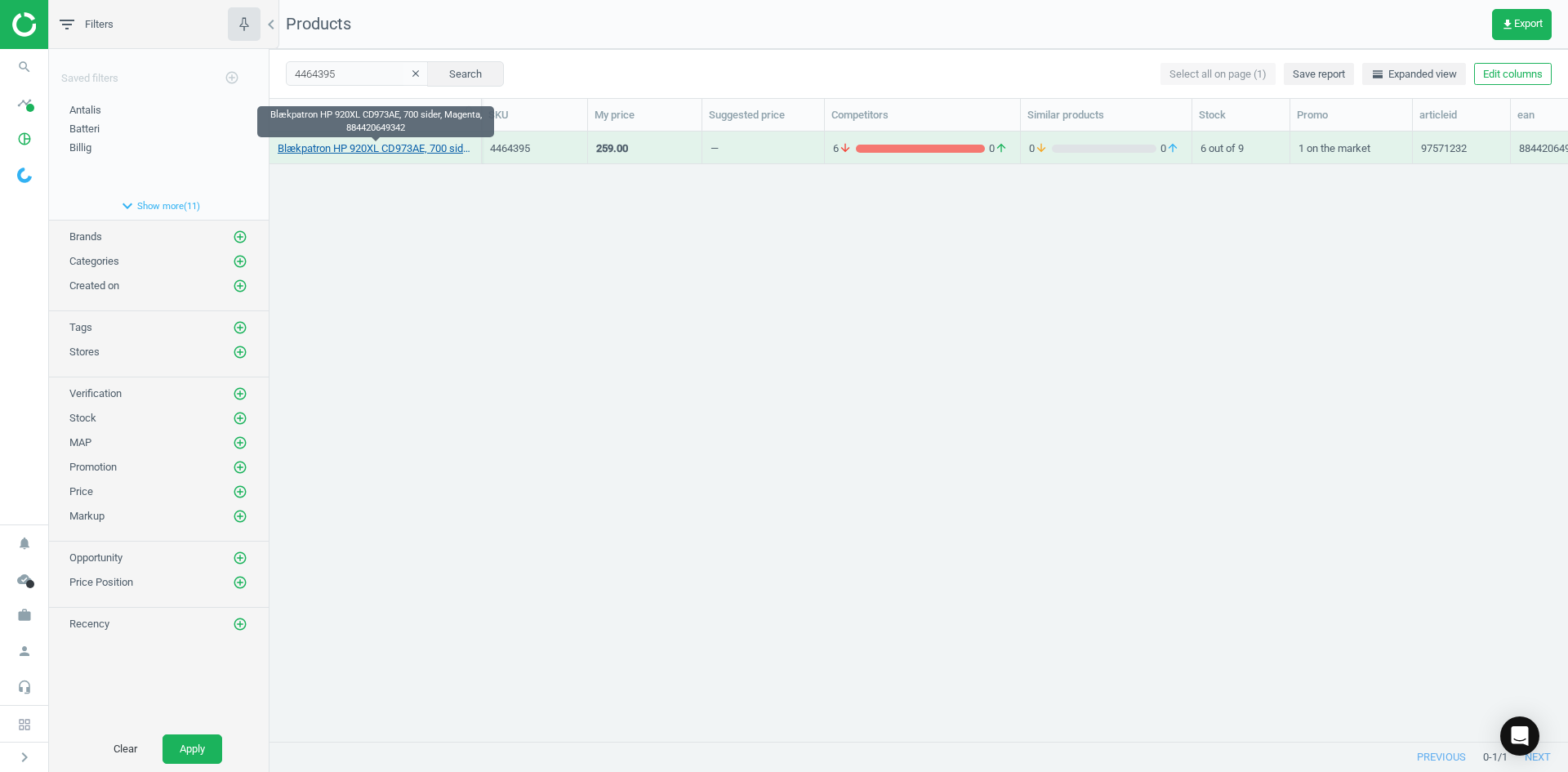
click at [418, 145] on link "Blækpatron HP 920XL CD973AE, 700 sider, Magenta, 884420649342" at bounding box center [375, 148] width 195 height 15
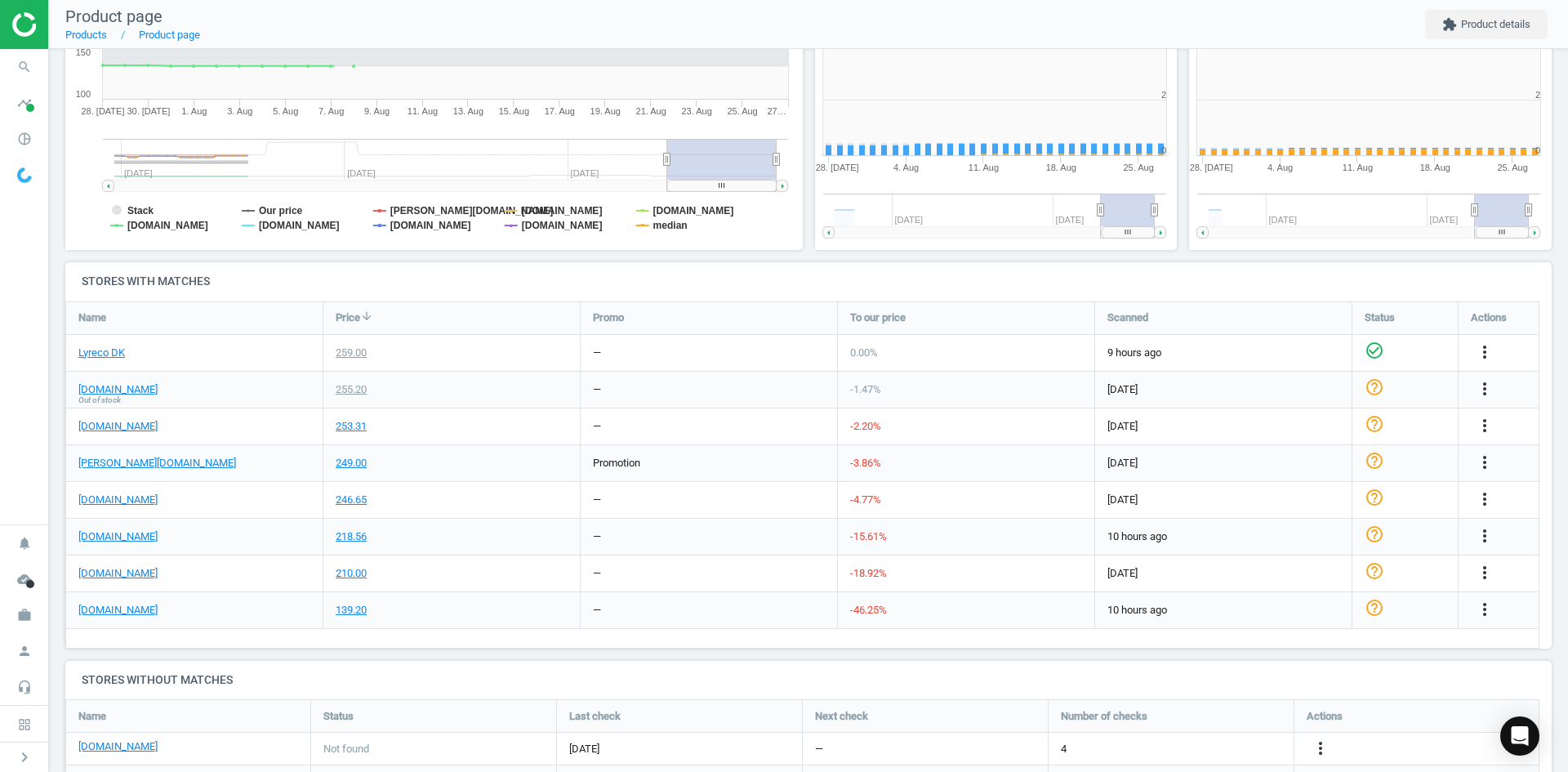
scroll to position [352, 385]
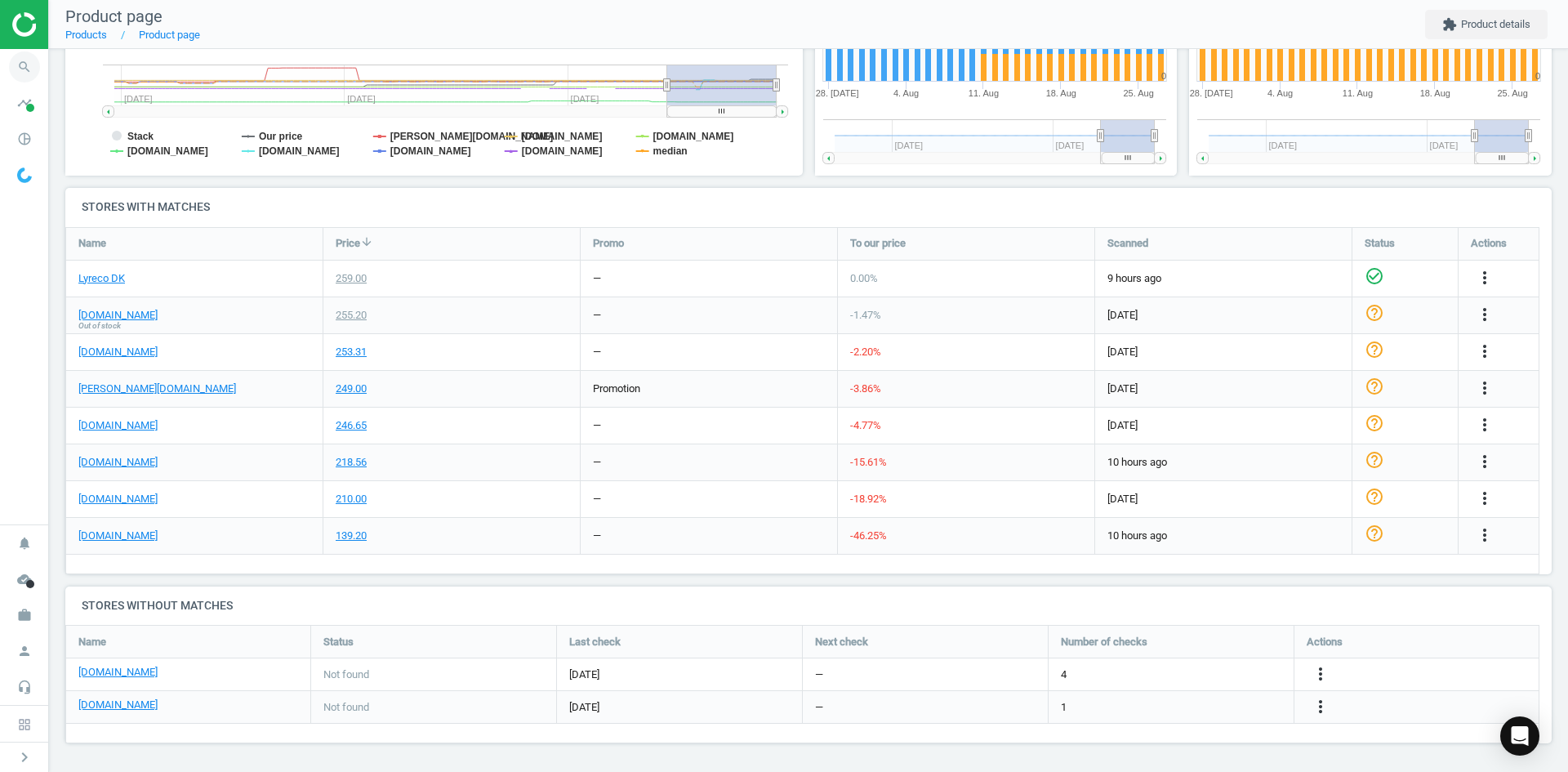
click at [22, 72] on icon "search" at bounding box center [24, 67] width 31 height 31
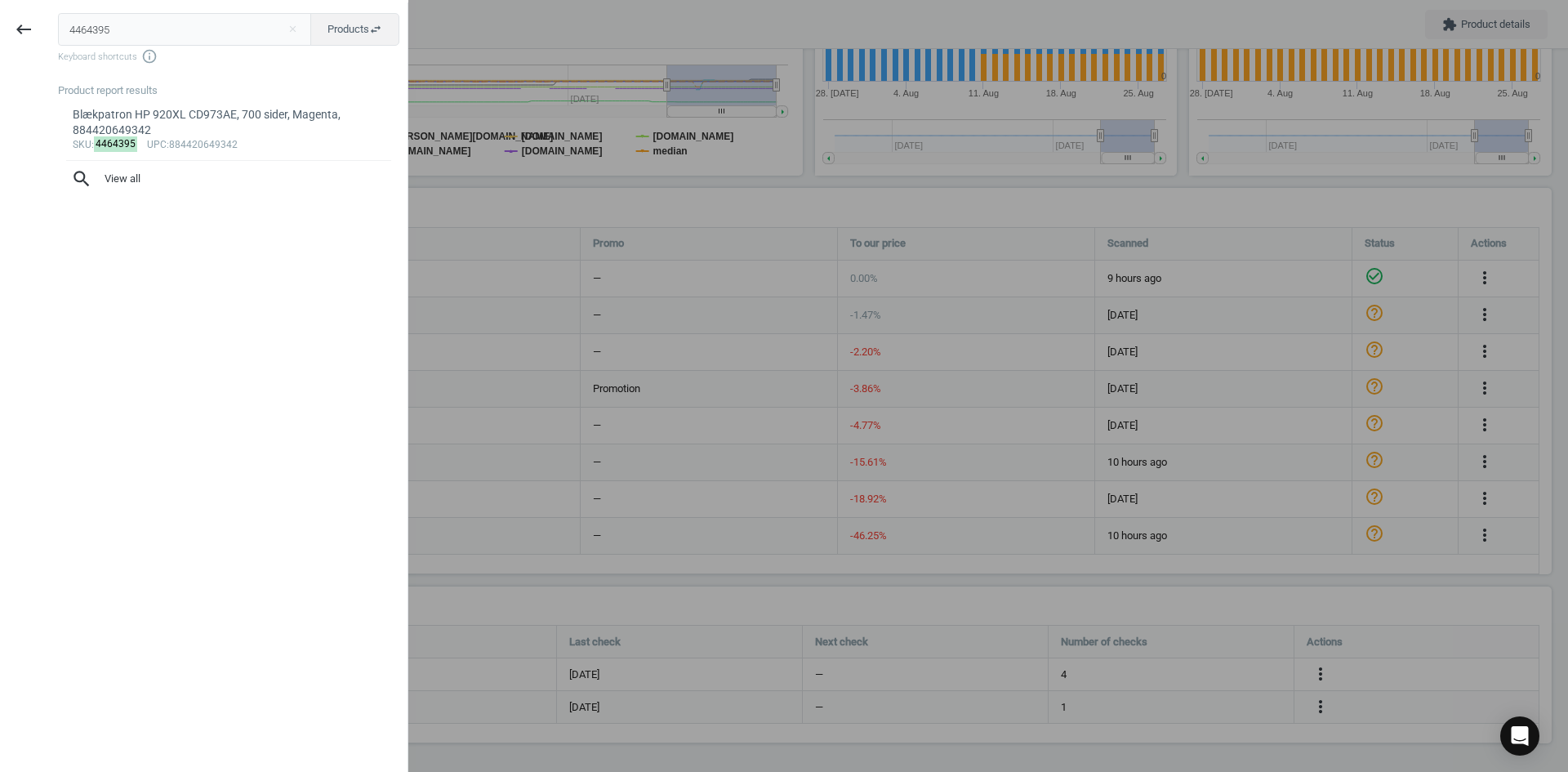
drag, startPoint x: 151, startPoint y: 27, endPoint x: 3, endPoint y: 24, distance: 148.0
click at [4, 24] on div "keyboard_backspace 4464395 close Products swap_horiz Keyboard shortcuts info_ou…" at bounding box center [204, 389] width 408 height 772
type input "3084167"
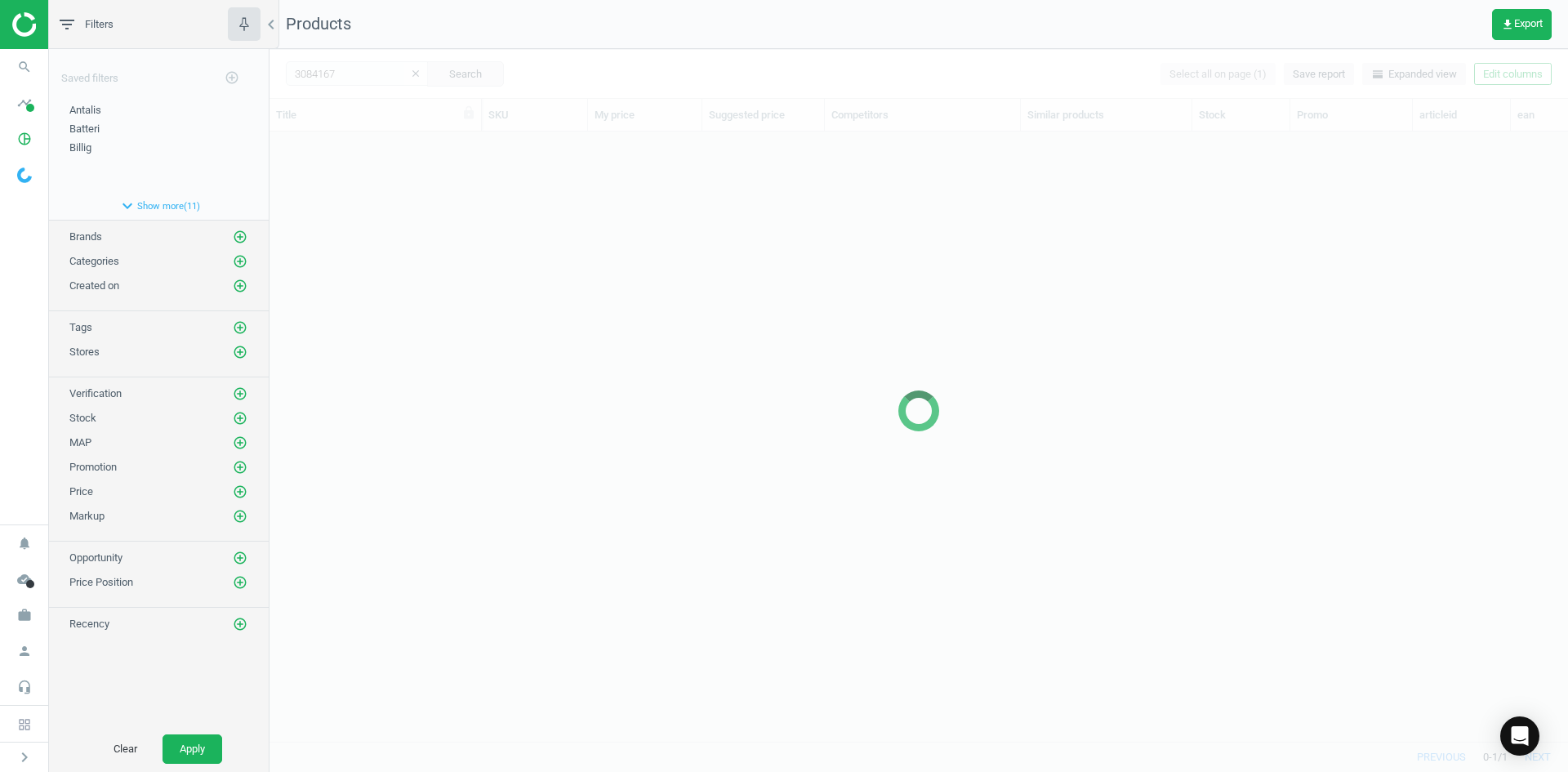
scroll to position [585, 1286]
click at [418, 227] on div at bounding box center [919, 411] width 1298 height 724
click at [426, 227] on div at bounding box center [919, 411] width 1298 height 724
click at [423, 224] on div at bounding box center [919, 411] width 1298 height 724
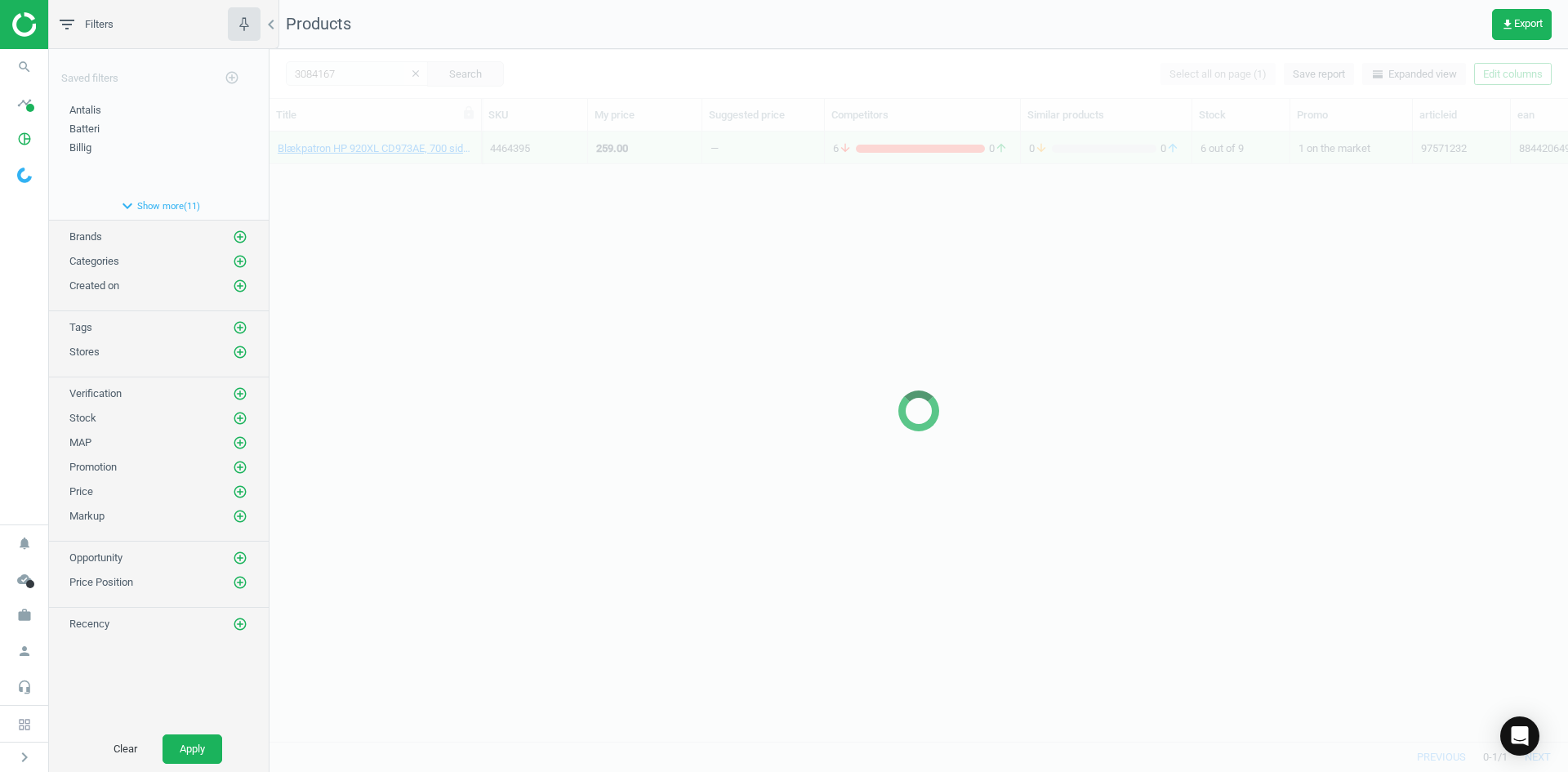
click at [423, 224] on div at bounding box center [919, 411] width 1298 height 724
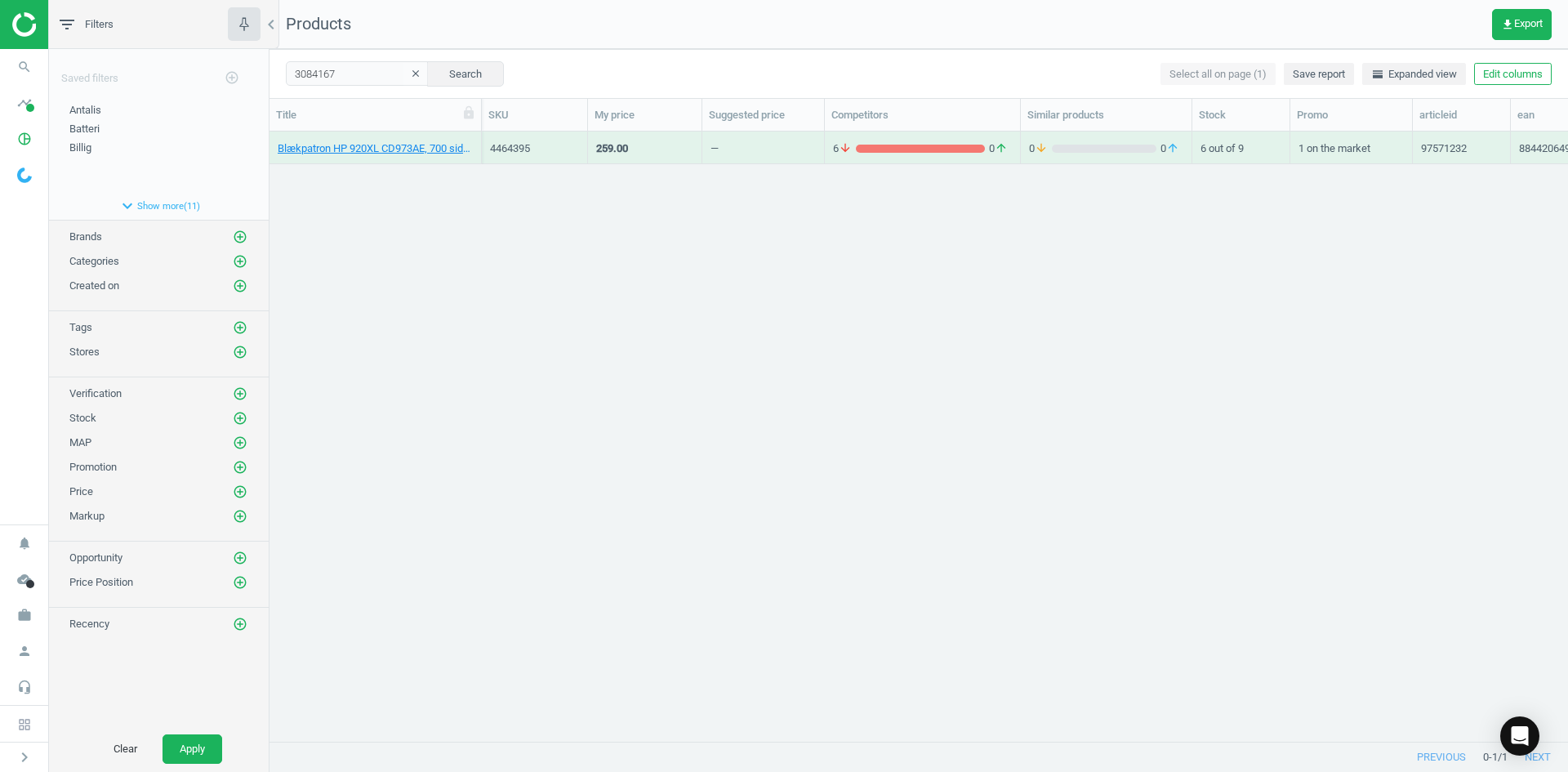
click at [396, 195] on div "Blækpatron HP 920XL CD973AE, 700 sider, Magenta, 884420649342 4464395 259.00 — …" at bounding box center [919, 430] width 1298 height 597
click at [383, 152] on link "Blækpatron HP 21 C9351AE, 190 sider, Sort, 884962780749" at bounding box center [375, 148] width 195 height 15
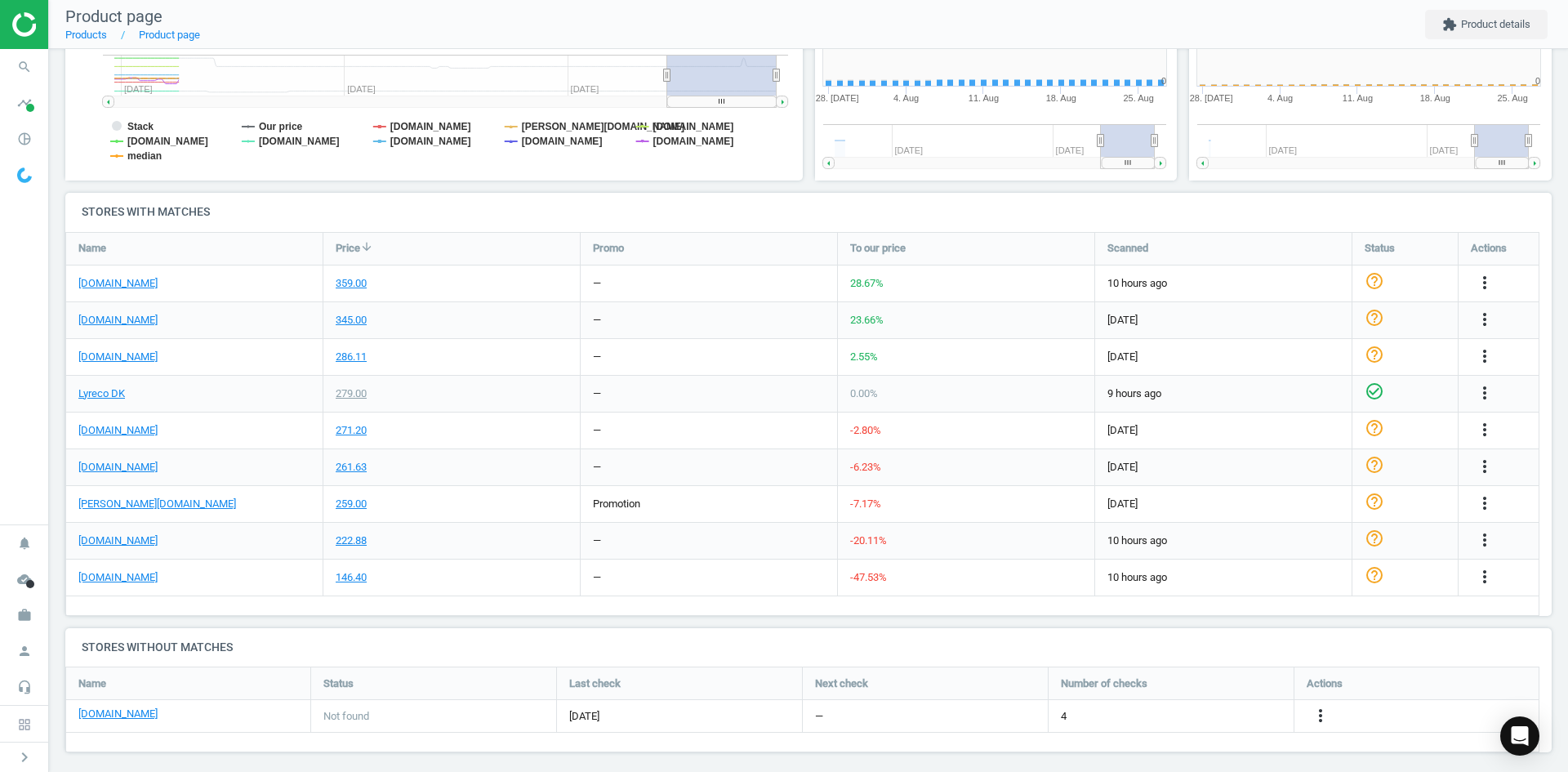
scroll to position [352, 385]
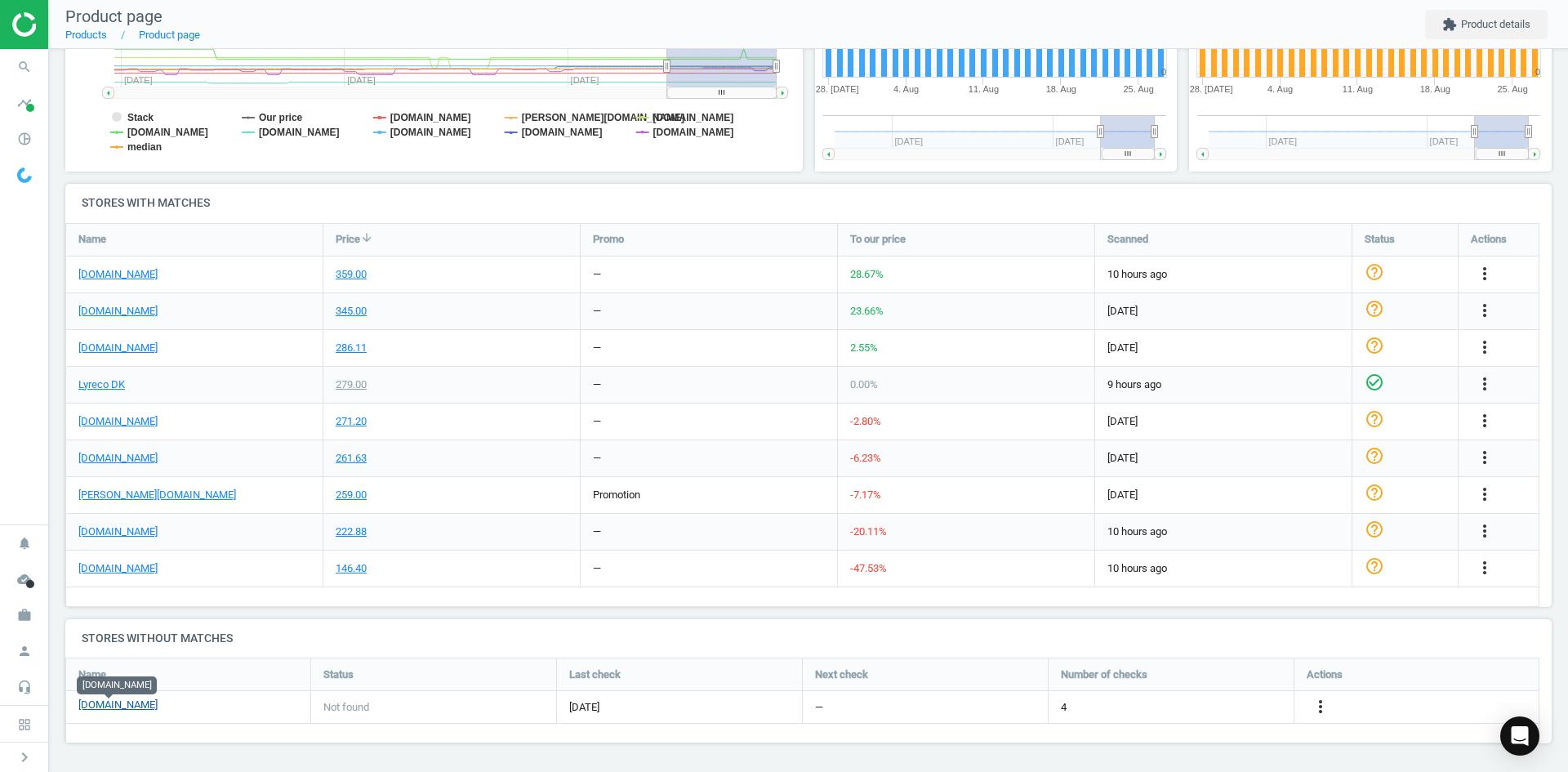
click at [103, 709] on link "[DOMAIN_NAME]" at bounding box center [118, 705] width 79 height 15
click at [24, 67] on icon "search" at bounding box center [24, 67] width 31 height 31
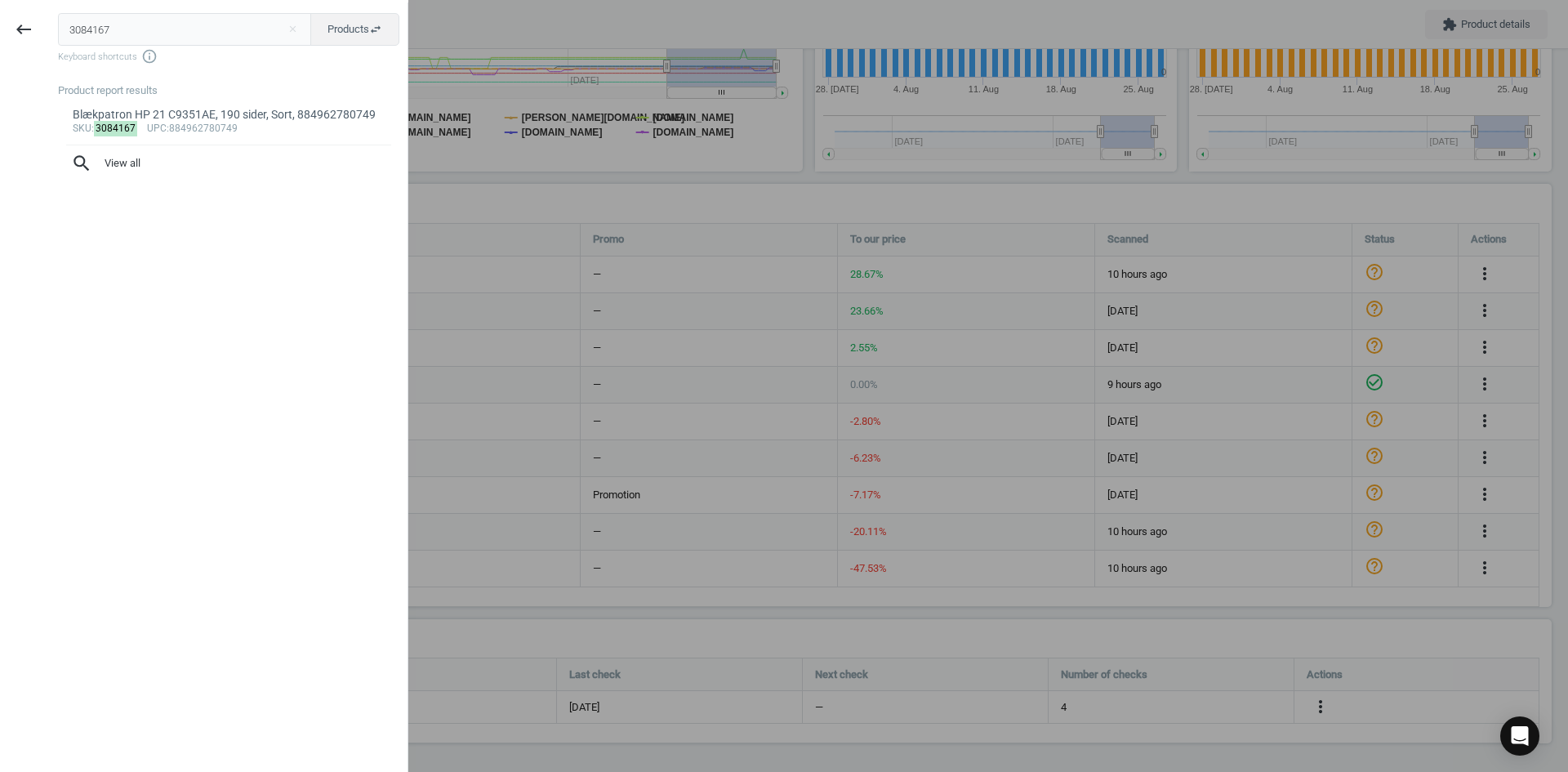
drag, startPoint x: 114, startPoint y: 40, endPoint x: 2, endPoint y: 40, distance: 112.0
click at [2, 40] on div "keyboard_backspace 3084167 close Products swap_horiz Keyboard shortcuts info_ou…" at bounding box center [204, 389] width 408 height 772
type input "2817209"
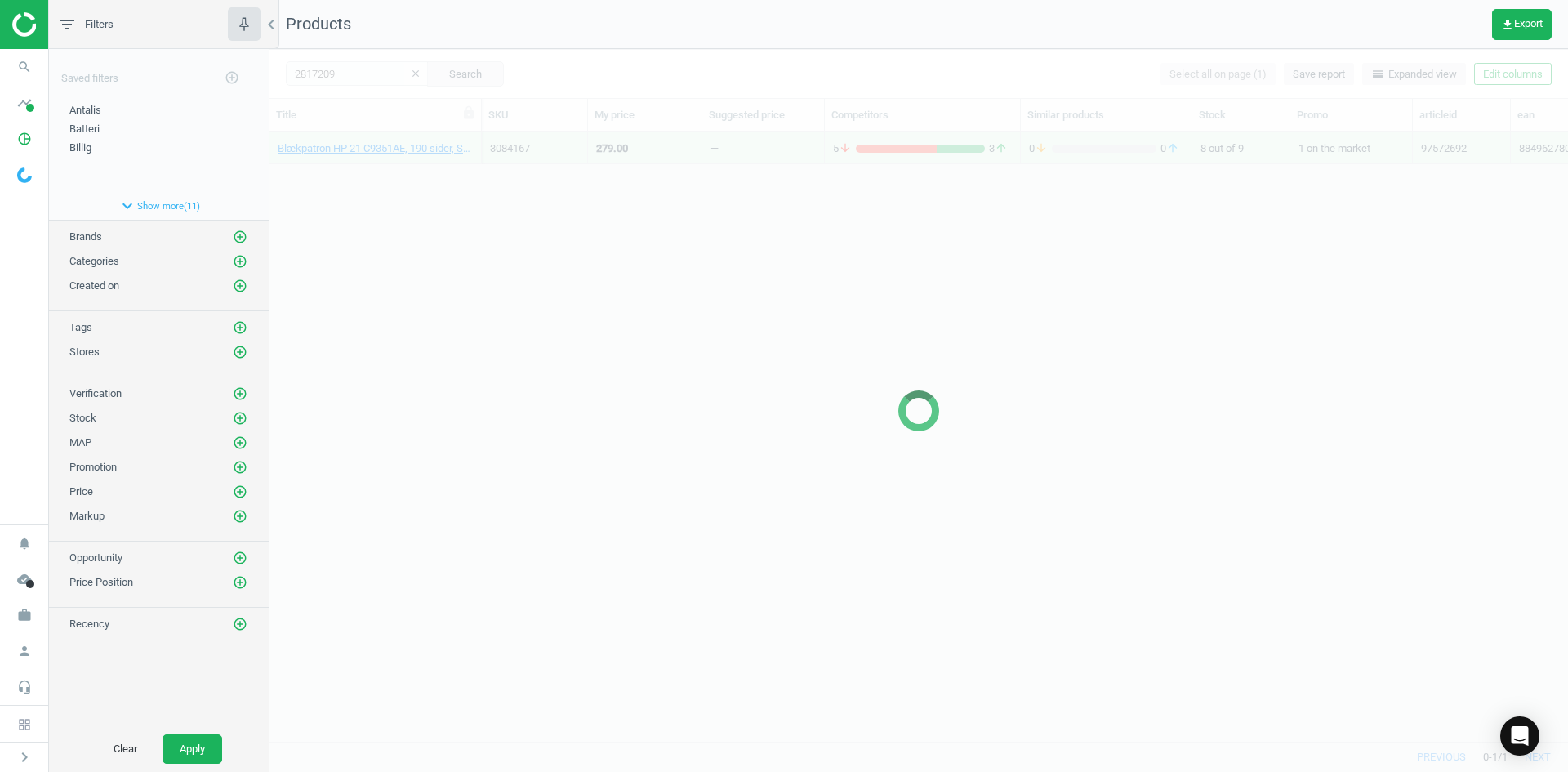
scroll to position [585, 1286]
click at [449, 264] on div at bounding box center [919, 411] width 1298 height 724
drag, startPoint x: 894, startPoint y: 299, endPoint x: 739, endPoint y: 262, distance: 159.4
click at [894, 299] on div at bounding box center [919, 411] width 1298 height 724
click at [425, 196] on div at bounding box center [919, 411] width 1298 height 724
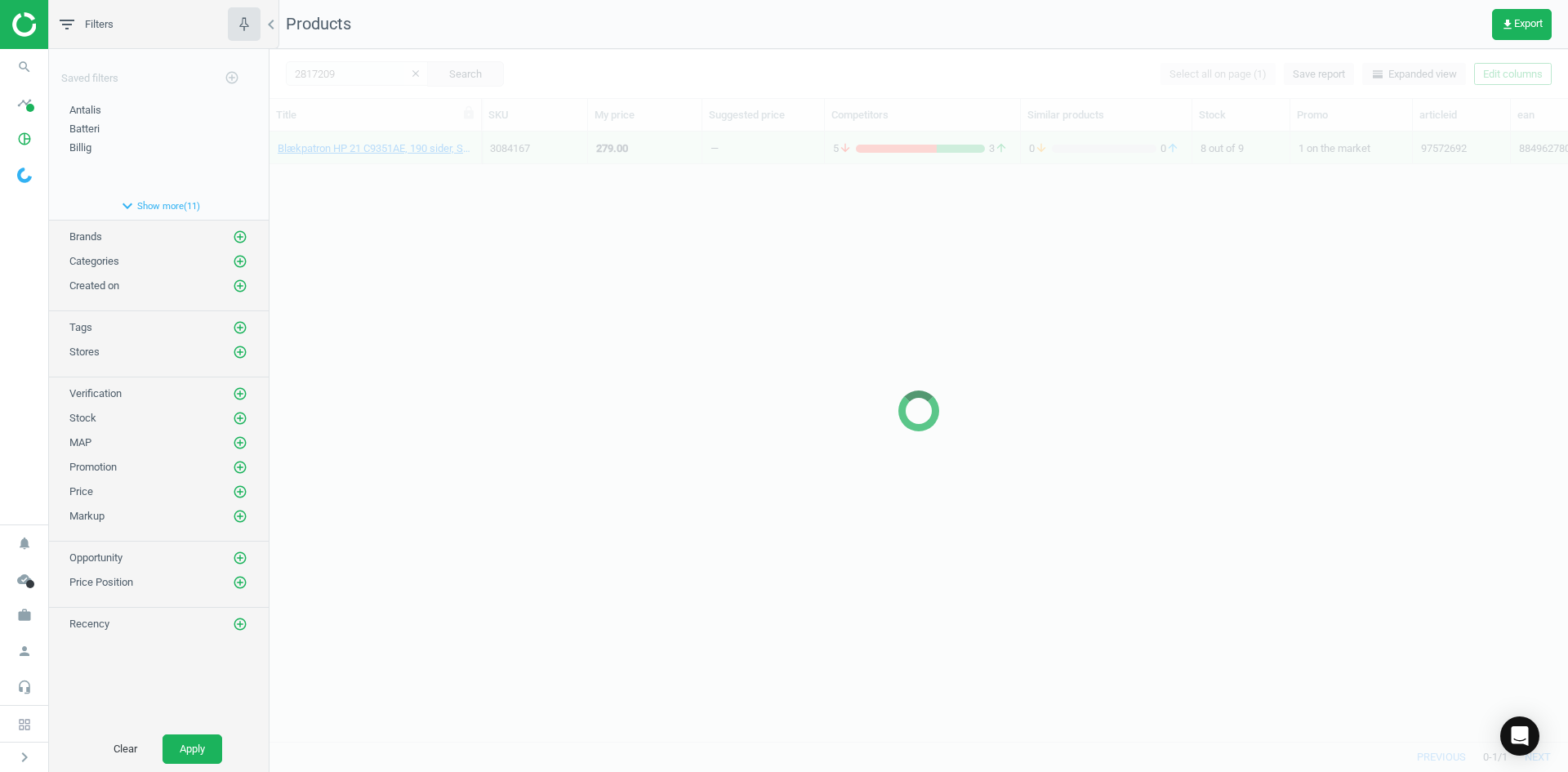
click at [425, 196] on div at bounding box center [919, 411] width 1298 height 724
click at [374, 171] on div at bounding box center [919, 411] width 1298 height 724
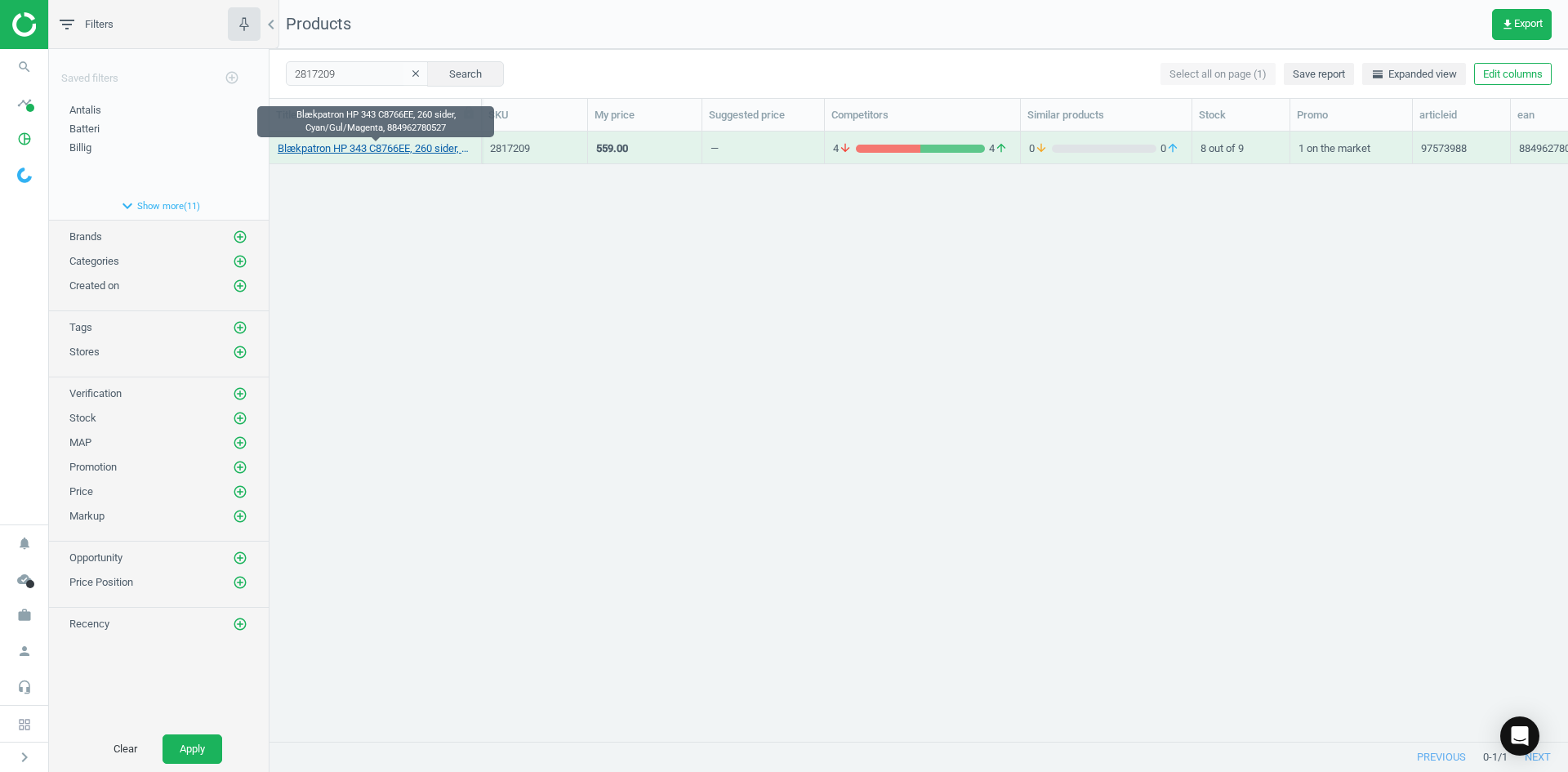
click at [372, 154] on link "Blækpatron HP 343 C8766EE, 260 sider, Cyan/Gul/Magenta, 884962780527" at bounding box center [375, 148] width 195 height 15
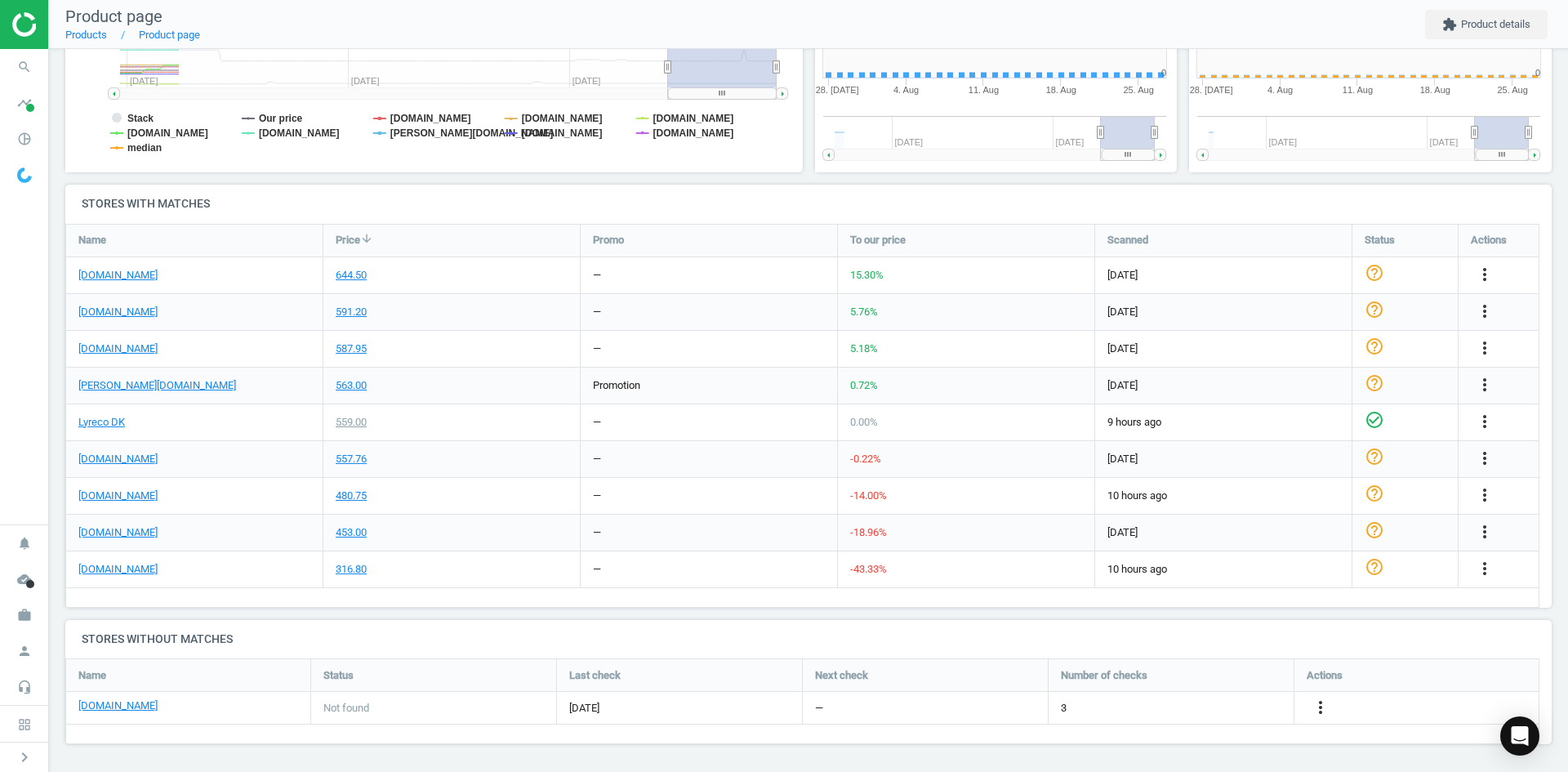
scroll to position [352, 385]
